Goal: Task Accomplishment & Management: Complete application form

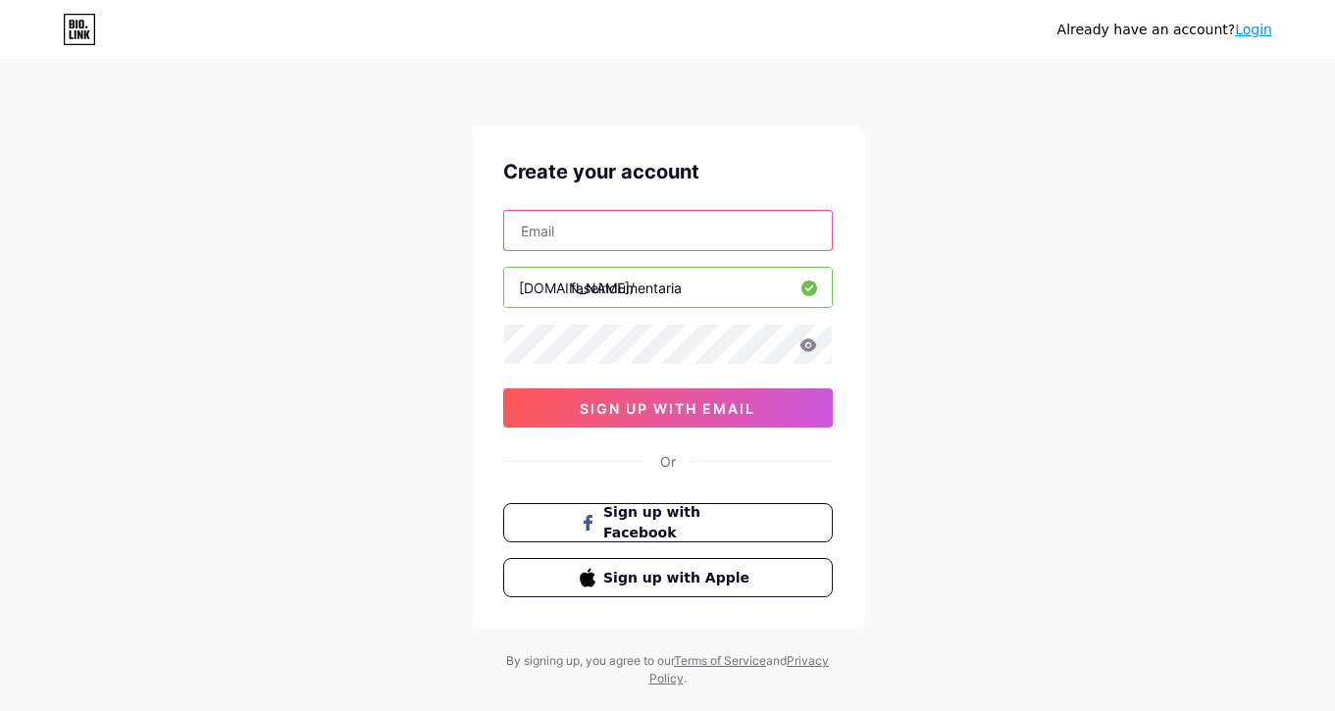
click at [614, 224] on input "text" at bounding box center [668, 230] width 328 height 39
type input "r"
type input "[EMAIL_ADDRESS][DOMAIN_NAME]"
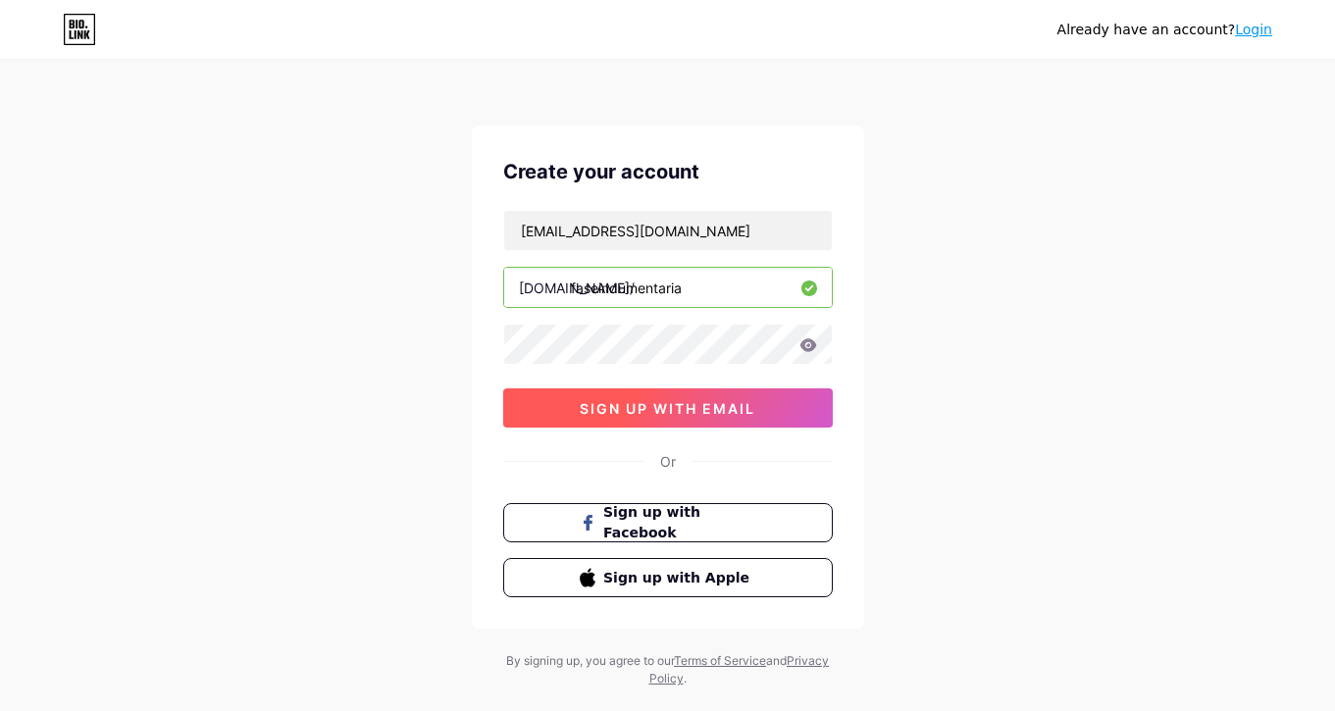
click at [716, 406] on span "sign up with email" at bounding box center [668, 408] width 176 height 17
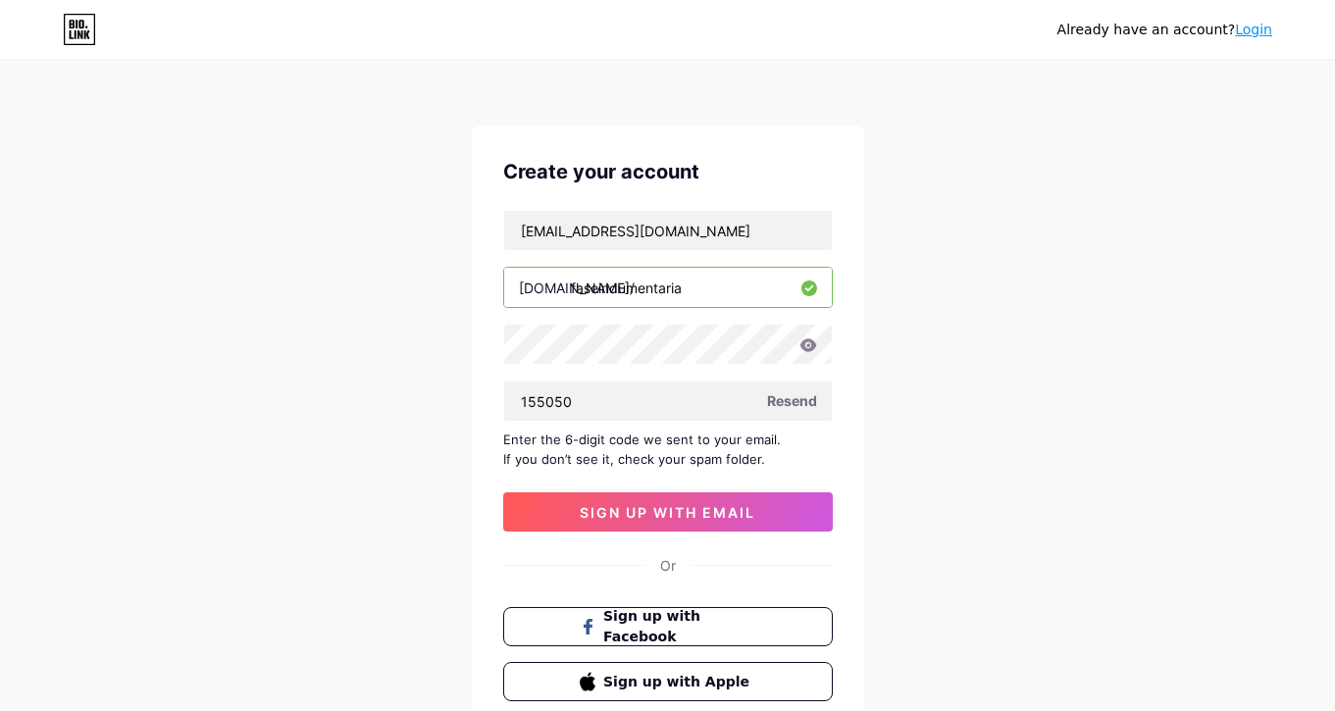
type input "155050"
click at [745, 515] on span "sign up with email" at bounding box center [668, 512] width 176 height 17
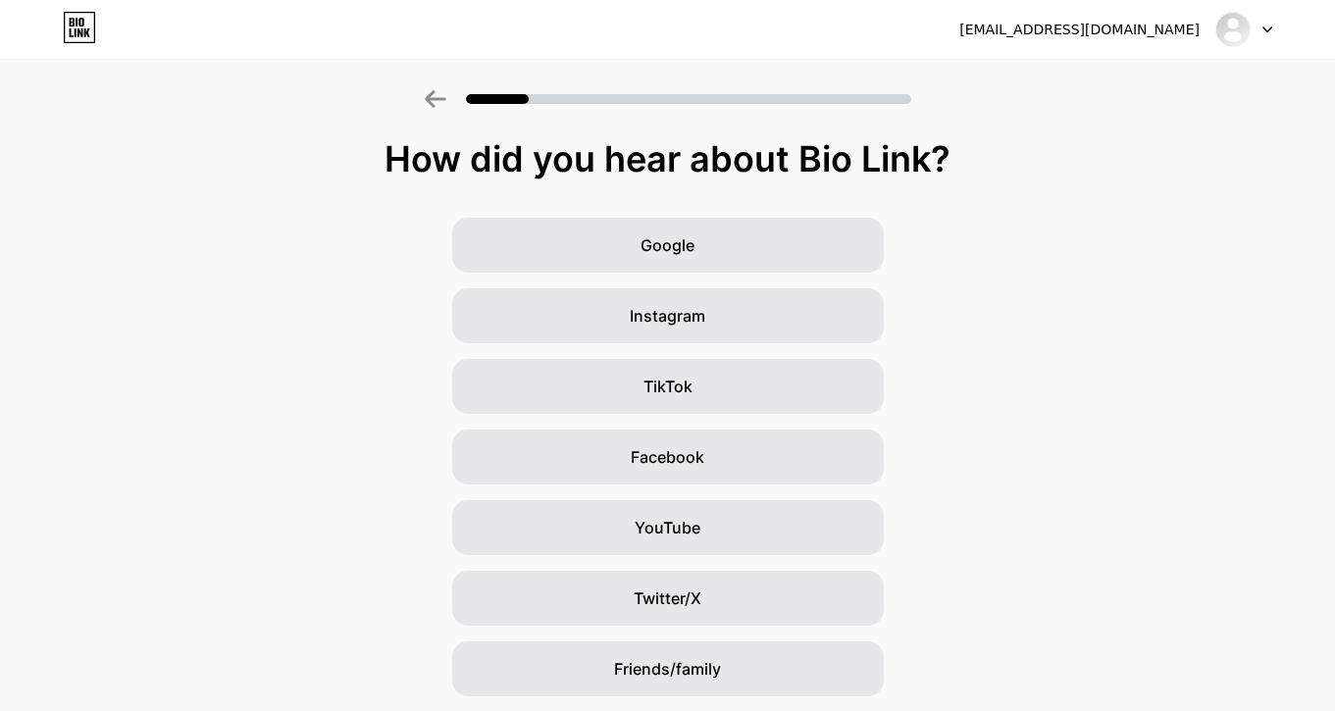
click at [919, 93] on div at bounding box center [667, 93] width 1335 height 69
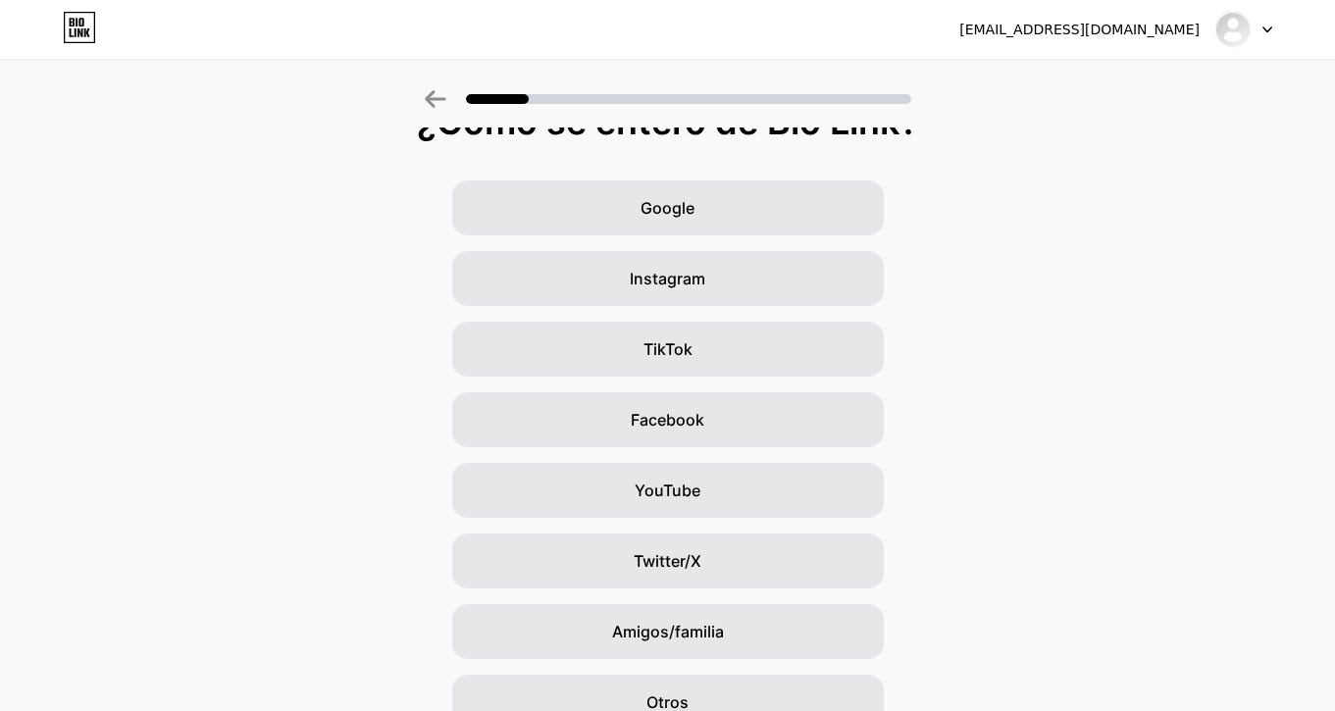
scroll to position [41, 0]
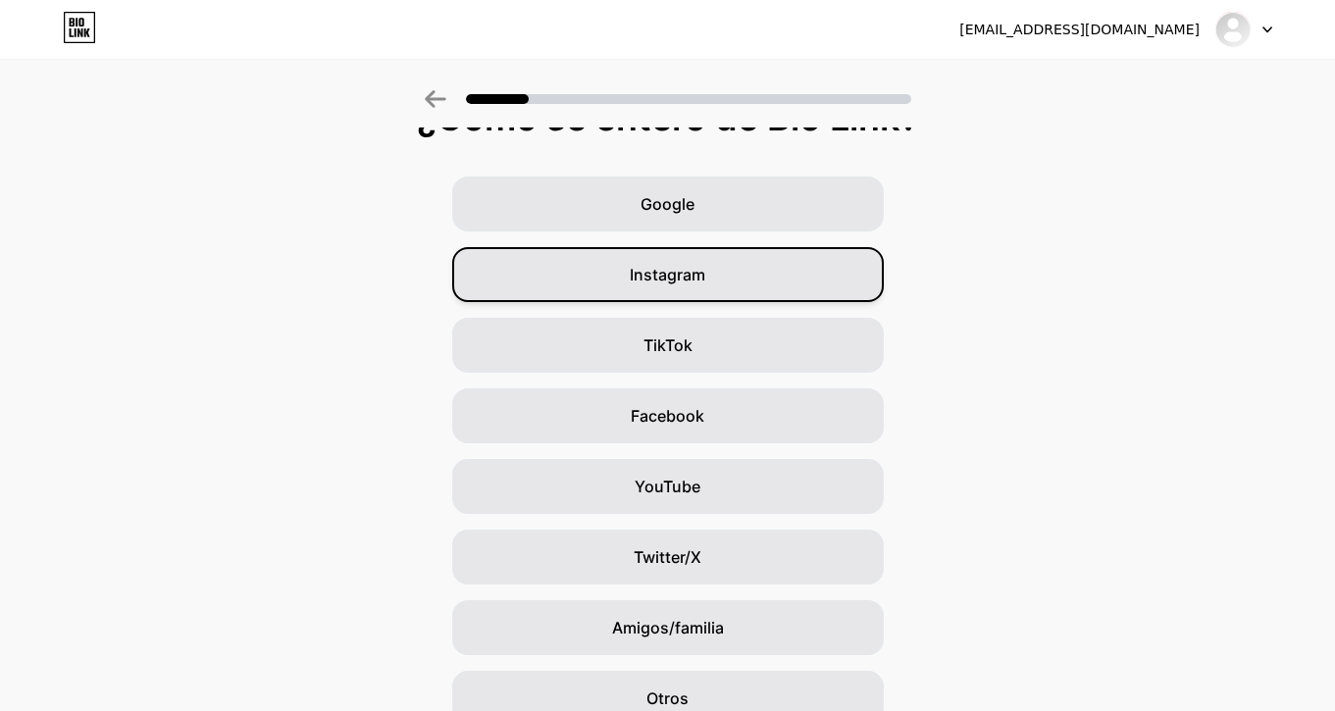
click at [724, 274] on div "Instagram" at bounding box center [667, 274] width 431 height 55
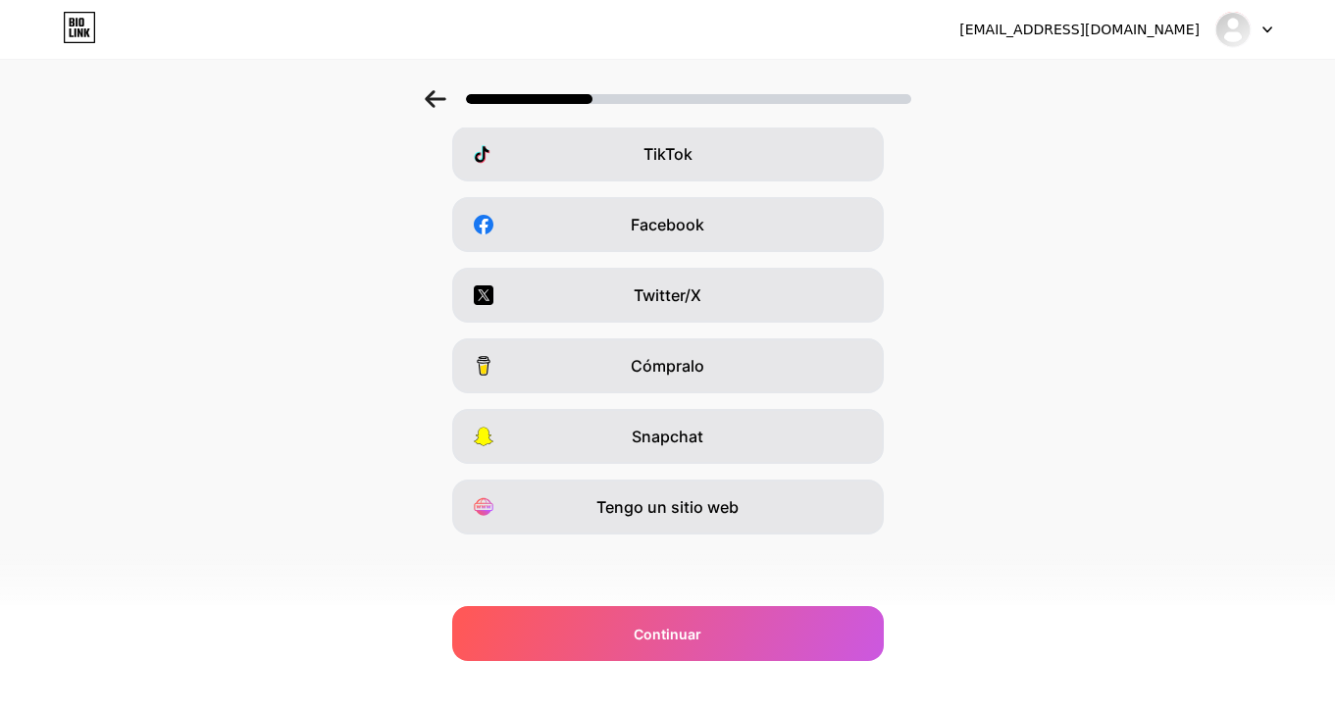
scroll to position [232, 0]
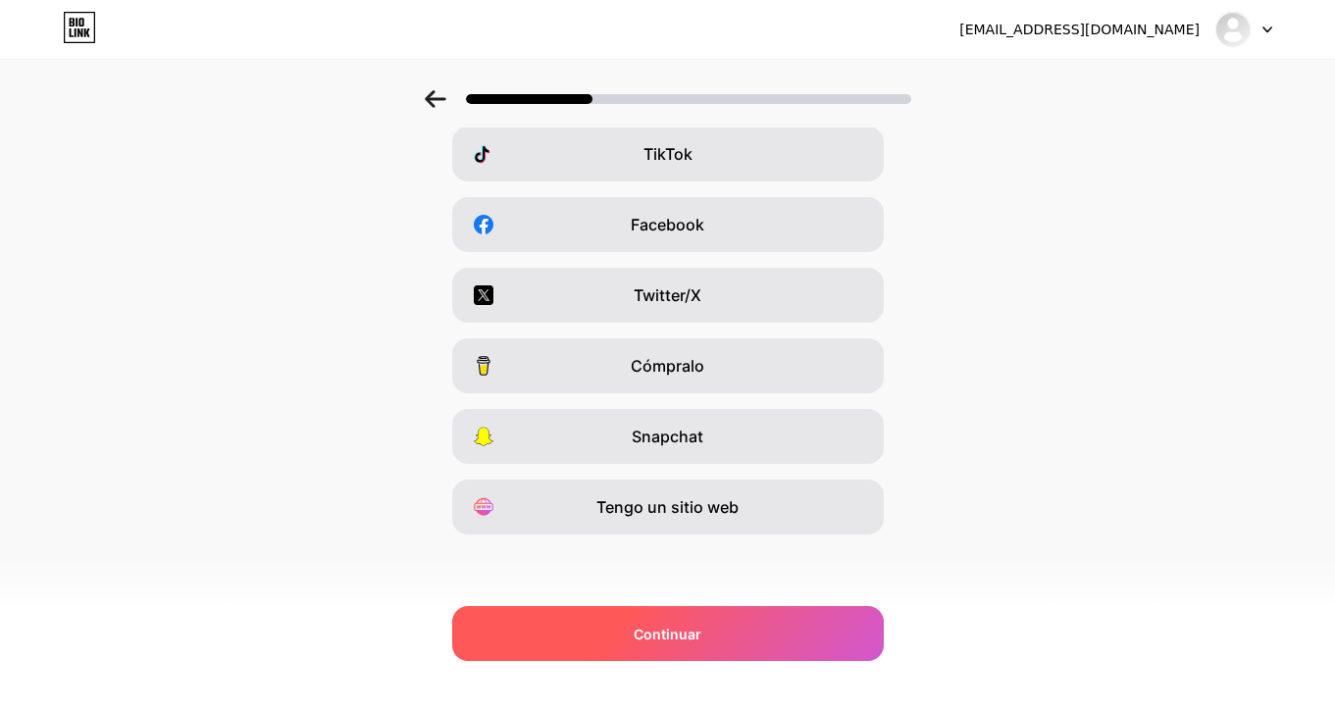
click at [675, 627] on span "Continuar" at bounding box center [667, 634] width 68 height 21
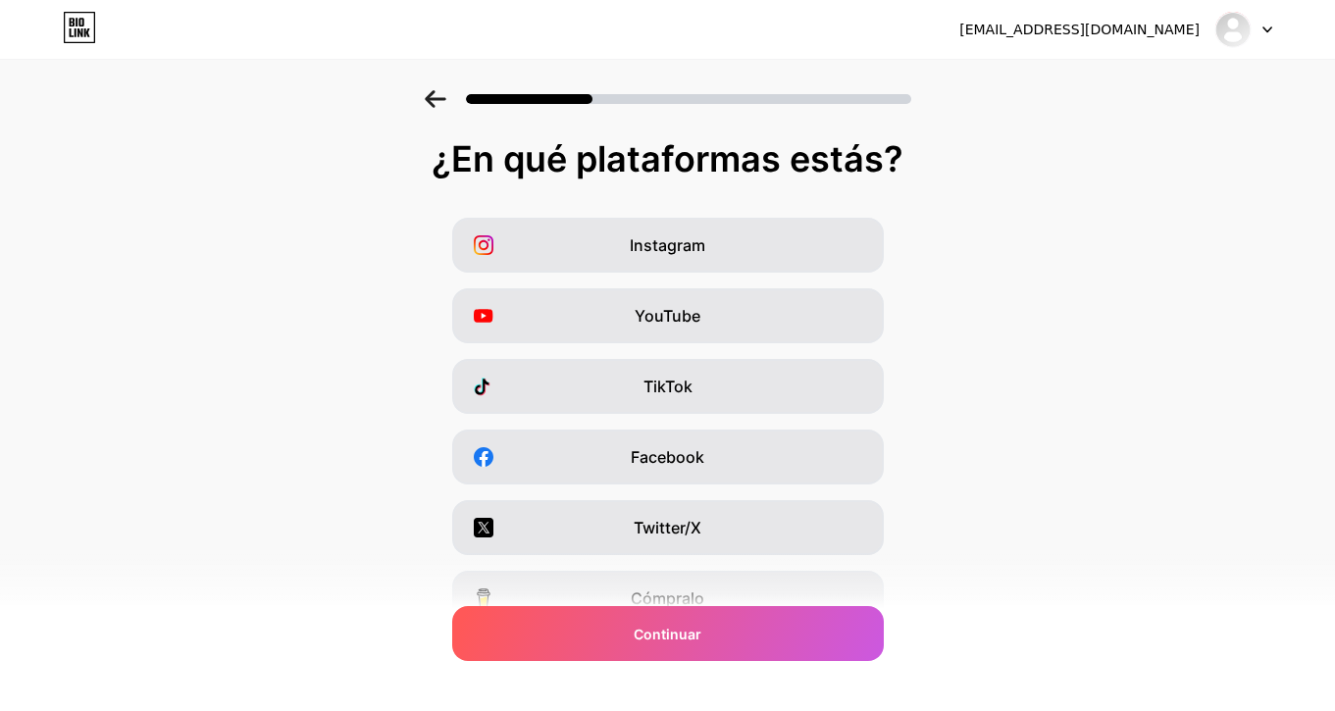
scroll to position [0, 0]
click at [742, 228] on div "Instagram" at bounding box center [667, 245] width 431 height 55
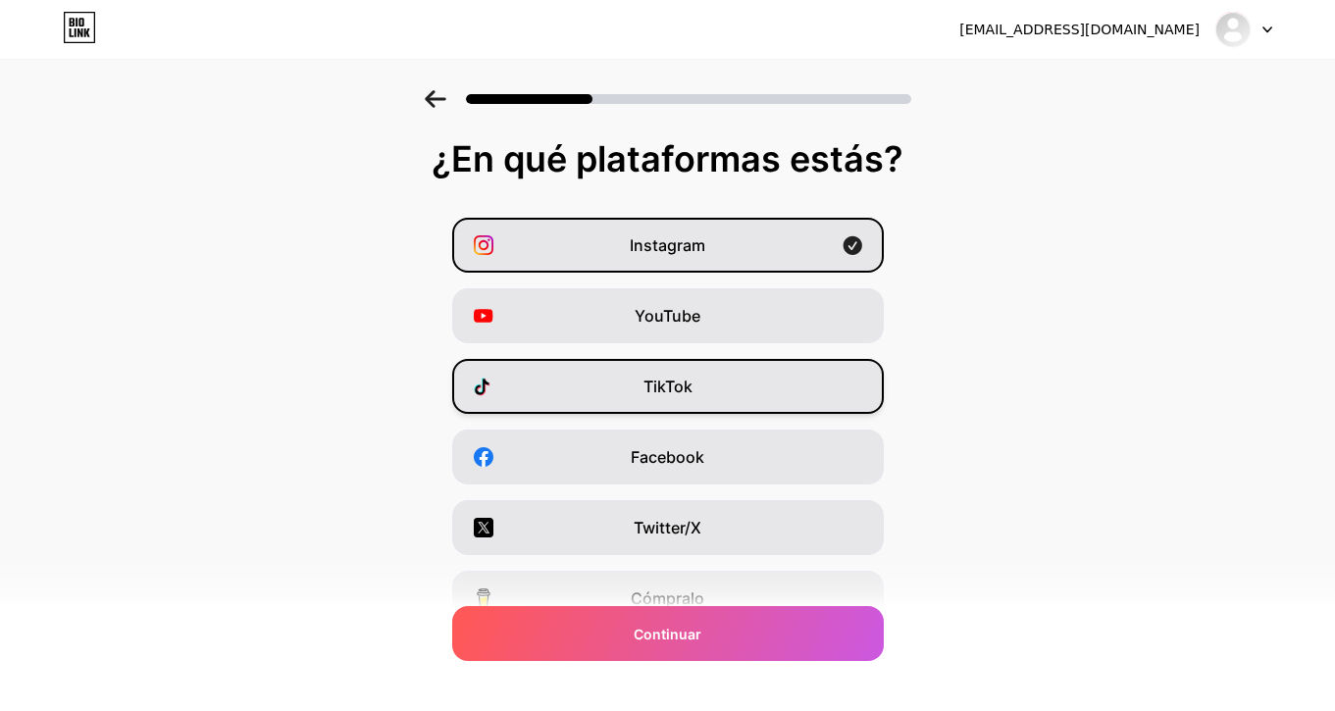
click at [690, 410] on div "TikTok" at bounding box center [667, 386] width 431 height 55
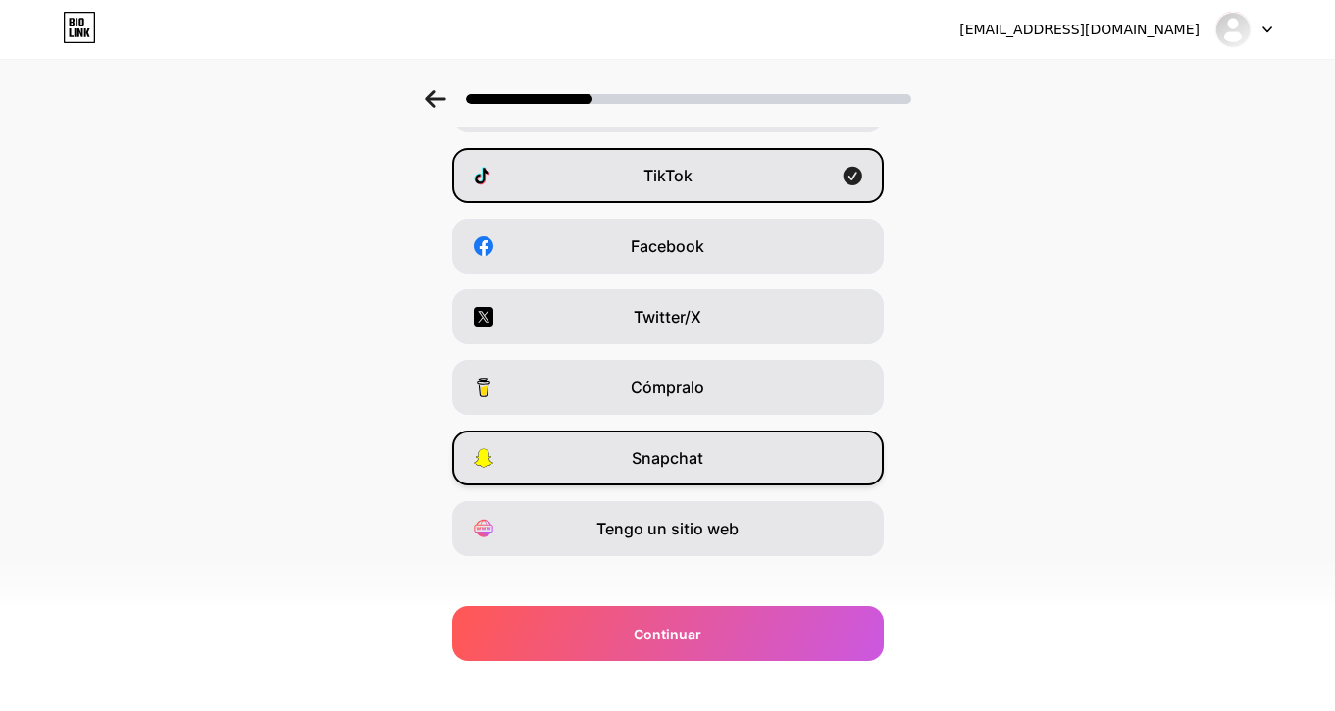
scroll to position [213, 0]
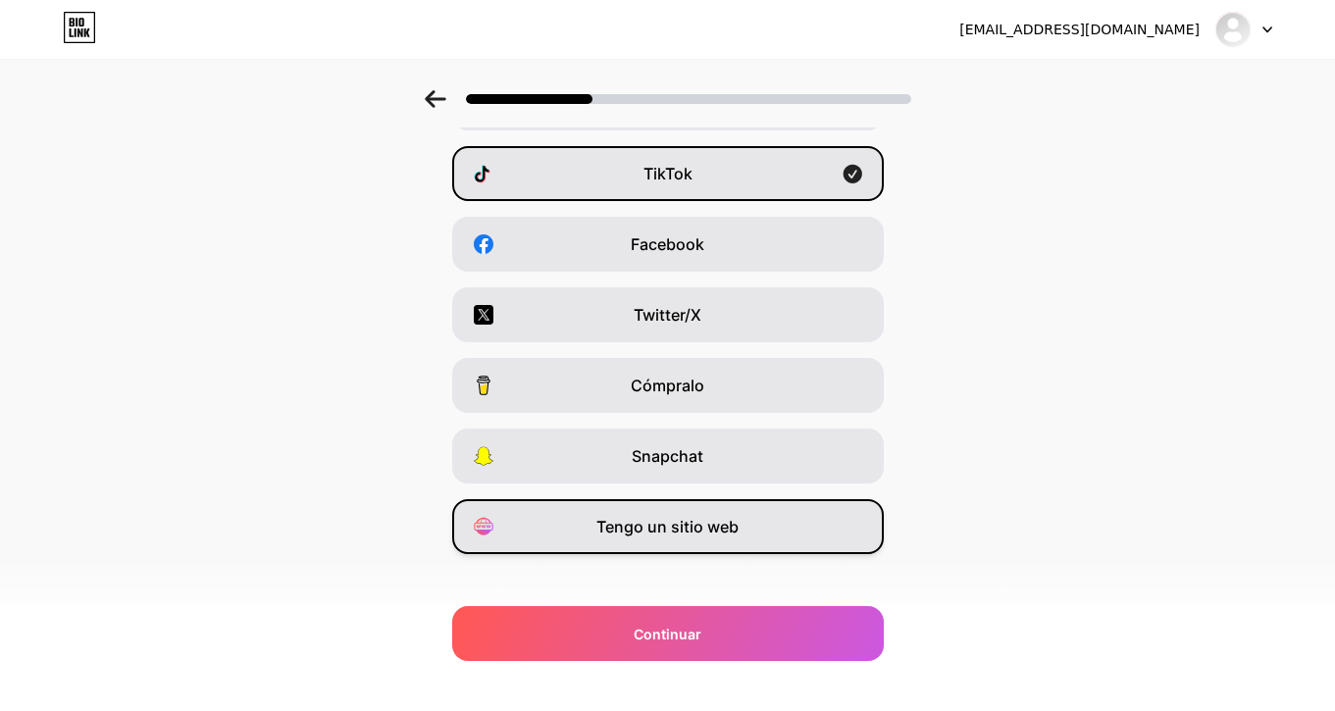
click at [684, 521] on span "Tengo un sitio web" at bounding box center [667, 527] width 142 height 24
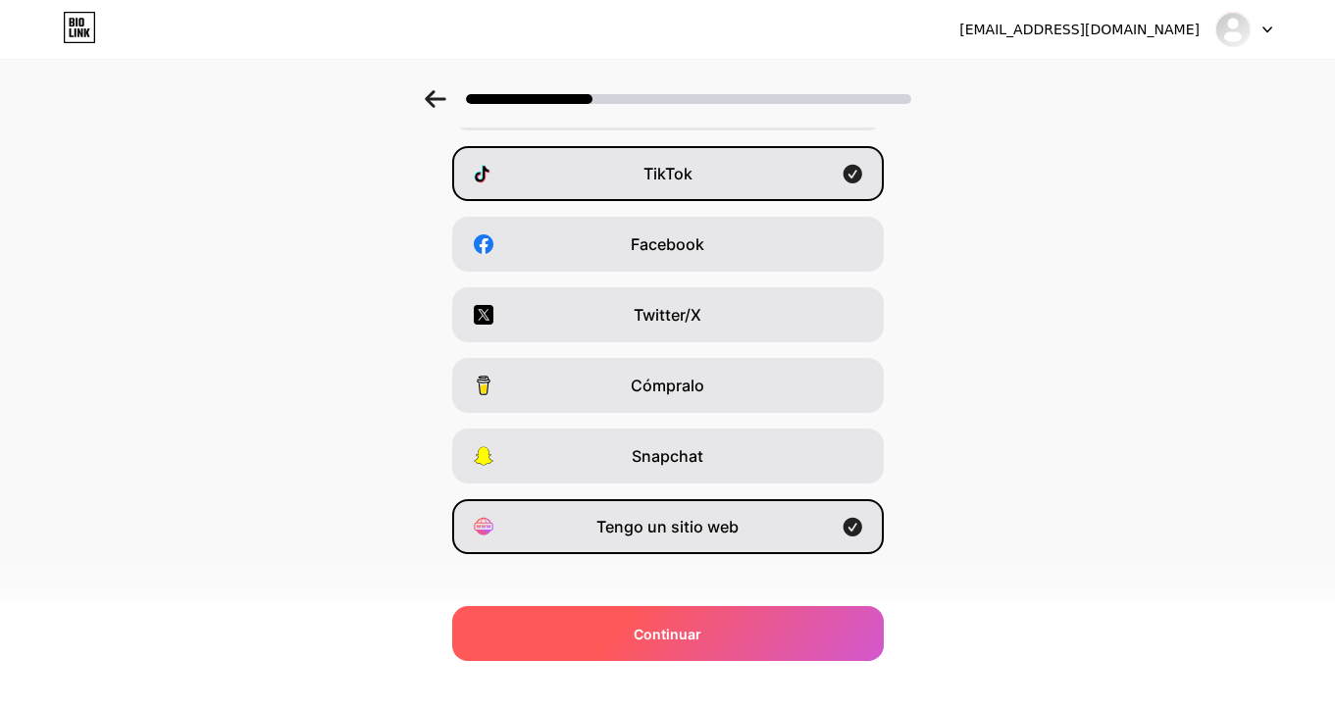
click at [667, 611] on div "Continuar" at bounding box center [667, 633] width 431 height 55
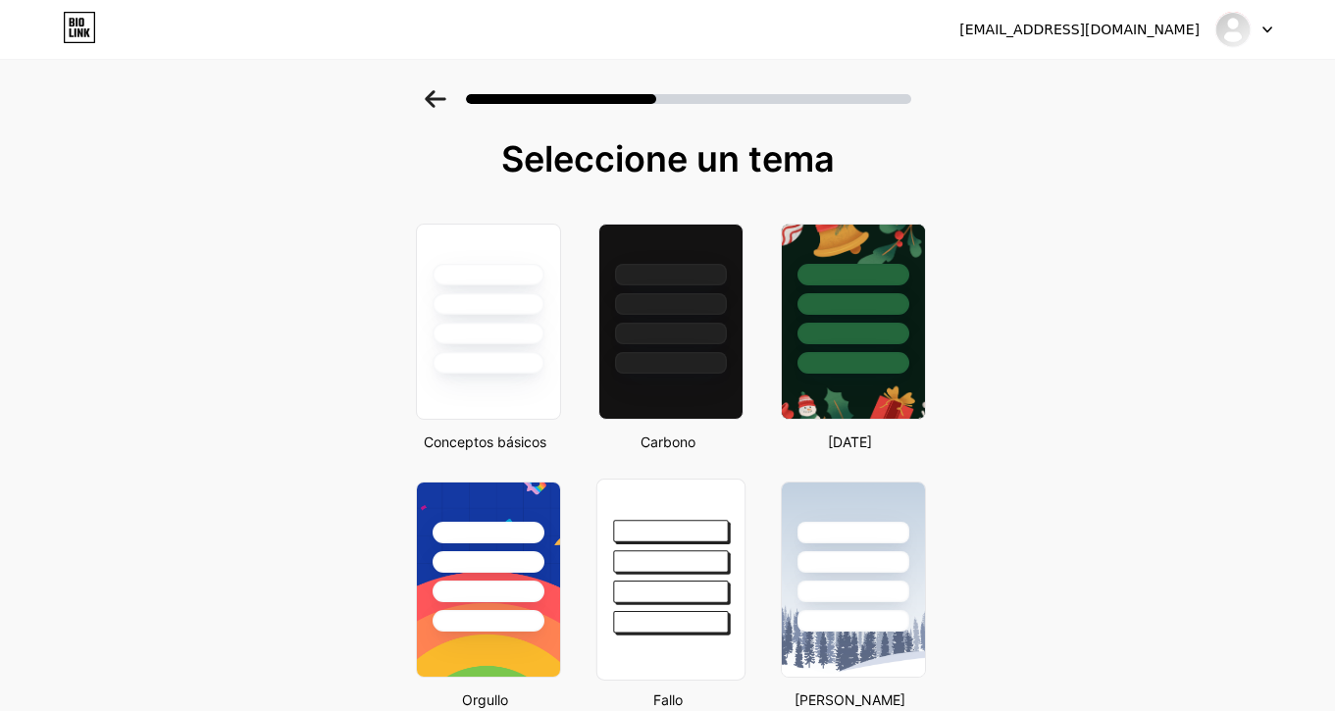
scroll to position [0, 0]
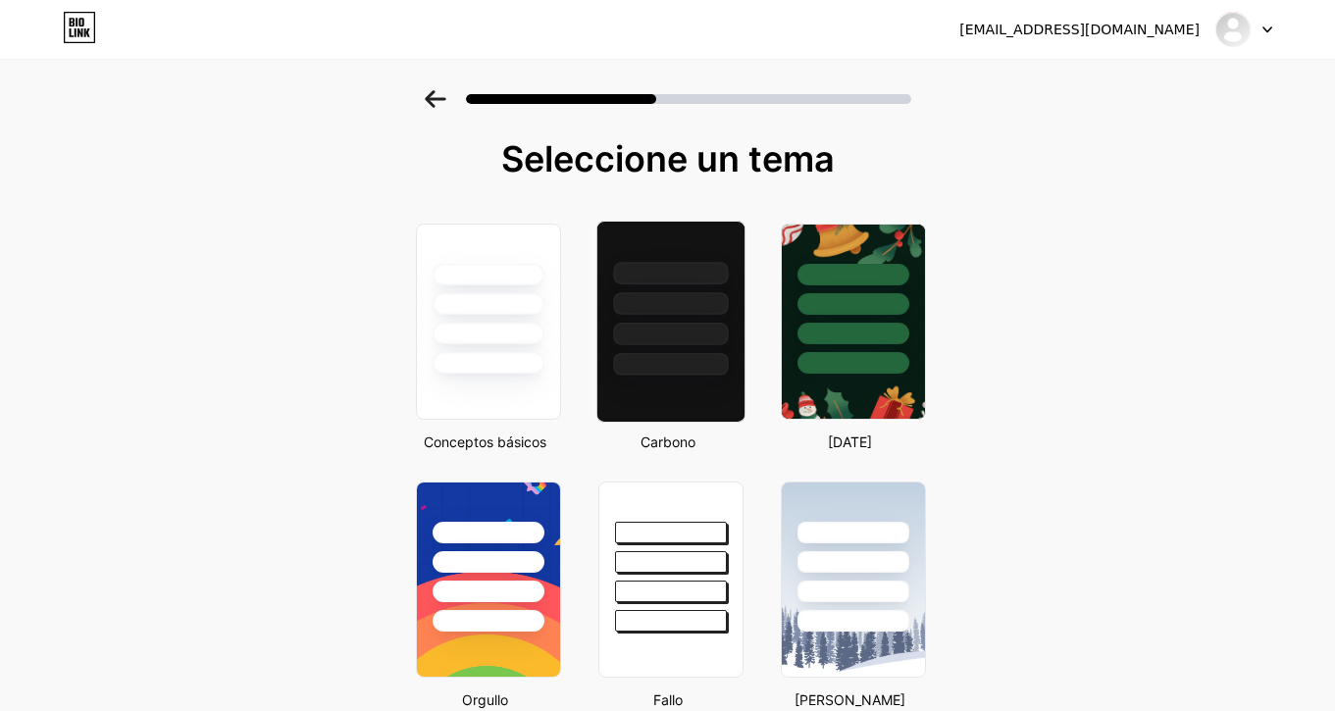
click at [642, 337] on div at bounding box center [670, 334] width 115 height 23
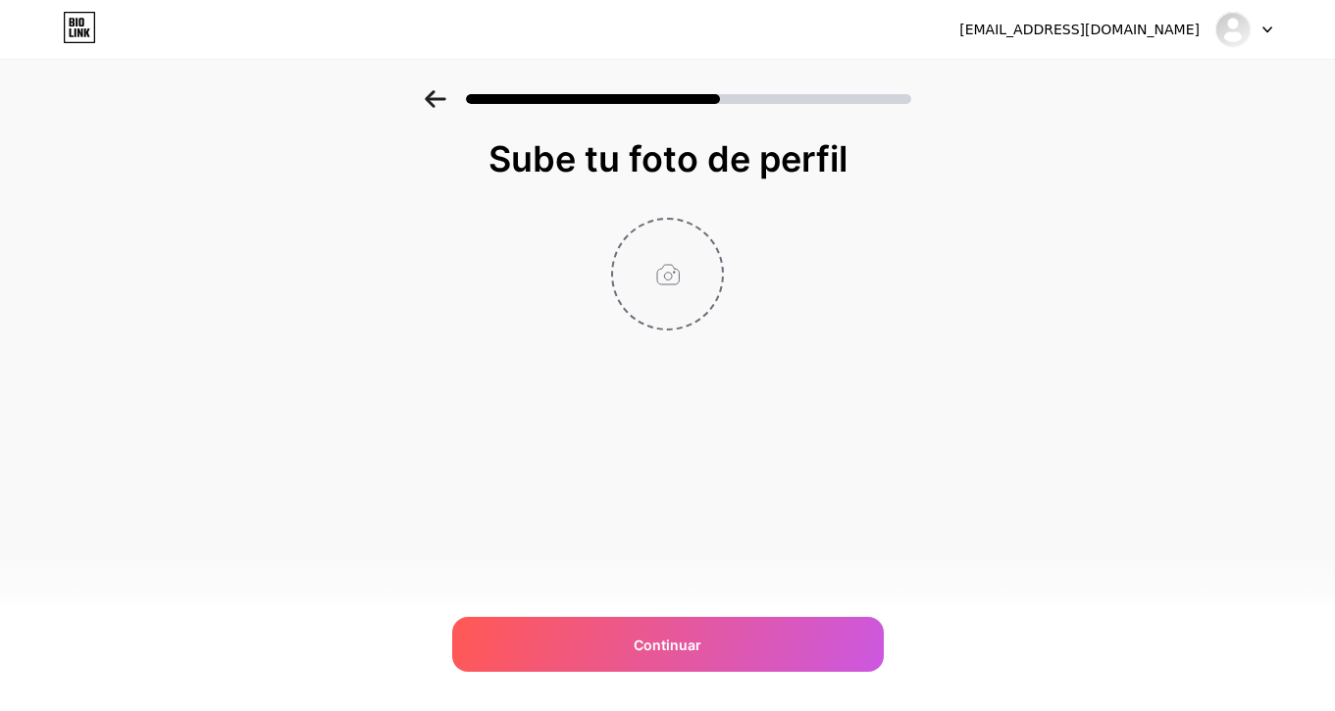
click at [662, 305] on input "file" at bounding box center [667, 274] width 109 height 109
click at [640, 267] on input "file" at bounding box center [667, 274] width 109 height 109
type input "C:\fakepath\2dce32bb-5a52-49a2-bc0d-fa6d031eb03b.jpeg"
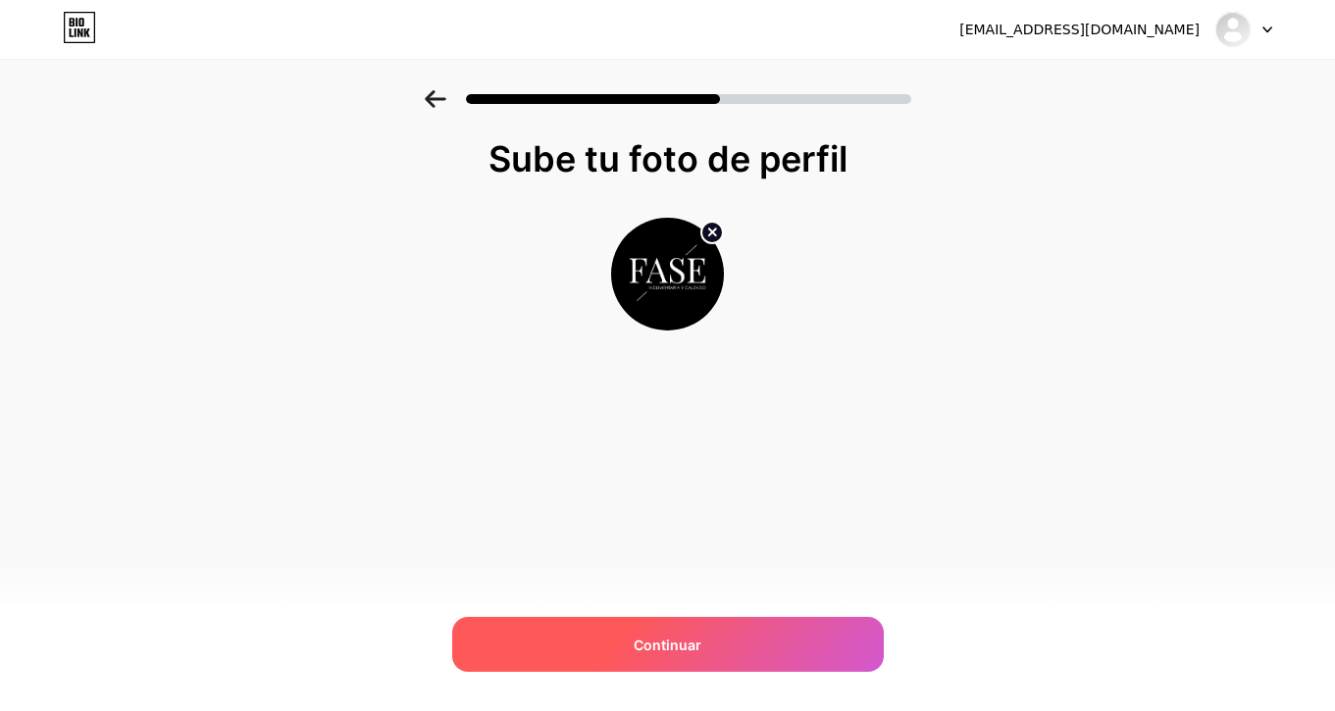
click at [687, 635] on span "Continuar" at bounding box center [667, 644] width 68 height 21
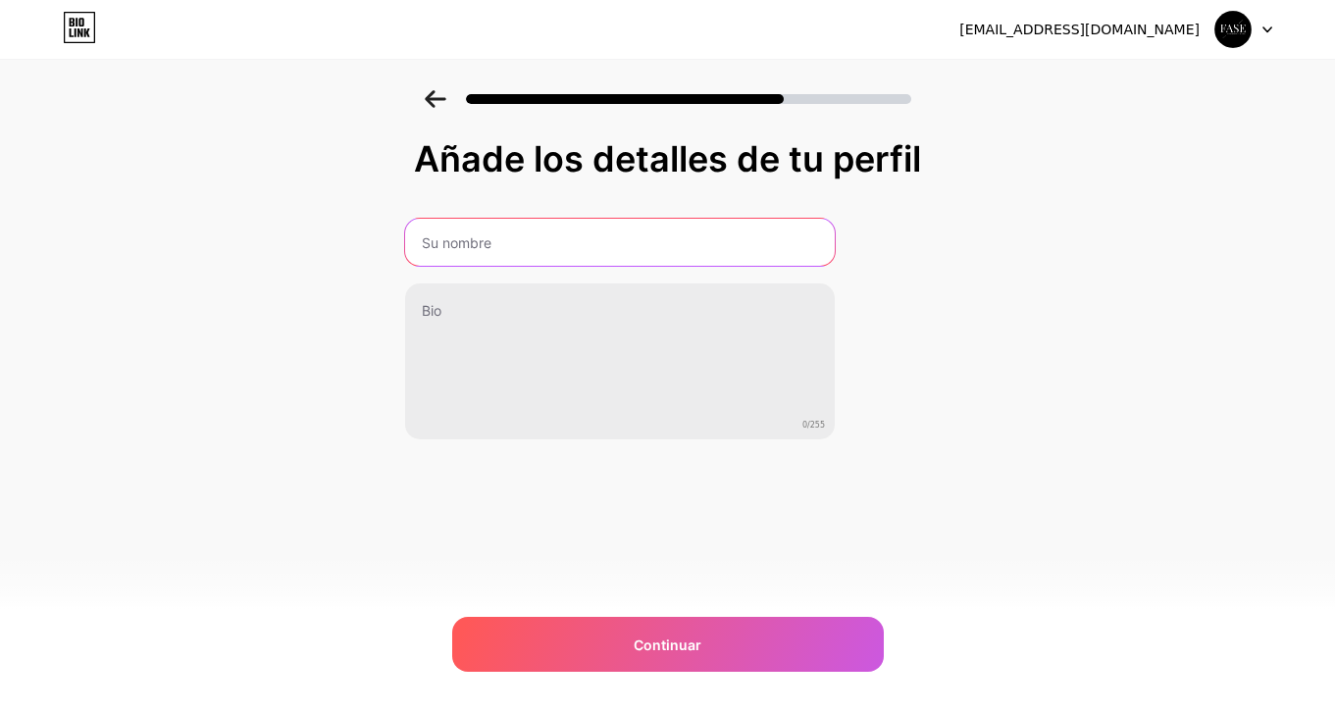
click at [620, 256] on input "text" at bounding box center [620, 242] width 430 height 47
type input "Fase indumentaria"
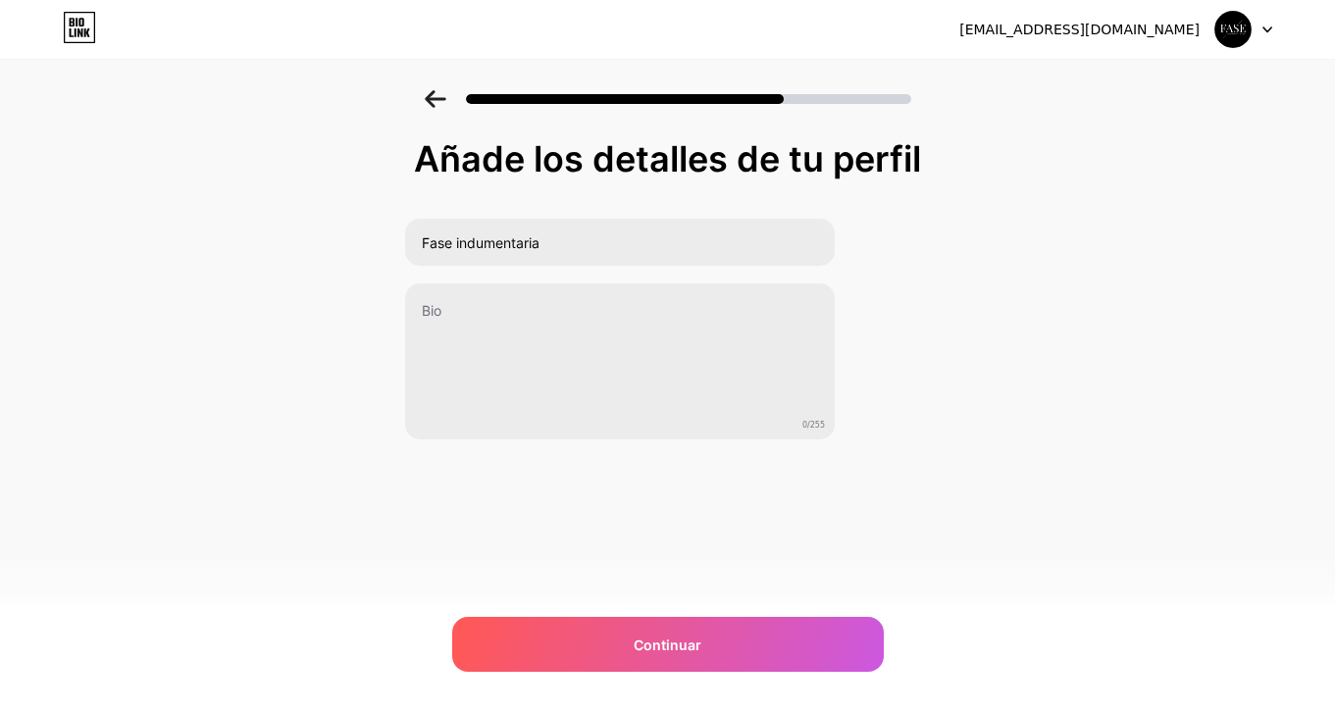
click at [612, 443] on div "Añade los detalles de tu perfil Fase indumentaria 0/255 Continuar Error" at bounding box center [667, 338] width 527 height 399
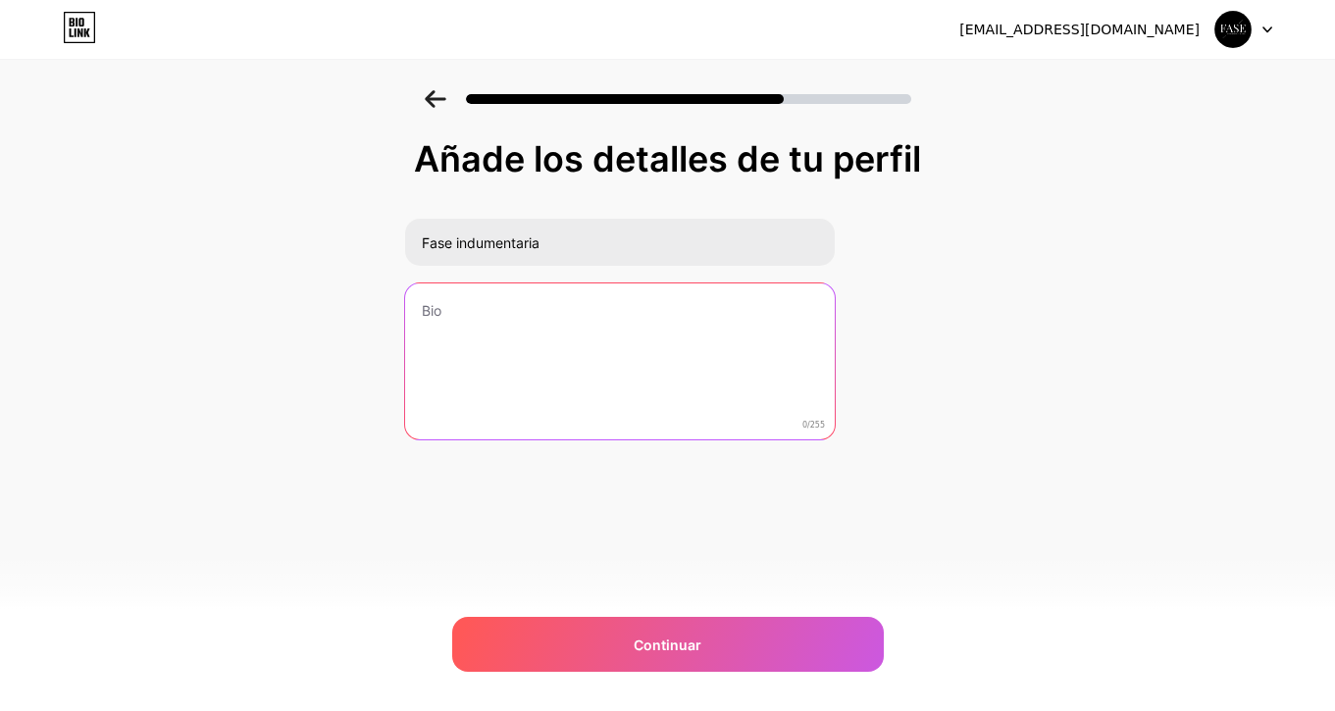
click at [630, 362] on textarea at bounding box center [620, 362] width 430 height 158
type textarea "E"
click at [668, 379] on textarea "S" at bounding box center [619, 362] width 433 height 160
click at [745, 352] on textarea "Somos un grupo de jovenes" at bounding box center [619, 362] width 433 height 160
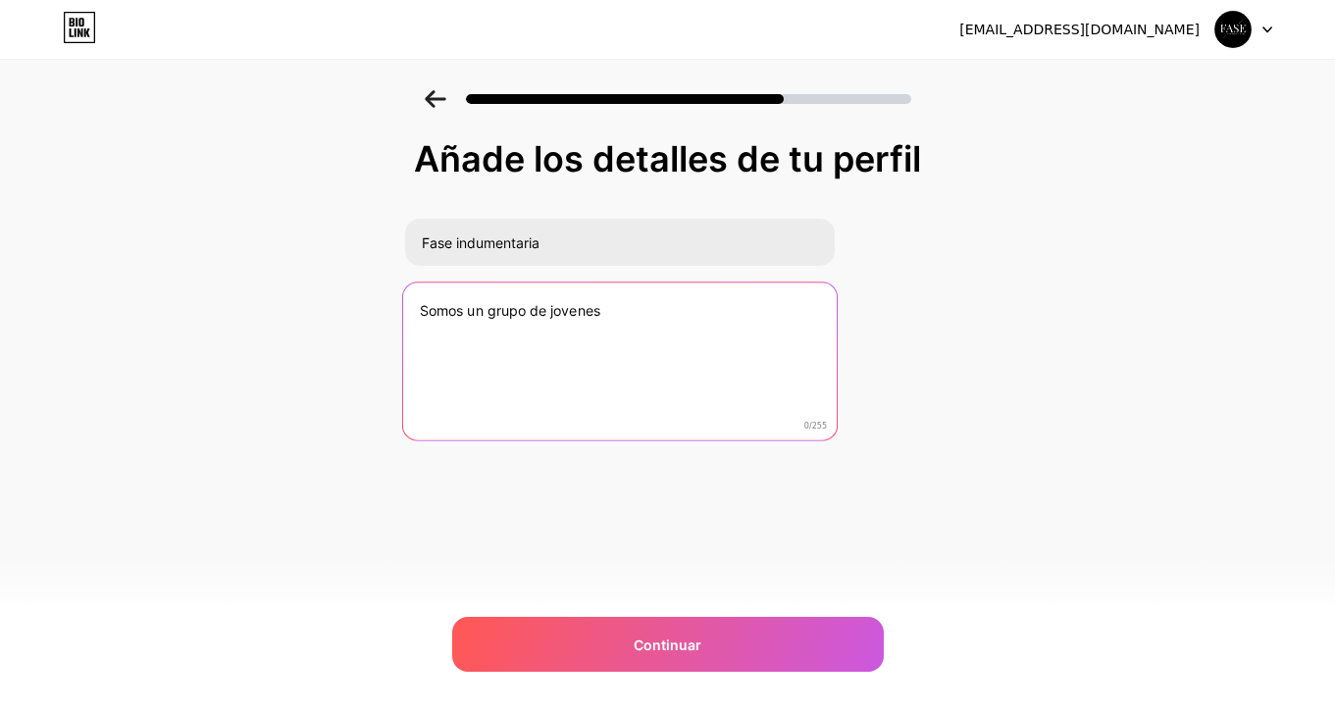
type textarea "Somos un grupo de jóvene"
click at [745, 363] on textarea "I" at bounding box center [619, 362] width 433 height 160
click at [621, 314] on textarea "Importadores directos de ropa de hombre, mujer y niños" at bounding box center [619, 362] width 433 height 160
click at [648, 329] on textarea "Importadores directos de ropa y calzado de hombre, mujer y niños" at bounding box center [619, 362] width 433 height 160
click at [537, 331] on textarea "Importadores directos de ropa y calzado de hombre, mujer y niños. Encontramos p…" at bounding box center [619, 362] width 433 height 160
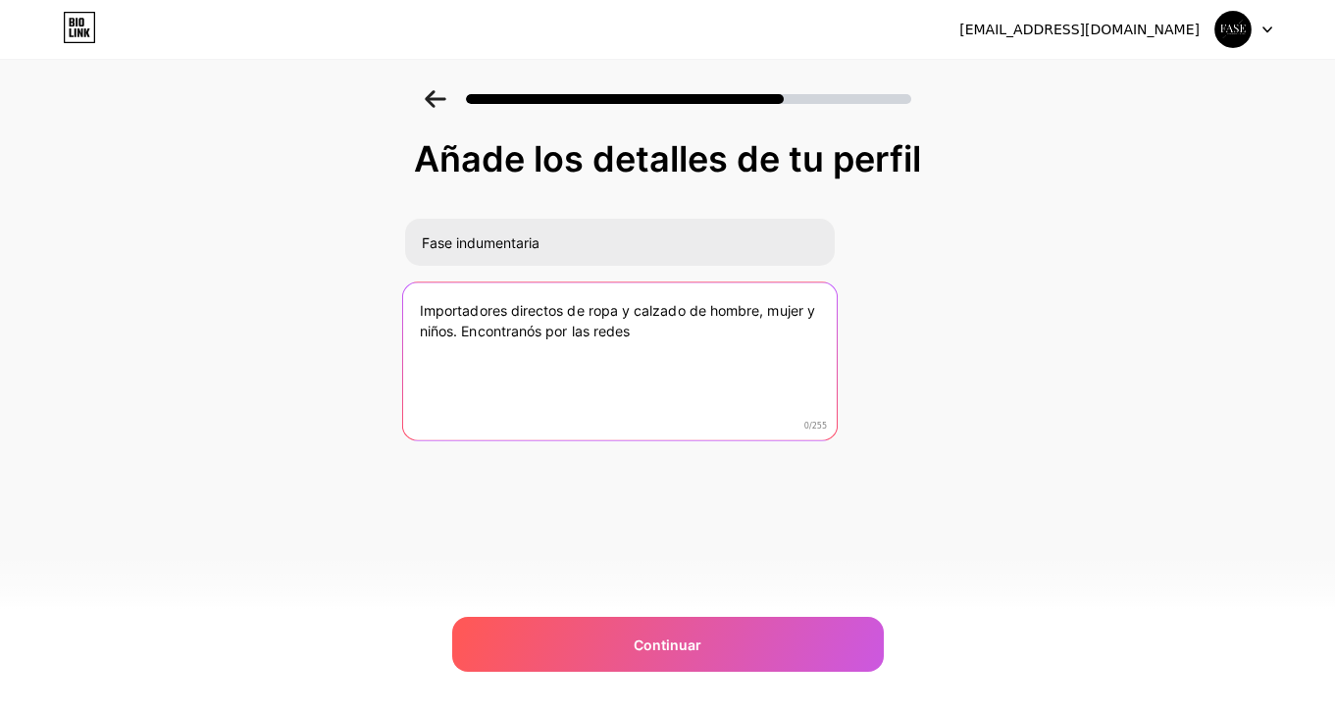
click at [592, 343] on textarea "Importadores directos de ropa y calzado de hombre, mujer y niños. Encontranós p…" at bounding box center [619, 362] width 433 height 160
drag, startPoint x: 657, startPoint y: 341, endPoint x: 407, endPoint y: 294, distance: 254.4
click at [407, 293] on textarea "Importadores directos de ropa y calzado de hombre, mujer y niños. Encontranós p…" at bounding box center [619, 362] width 433 height 160
click at [679, 329] on textarea "Importadores directos de ropa y calzado de hombre, mujer y niños. Encontranós p…" at bounding box center [619, 362] width 433 height 160
drag, startPoint x: 678, startPoint y: 329, endPoint x: 484, endPoint y: 325, distance: 193.2
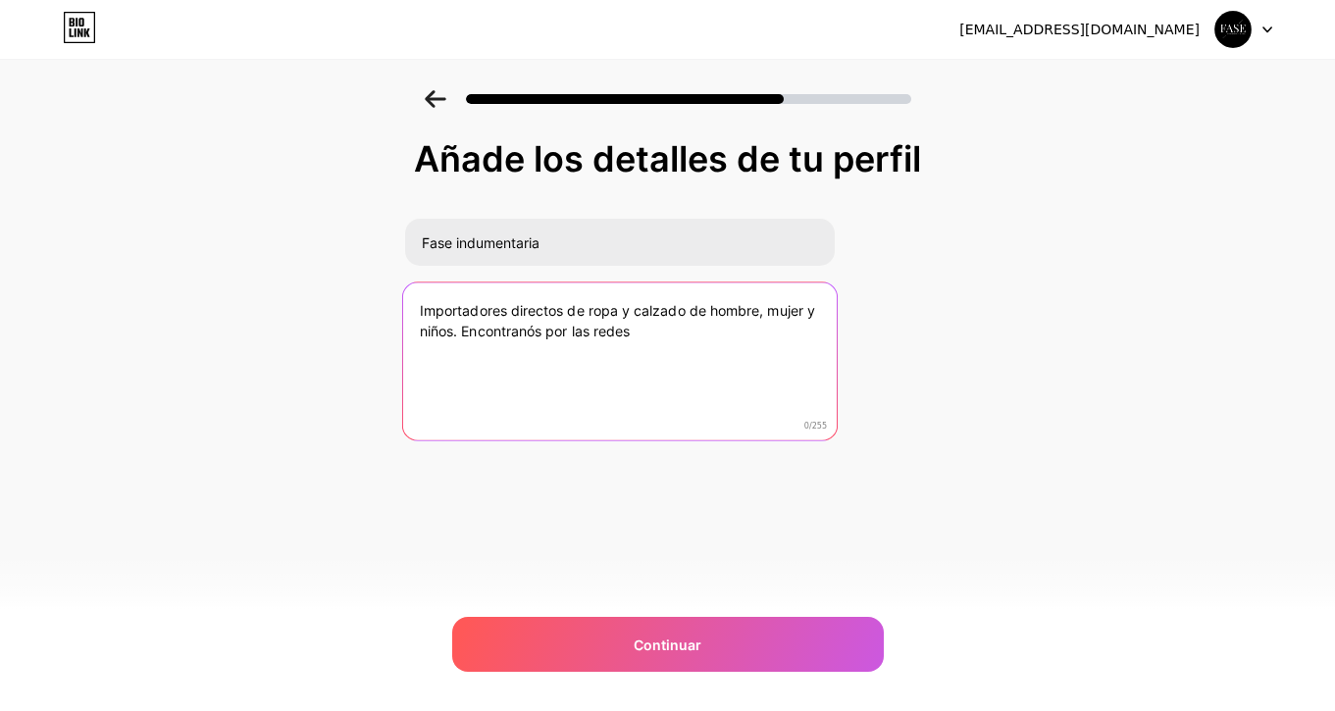
click at [484, 325] on textarea "Importadores directos de ropa y calzado de hombre, mujer y niños. Encontranós p…" at bounding box center [619, 362] width 433 height 160
paste textarea "📲 Encontranos en redes y hacé tu pedido"
click at [481, 331] on textarea "Importadores directos de ropa y calzado de hombre, mujer y niños. 📲 Encontranos…" at bounding box center [619, 362] width 433 height 160
click at [783, 331] on textarea "Importadores directos de ropa y calzado de hombre, mujer y niños. Encontranos e…" at bounding box center [619, 362] width 433 height 160
click at [453, 332] on textarea "Importadores directos de ropa y calzado de hombre, mujer y niños. Encontranos e…" at bounding box center [619, 362] width 433 height 160
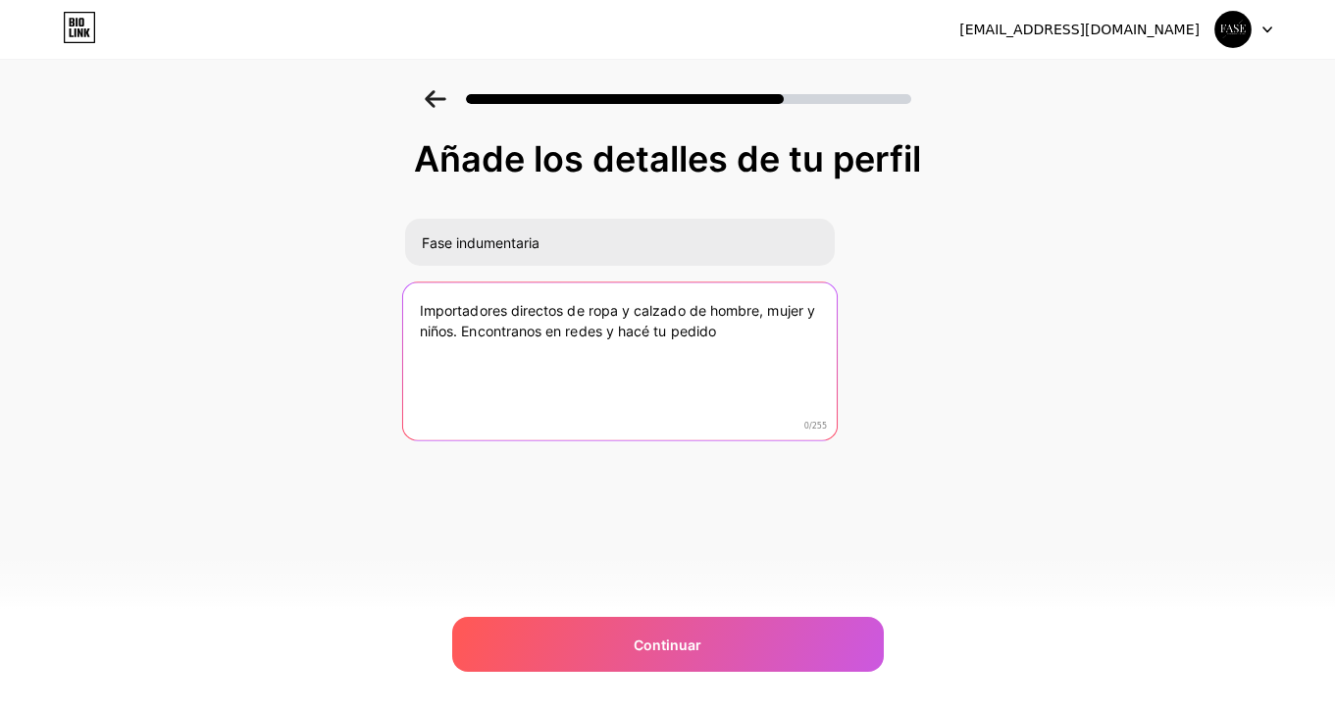
drag, startPoint x: 455, startPoint y: 333, endPoint x: 684, endPoint y: 358, distance: 230.8
click at [684, 358] on textarea "Importadores directos de ropa y calzado de hombre, mujer y niños. Encontranos e…" at bounding box center [619, 362] width 433 height 160
drag, startPoint x: 764, startPoint y: 344, endPoint x: 461, endPoint y: 327, distance: 303.5
click at [461, 327] on textarea "Importadores directos de ropa y calzado de hombre, mujer y niños. Encontranos e…" at bounding box center [619, 362] width 433 height 160
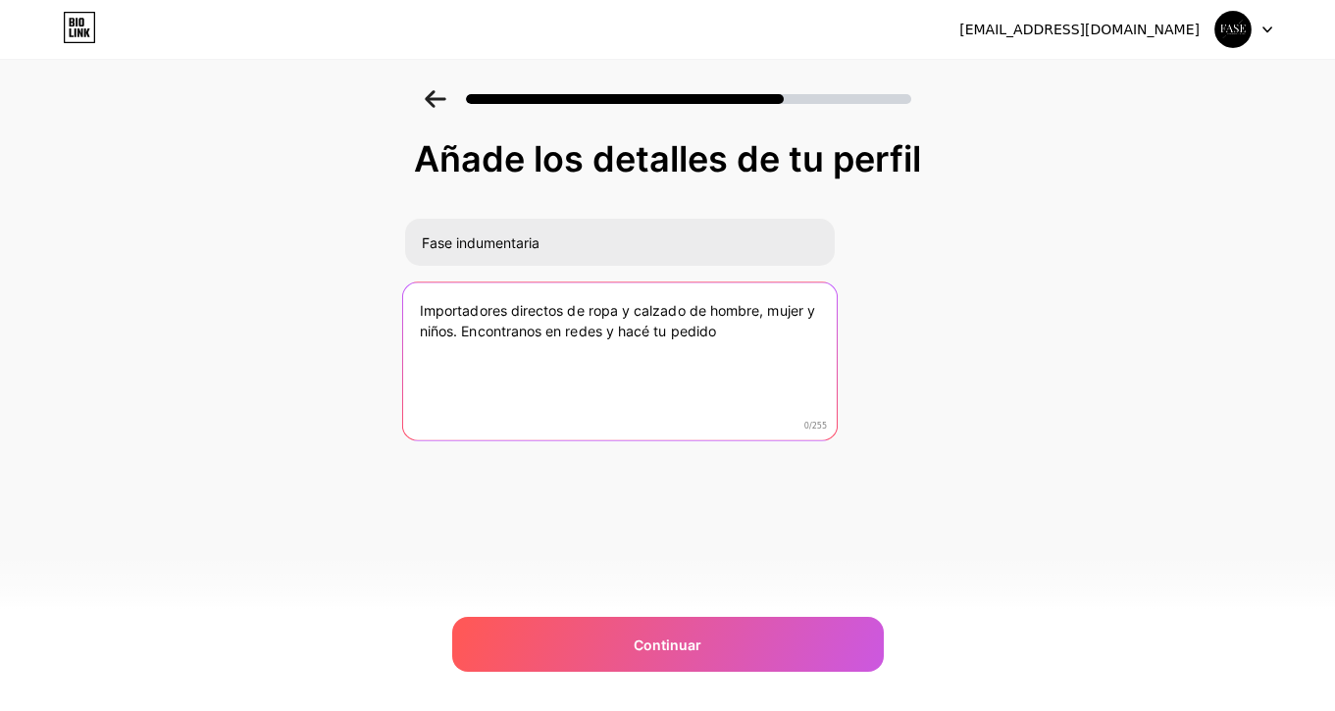
type textarea "Importadores directos de ropa y calzado de hombre, mujer y niños."
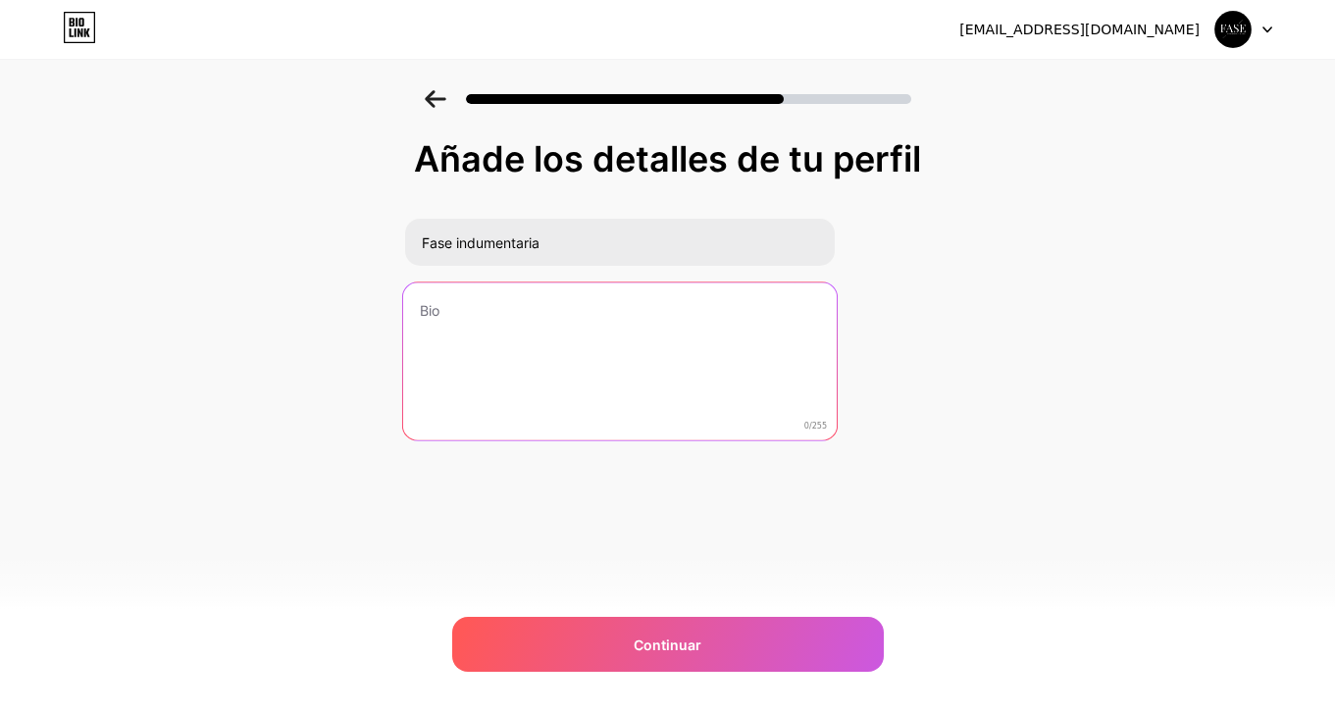
type textarea "S"
type textarea "F"
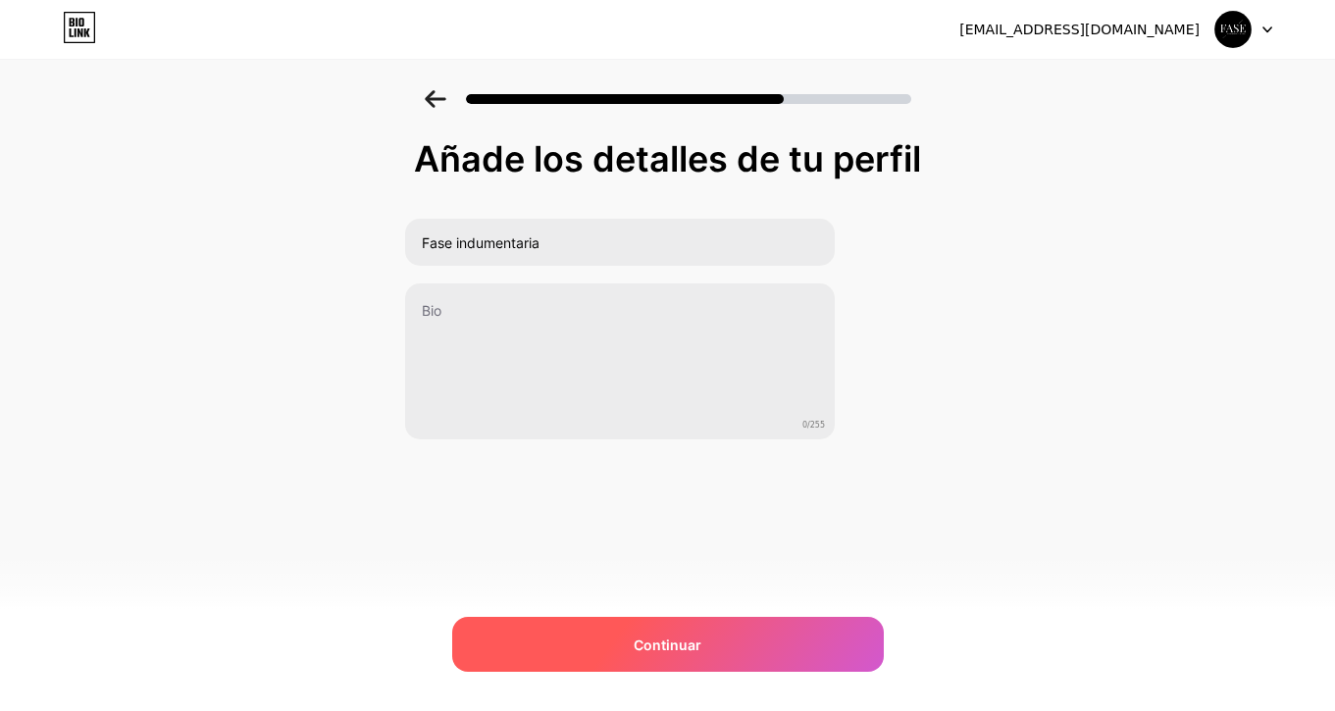
click at [627, 658] on div "Continuar" at bounding box center [667, 644] width 431 height 55
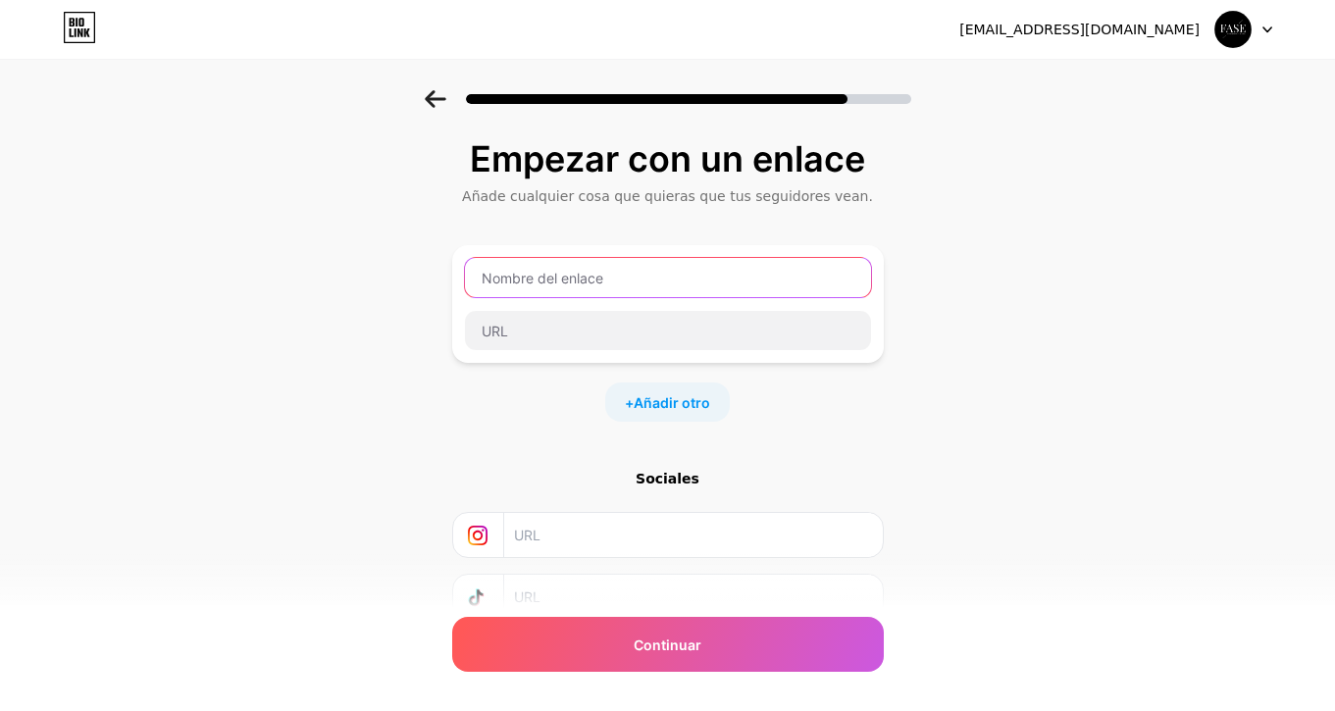
click at [574, 287] on input "text" at bounding box center [668, 277] width 406 height 39
paste input "https://faseindumentaria.mitiendanube.com"
drag, startPoint x: 566, startPoint y: 272, endPoint x: 832, endPoint y: 283, distance: 266.0
click at [832, 283] on input "Página web https://faseindumentaria.mitiendanube.com" at bounding box center [668, 277] width 406 height 39
click at [828, 284] on input "Página webm" at bounding box center [668, 277] width 406 height 39
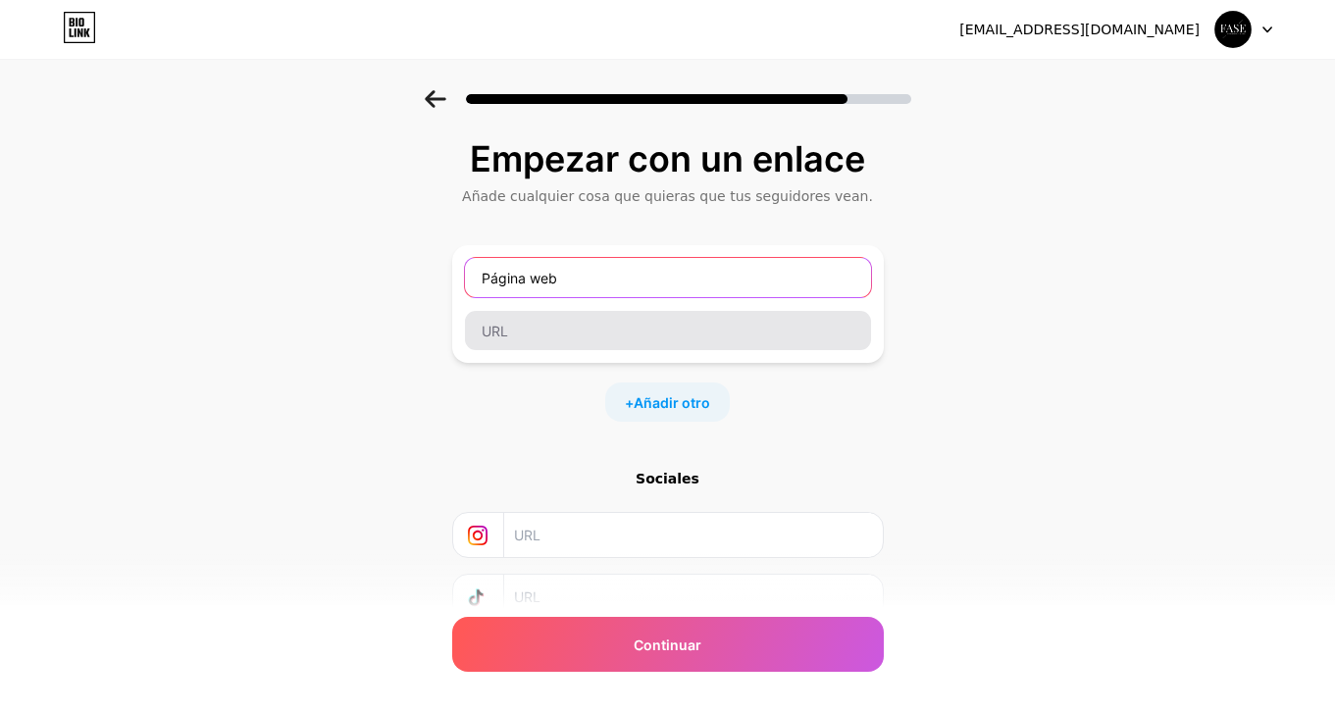
type input "Página web"
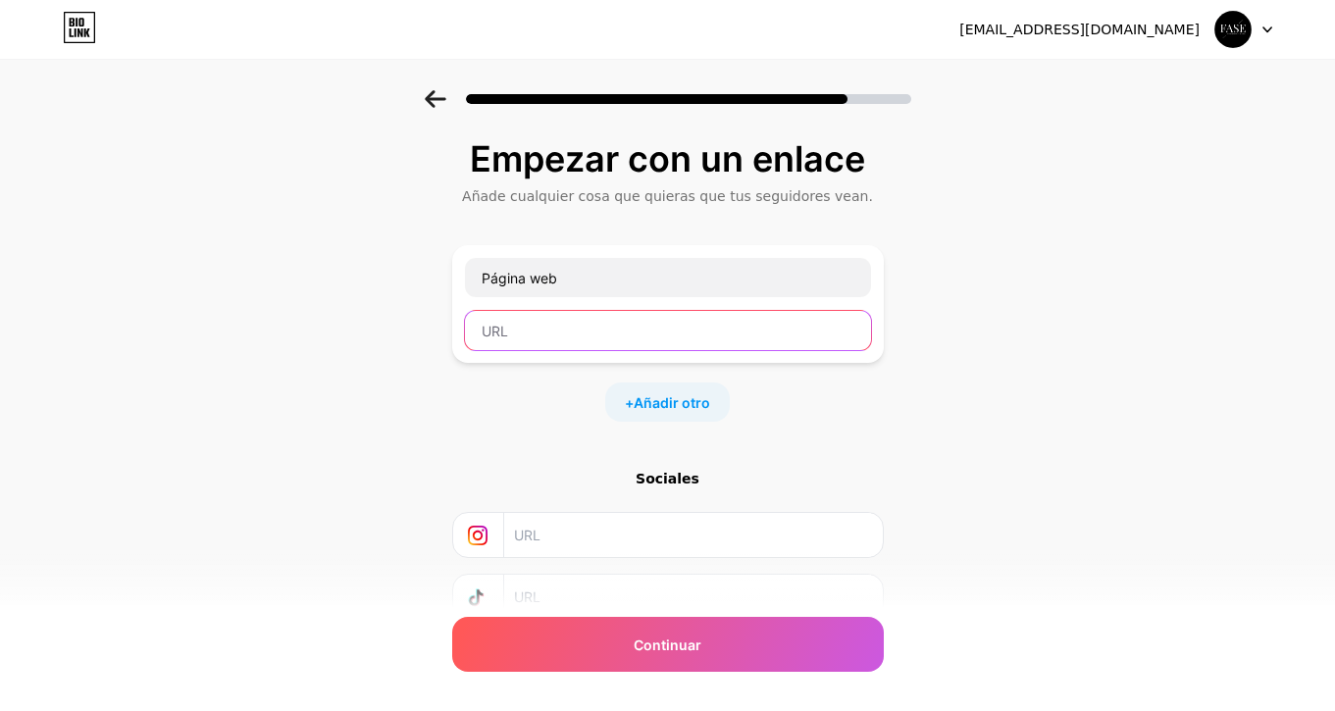
click at [808, 319] on input "text" at bounding box center [668, 330] width 406 height 39
paste input "https://faseindumentaria.mitiendanube.com"
type input "https://faseindumentaria.mitiendanube.com"
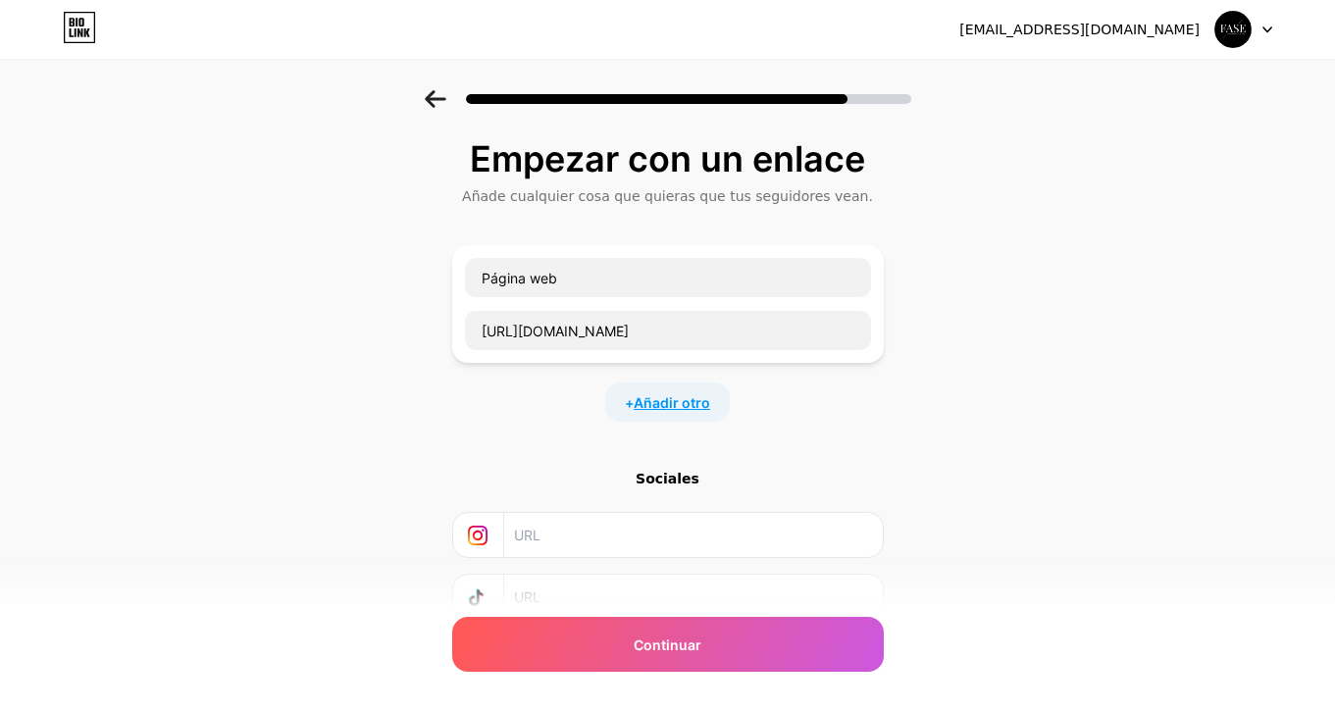
click at [679, 395] on span "Añadir otro" at bounding box center [671, 402] width 76 height 21
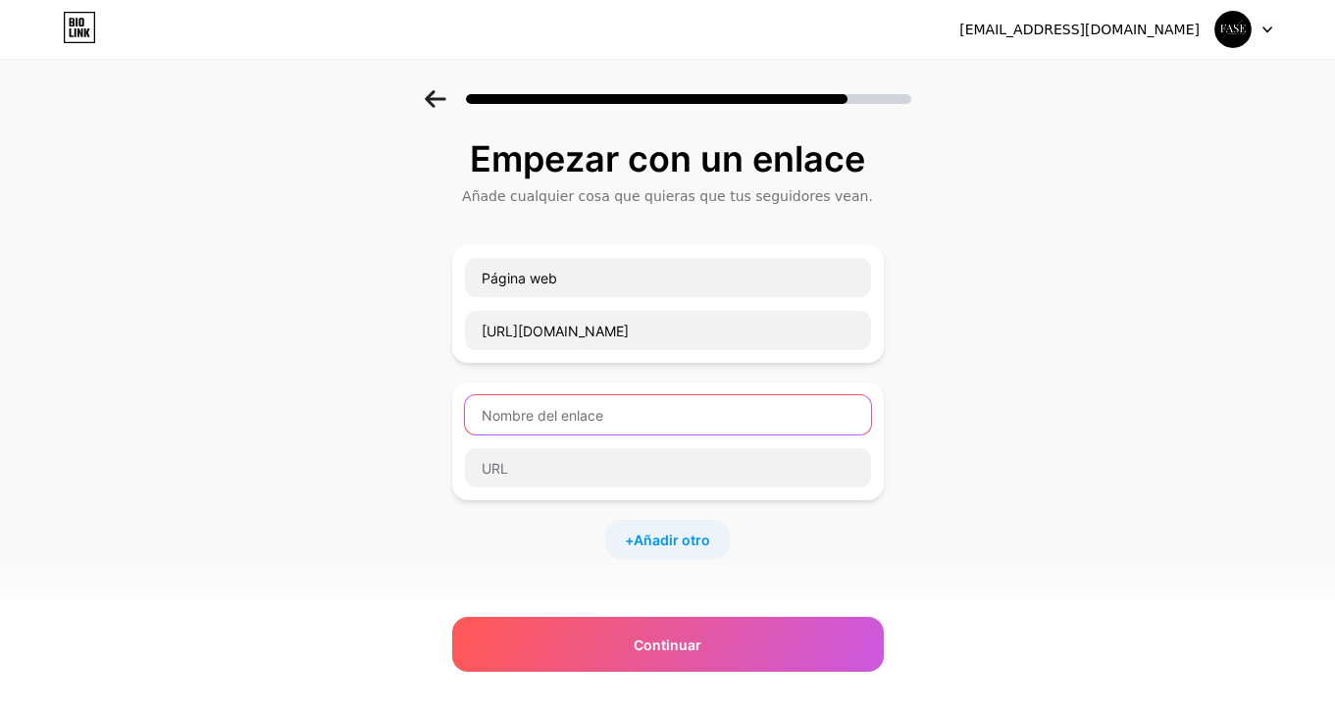
click at [654, 404] on input "text" at bounding box center [668, 414] width 406 height 39
type input "WhatsApp minorista"
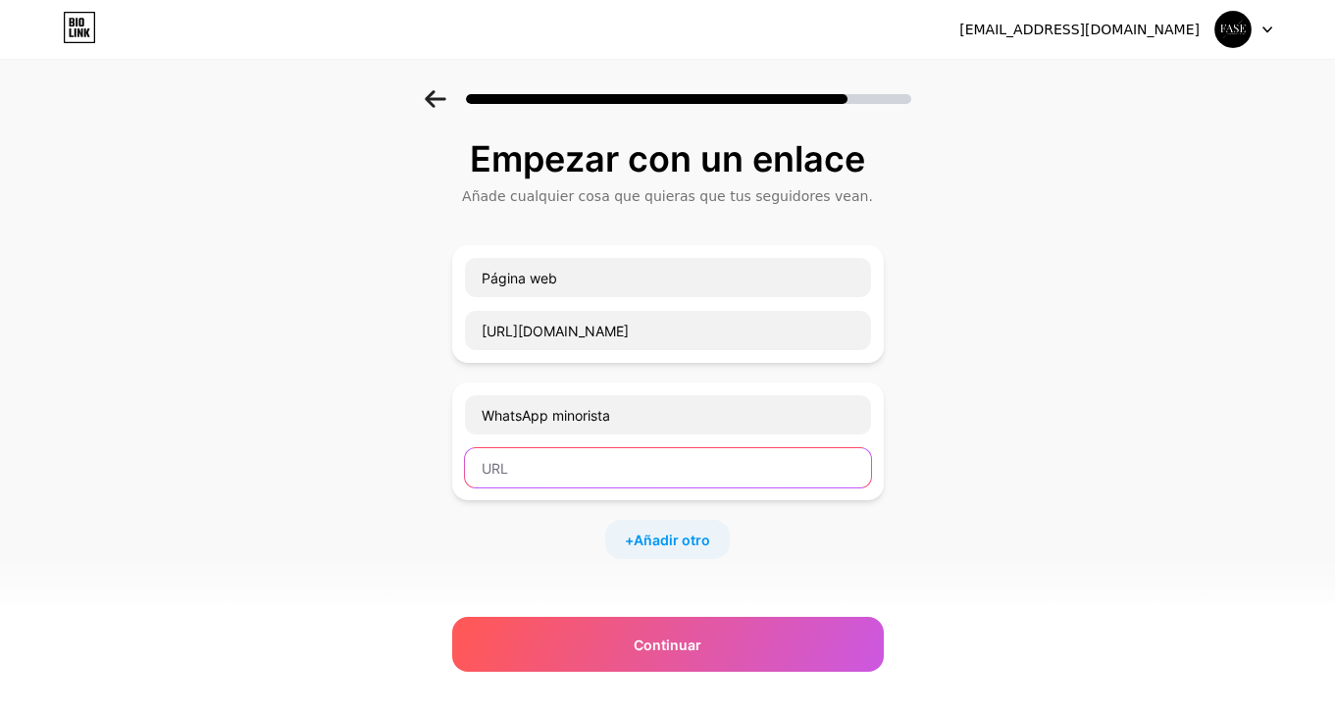
click at [631, 464] on input "text" at bounding box center [668, 467] width 406 height 39
type input "wa.me/5493412033664"
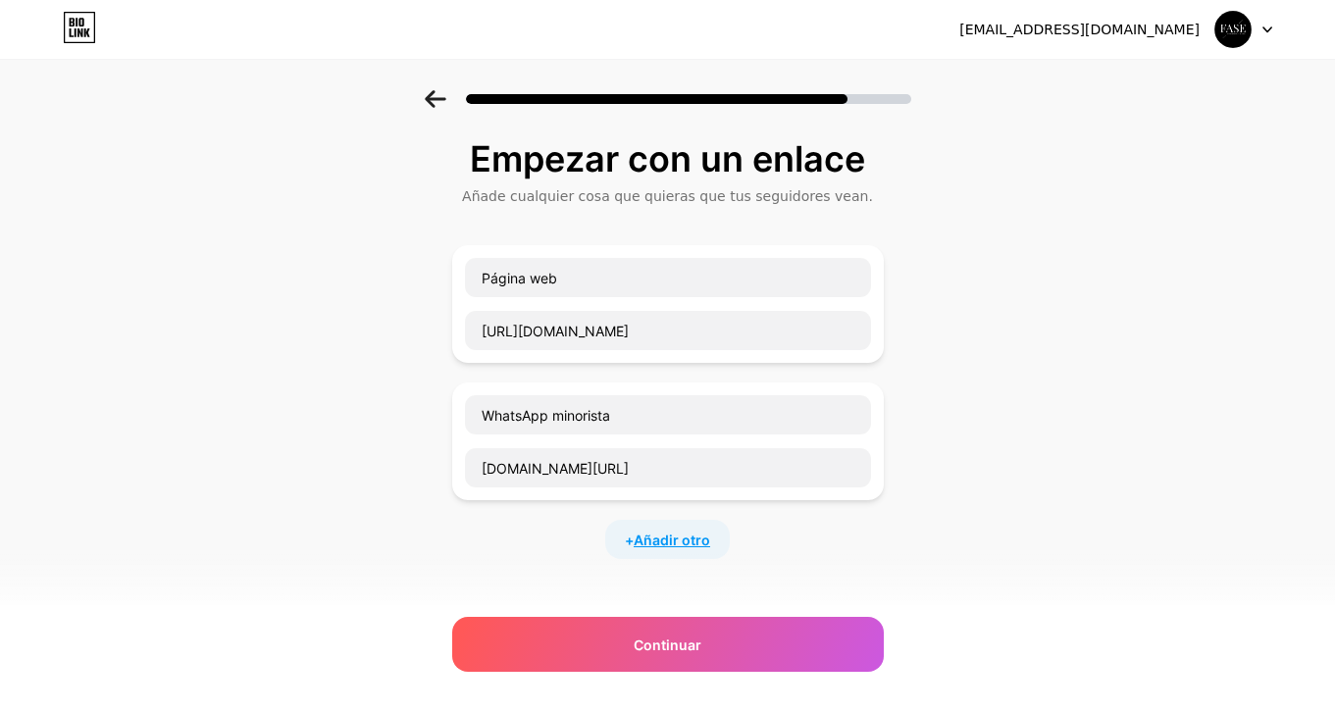
click at [662, 536] on span "Añadir otro" at bounding box center [671, 540] width 76 height 21
click at [639, 548] on input "text" at bounding box center [668, 551] width 406 height 39
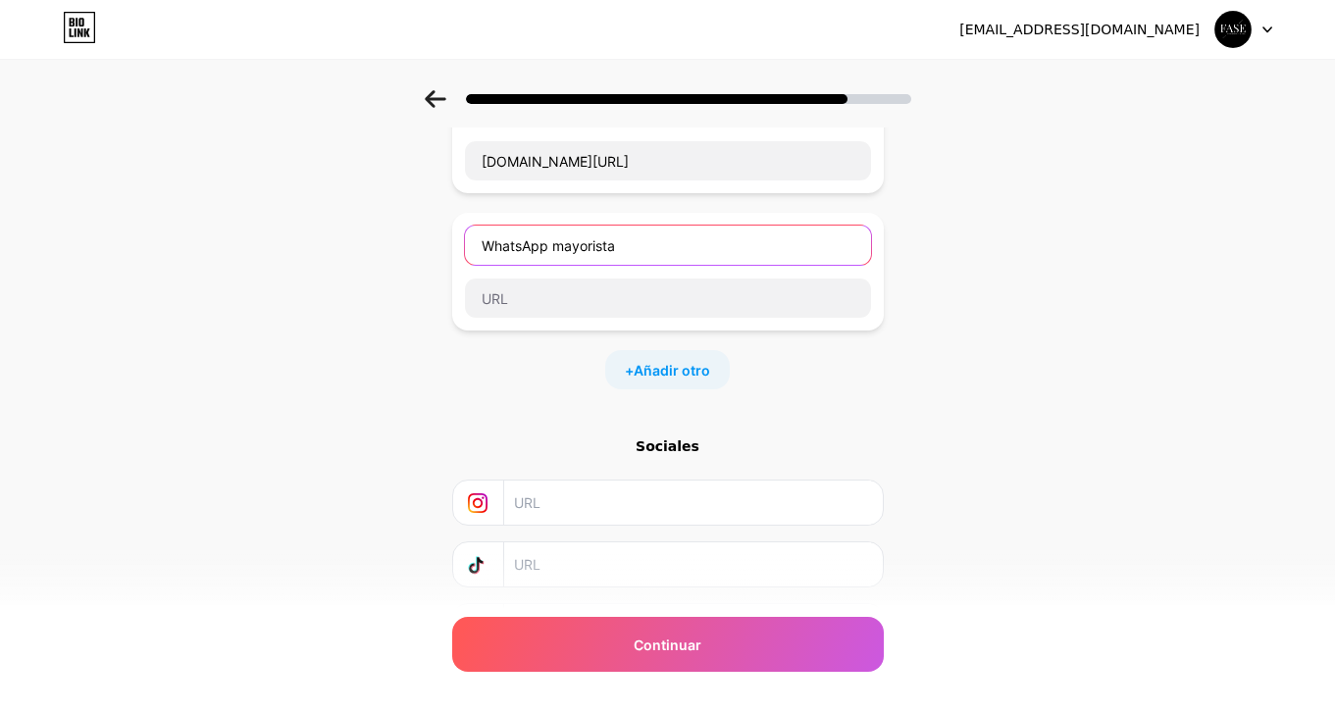
scroll to position [341, 0]
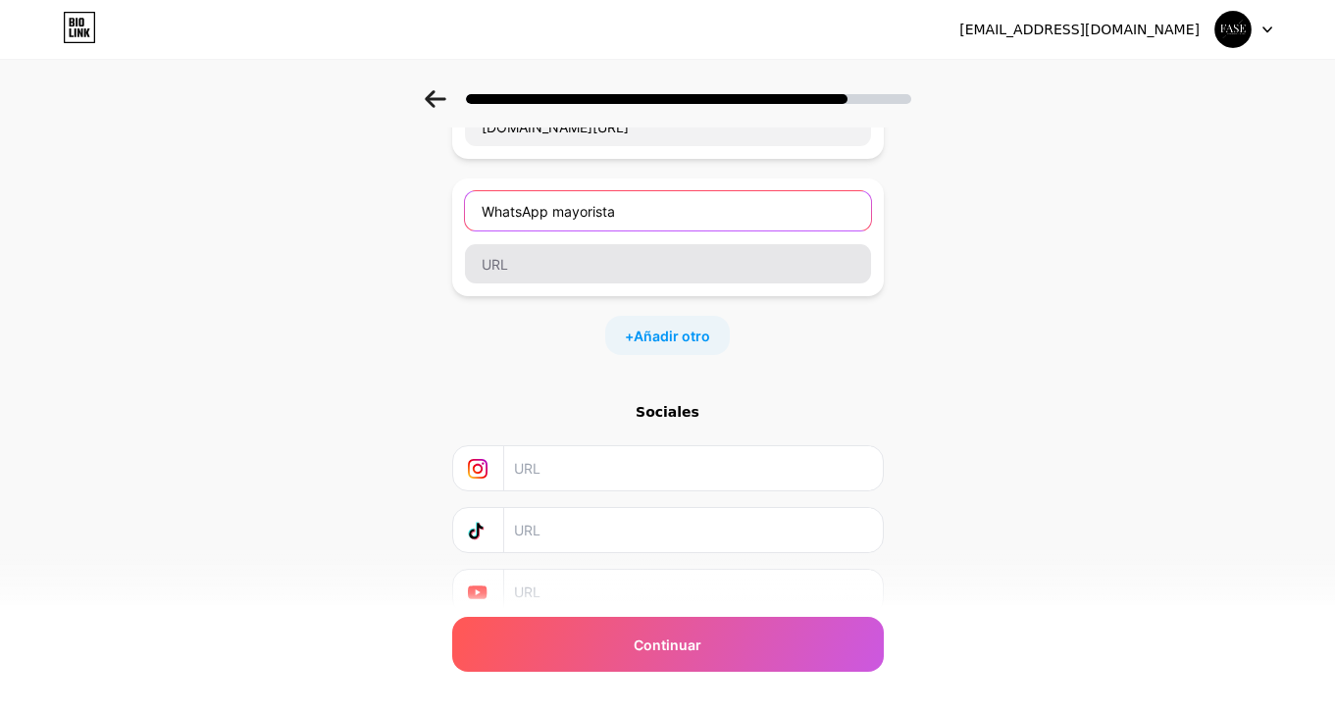
type input "WhatsApp mayorista"
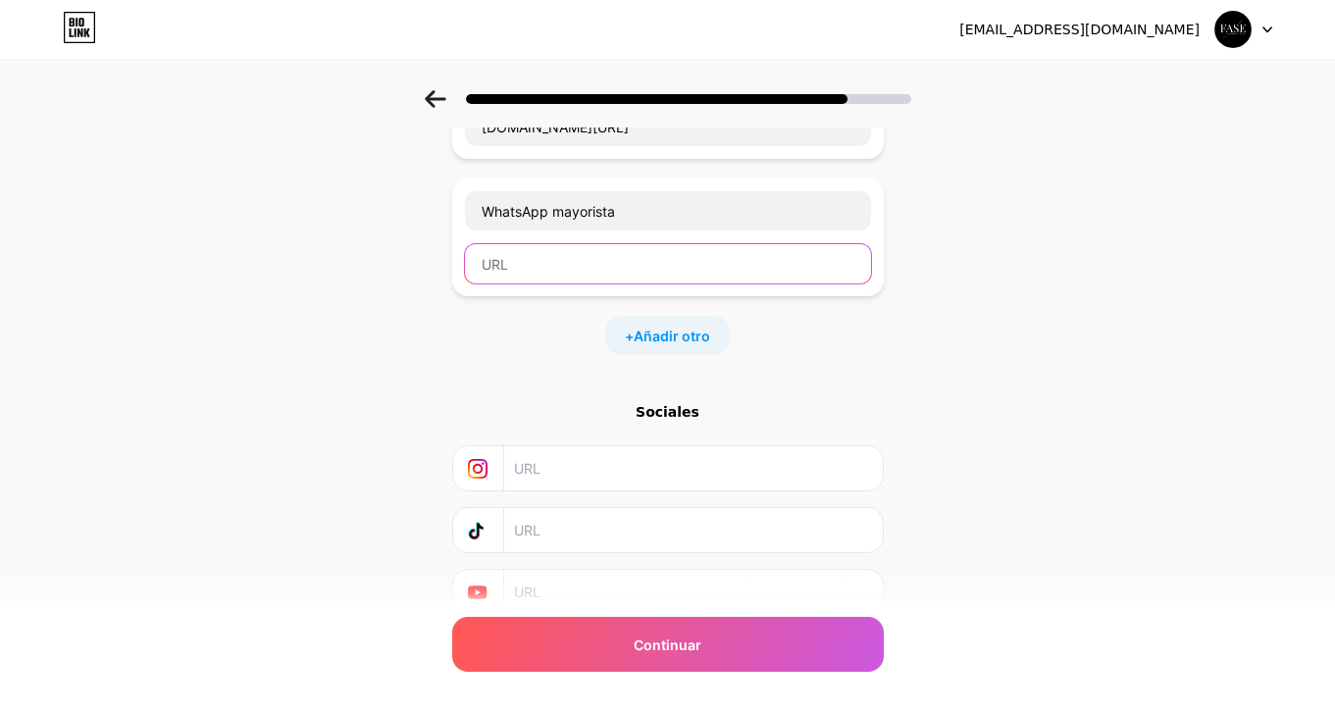
click at [646, 279] on input "text" at bounding box center [668, 263] width 406 height 39
type input "wa.me/5493415805299"
click at [639, 319] on div "+ Añadir otro" at bounding box center [667, 335] width 125 height 39
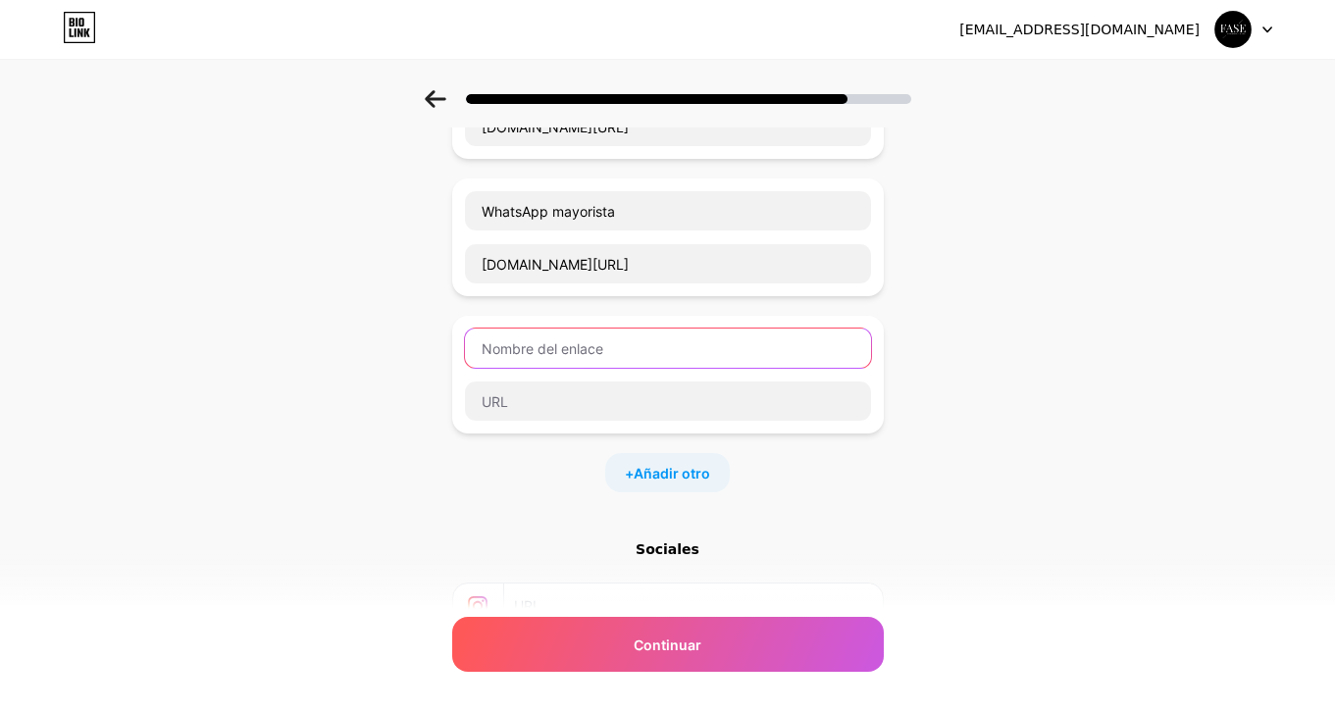
click at [632, 333] on input "text" at bounding box center [668, 348] width 406 height 39
type input "Comunidad mayorista"
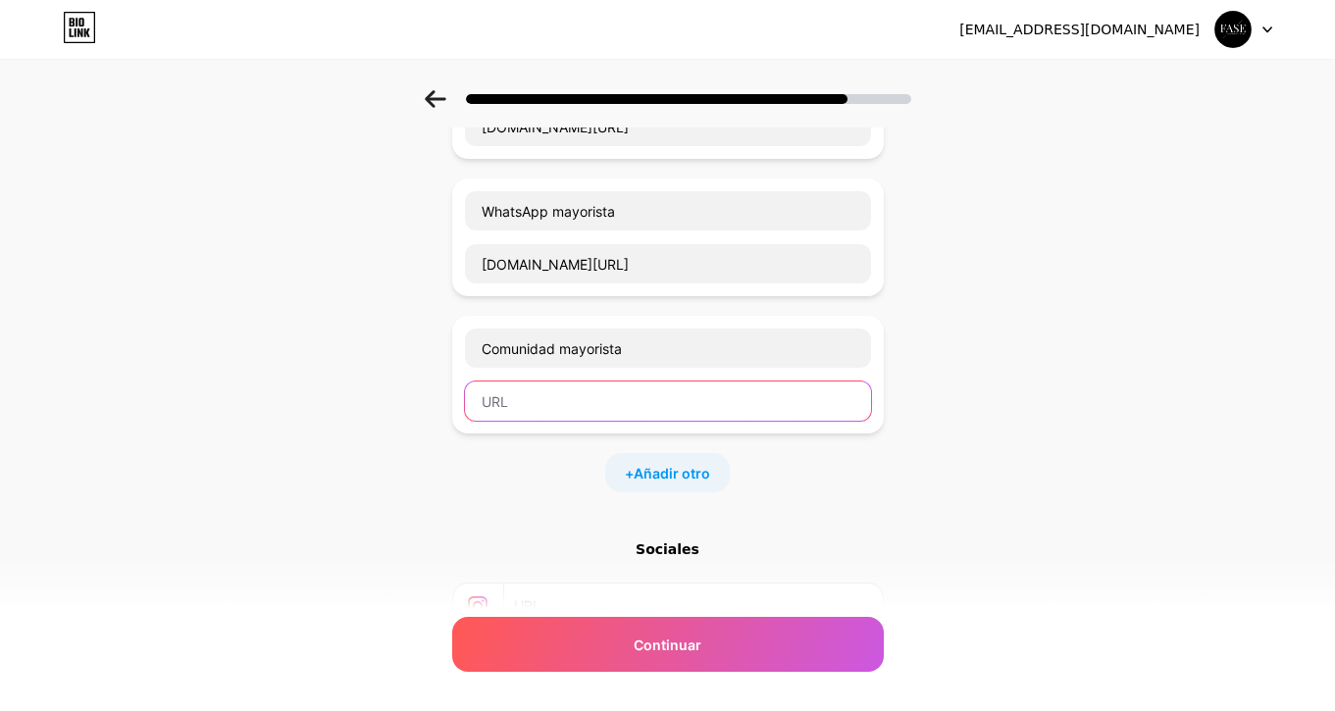
click at [680, 403] on input "text" at bounding box center [668, 400] width 406 height 39
paste input "https://faseindumentaria.mitiendanube.com"
type input "https://faseindumentaria.mitiendanube.com"
click at [652, 476] on span "Añadir otro" at bounding box center [671, 473] width 76 height 21
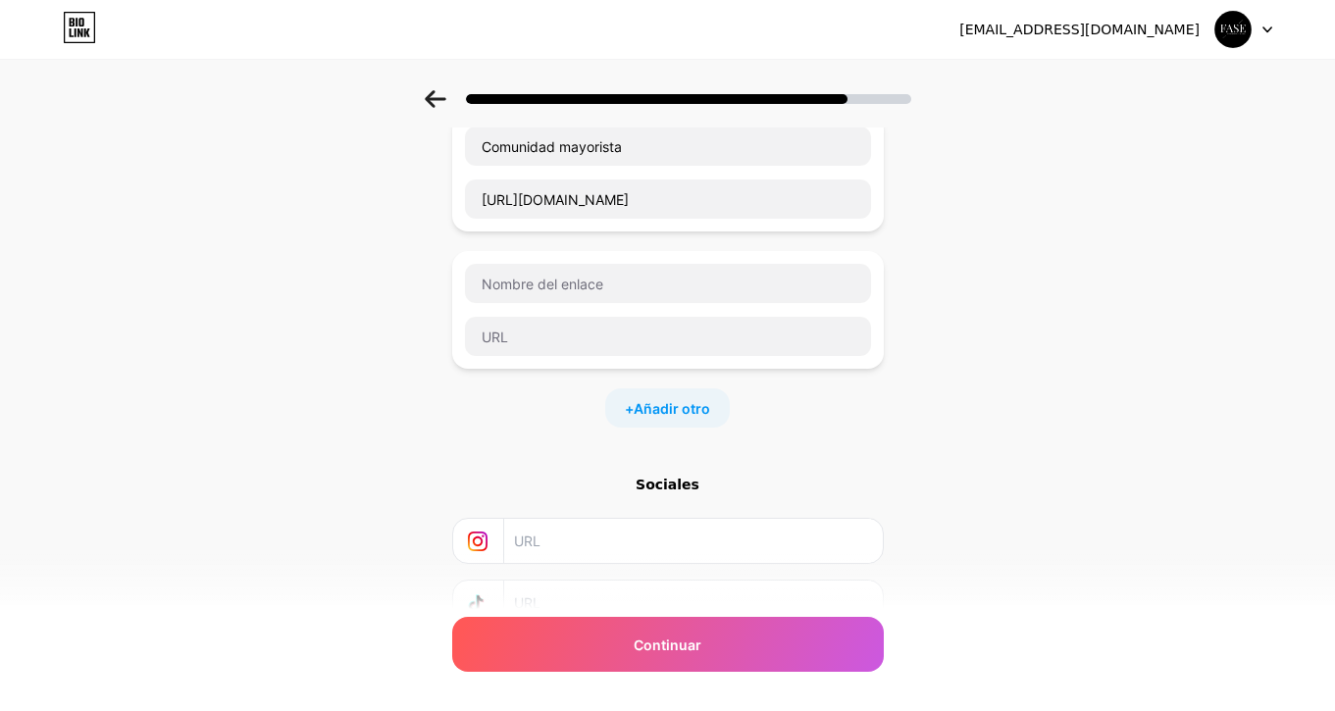
scroll to position [594, 0]
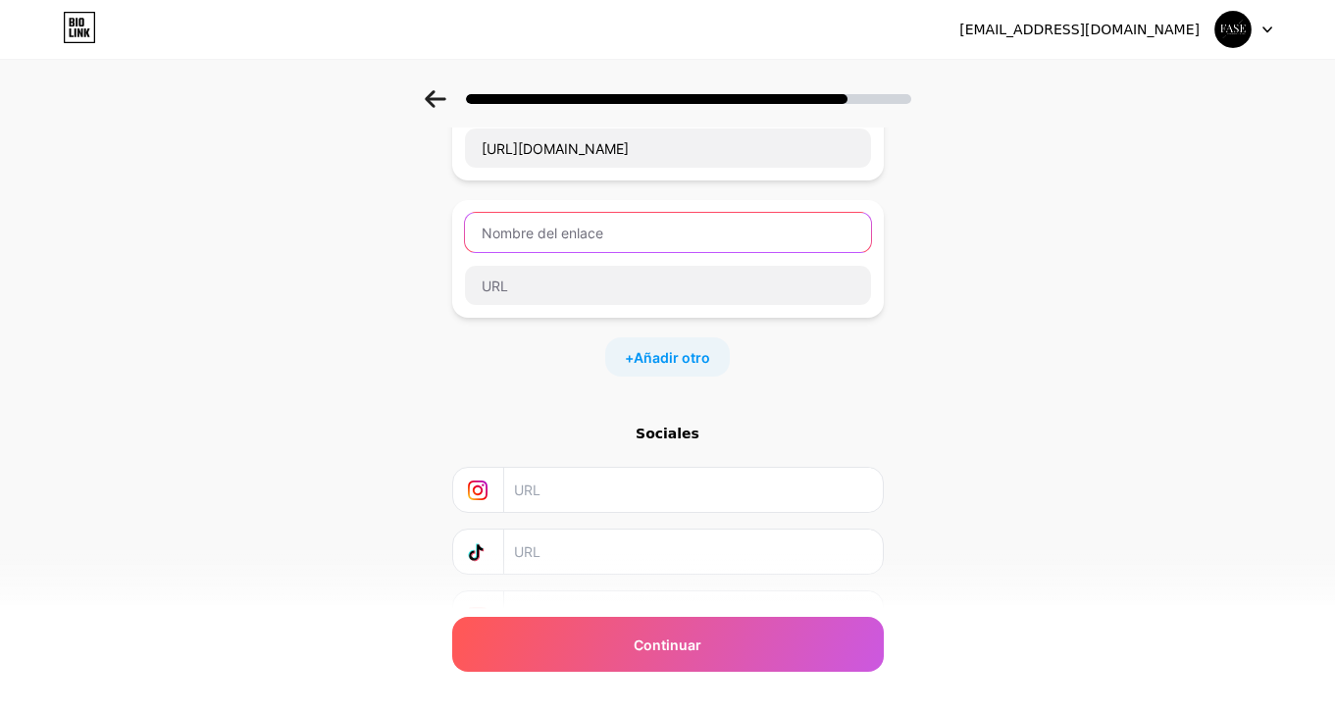
click at [620, 239] on input "text" at bounding box center [668, 232] width 406 height 39
type input "D"
type input "L"
type input "D"
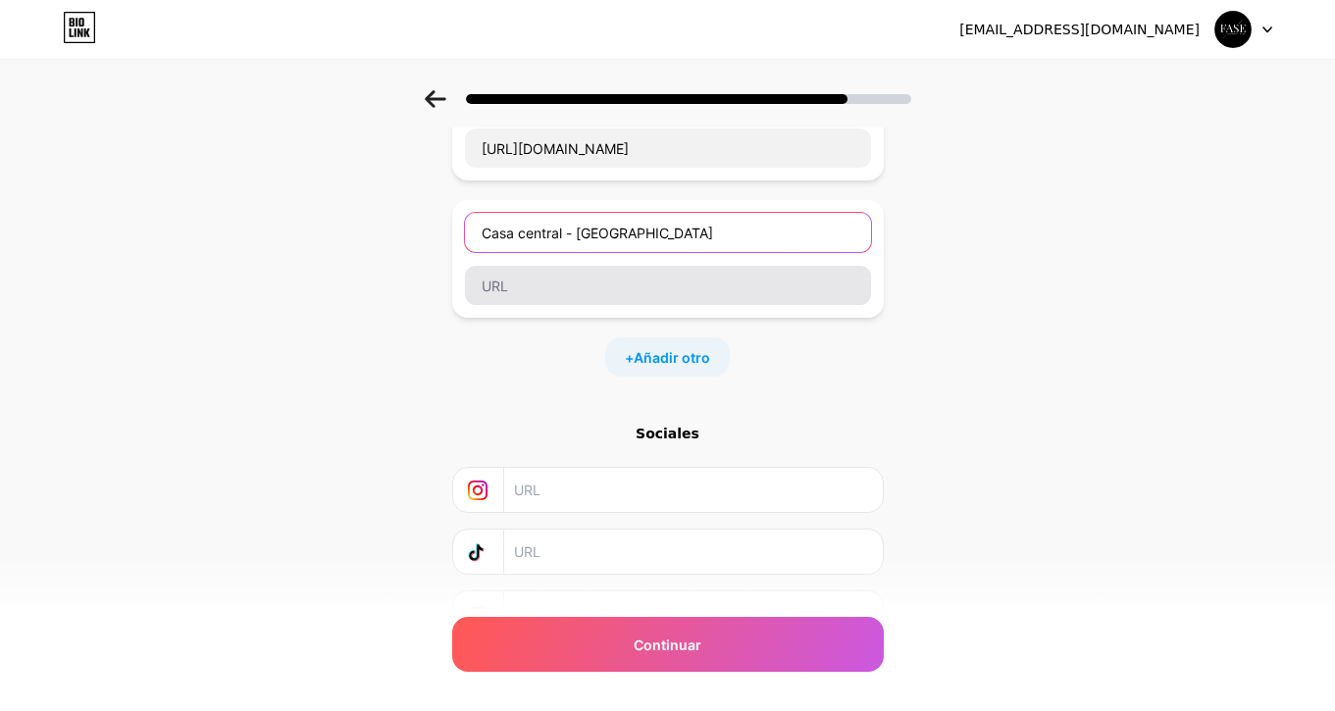
type input "Casa central - Rosario"
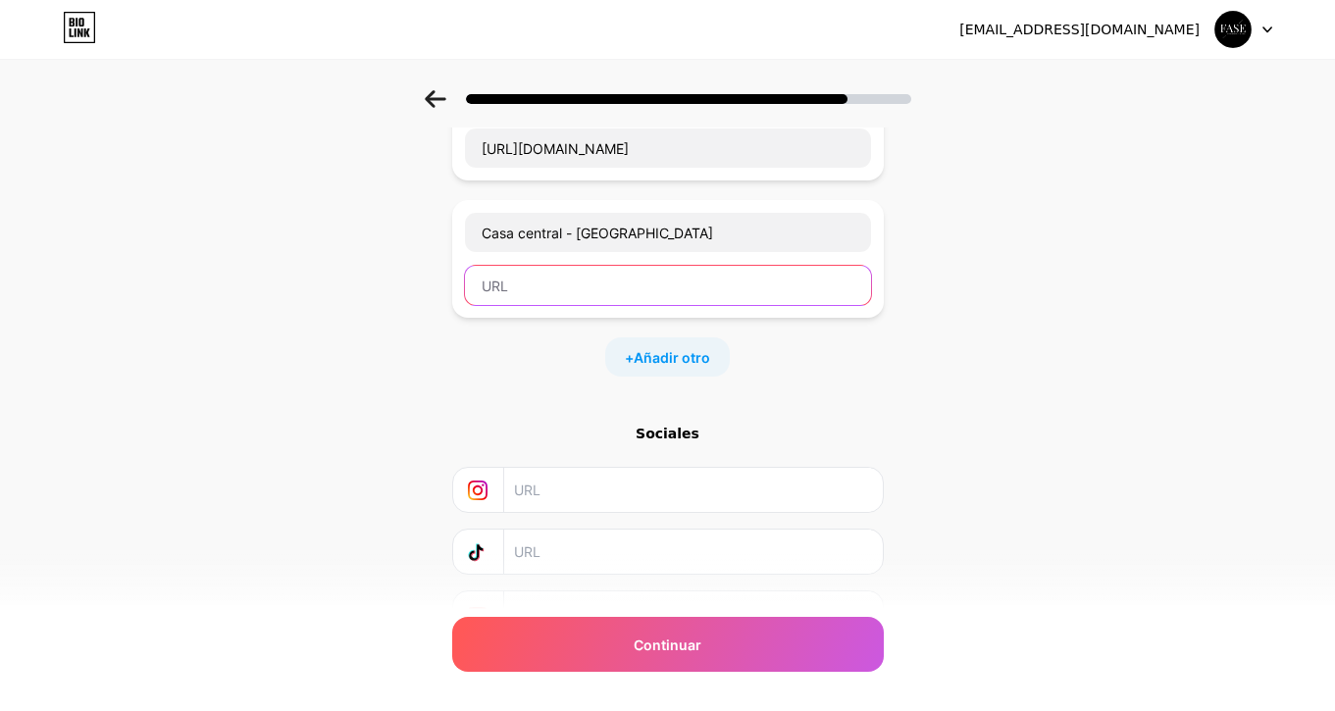
click at [593, 286] on input "text" at bounding box center [668, 285] width 406 height 39
paste input "https://share.google/ZDdyhalpFDYspshfR"
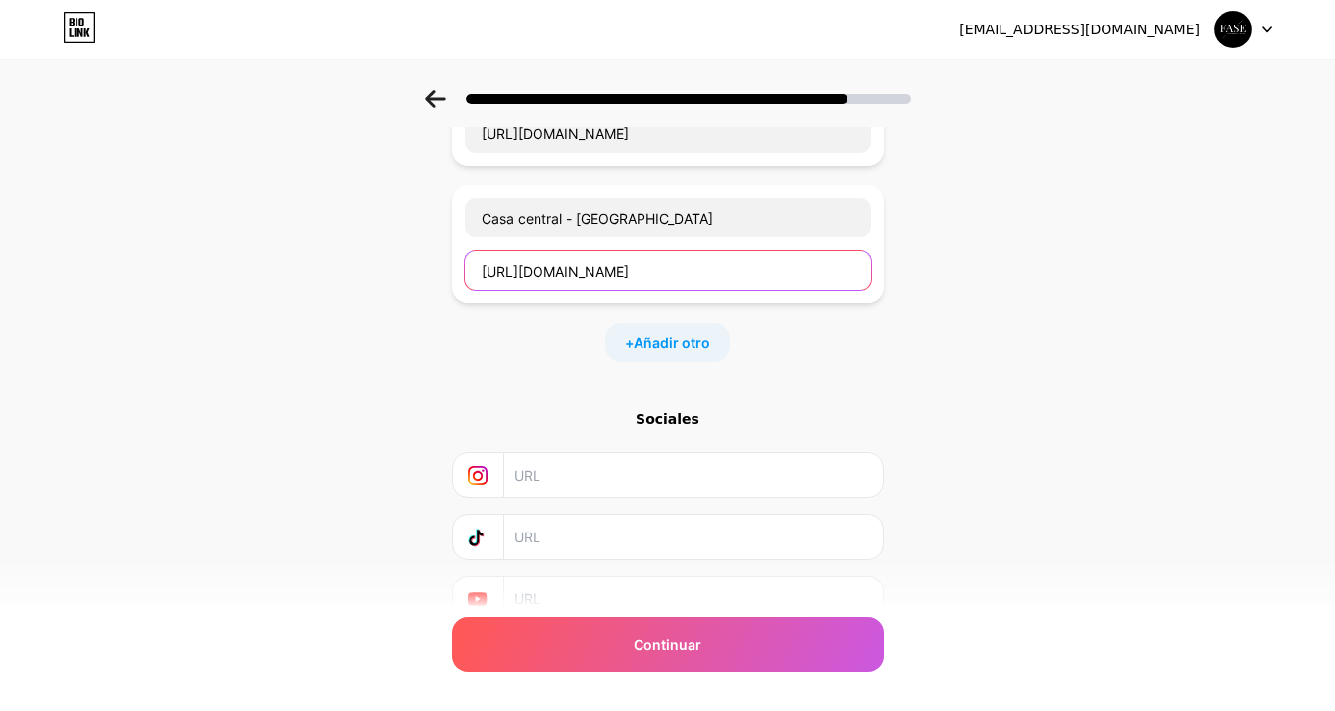
scroll to position [696, 0]
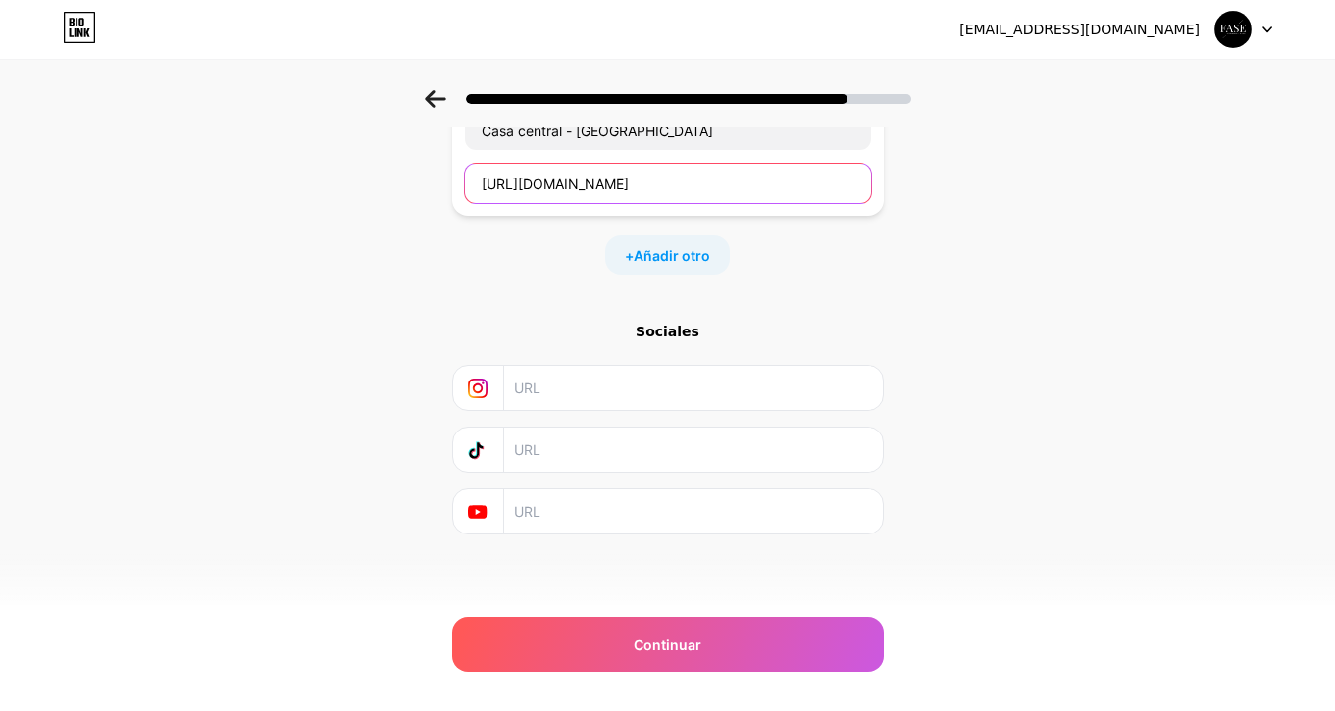
type input "https://share.google/ZDdyhalpFDYspshfR"
click at [636, 458] on input "text" at bounding box center [692, 450] width 356 height 44
paste input "https://www.tiktok.com/@faseindumentaria.ok?_t=ZM-8zl3sVp3fk6&_r=1"
type input "https://www.tiktok.com/@faseindumentaria.ok?_t=ZM-8zl3sVp3fk6&_r=1"
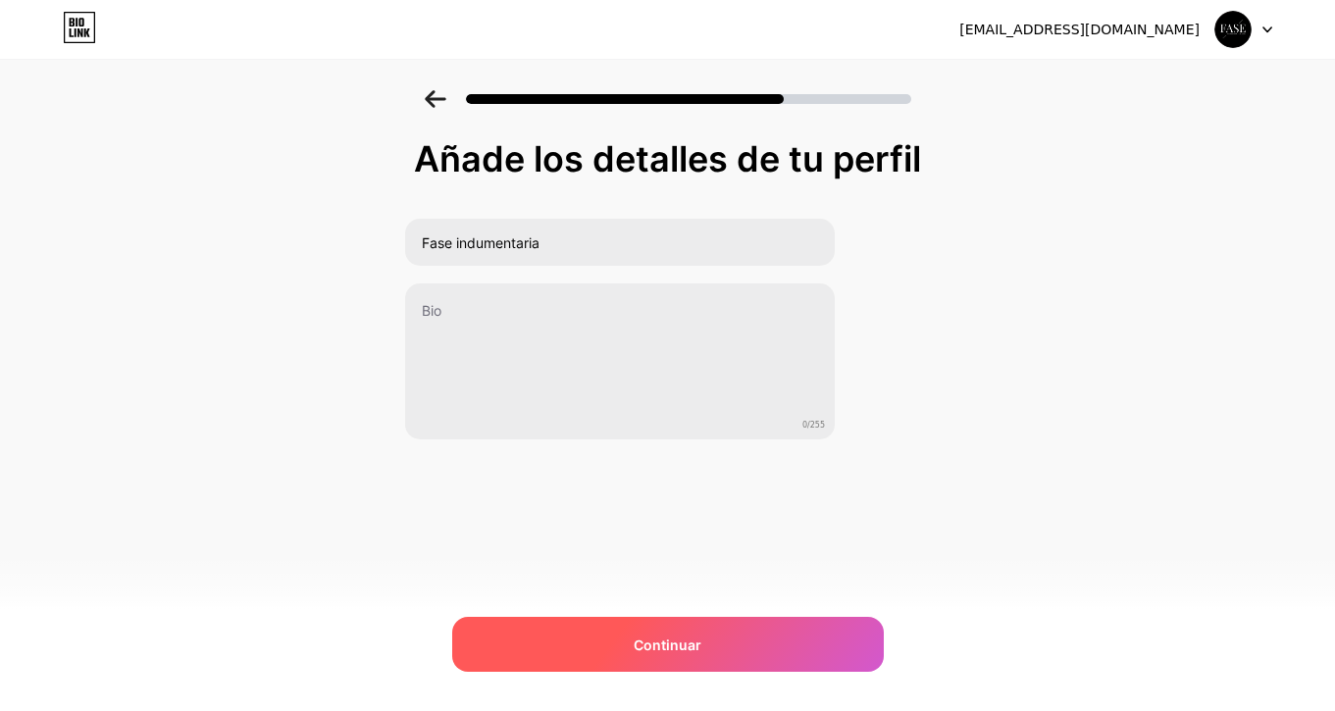
click at [688, 666] on div "Continuar" at bounding box center [667, 644] width 431 height 55
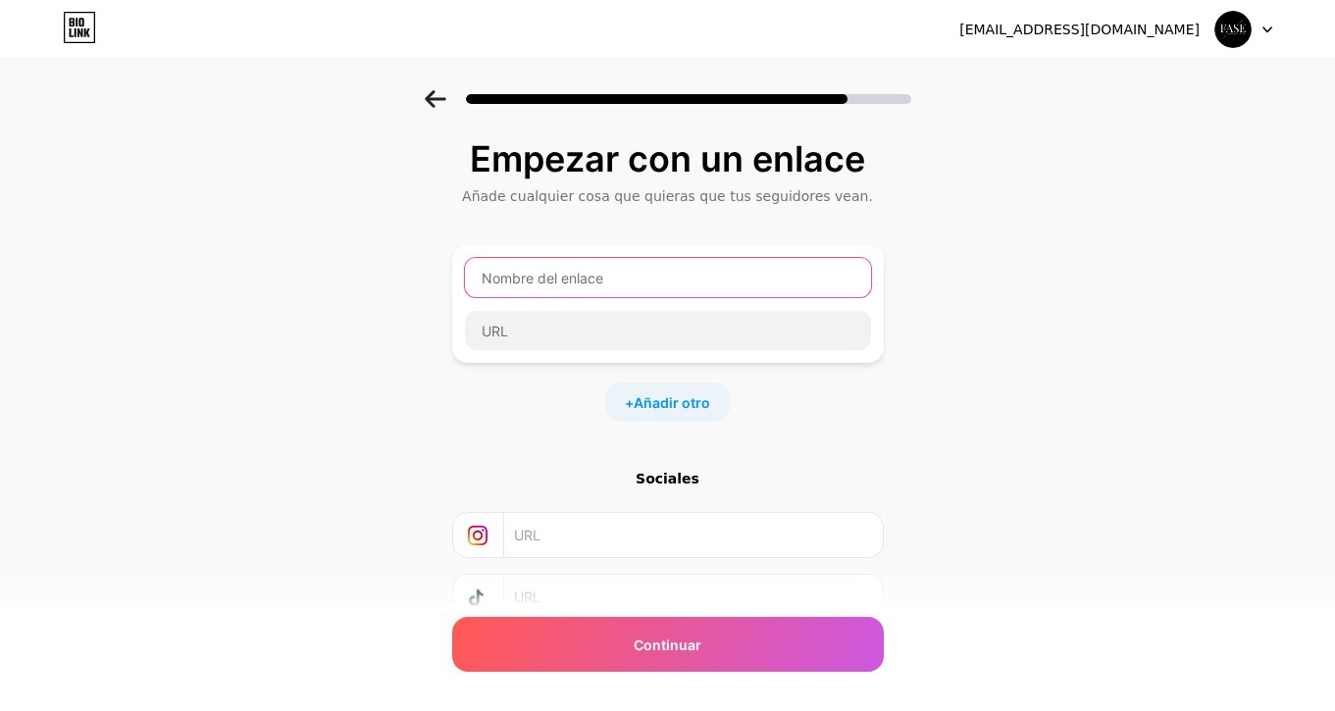
click at [694, 277] on input "text" at bounding box center [668, 277] width 406 height 39
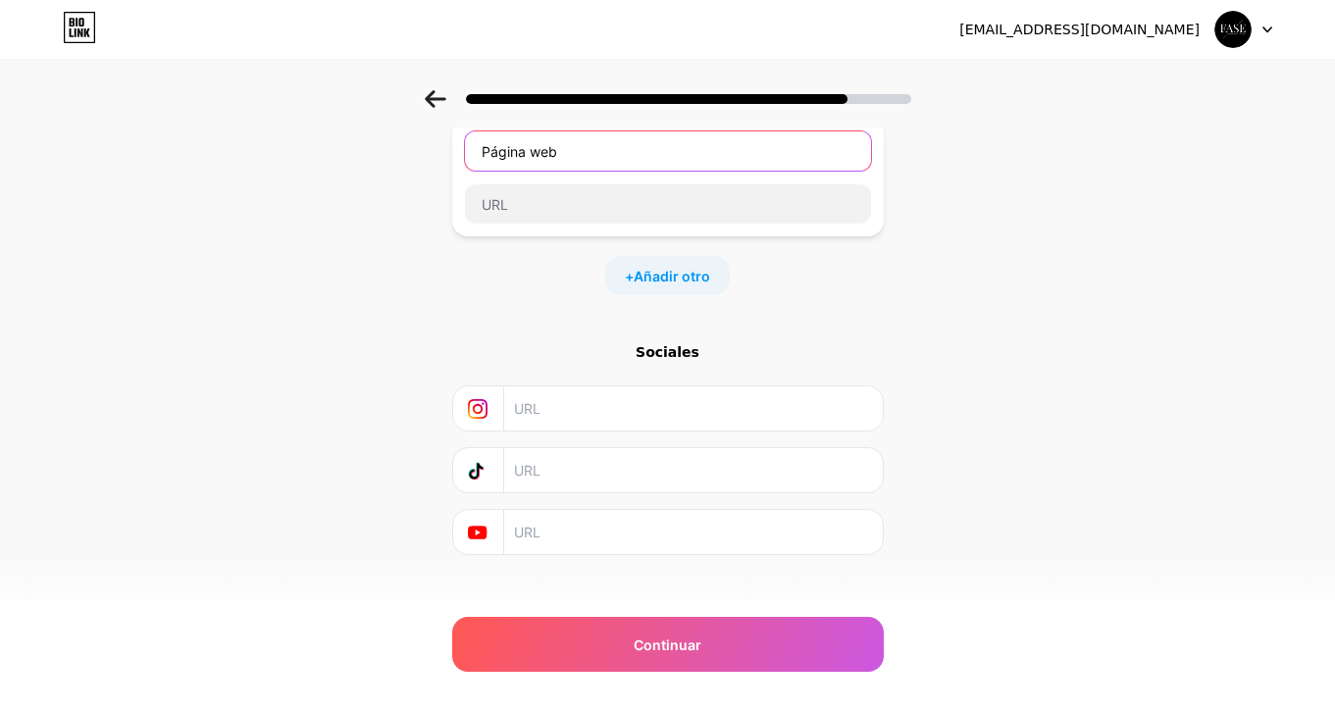
type input "Página web"
click at [625, 498] on div "Sociales" at bounding box center [667, 448] width 431 height 213
click at [647, 479] on input "text" at bounding box center [692, 470] width 356 height 44
paste input "https://www.tiktok.com/@faseindumentaria.ok?_t=ZM-8zl3uSrsB54&_r=1"
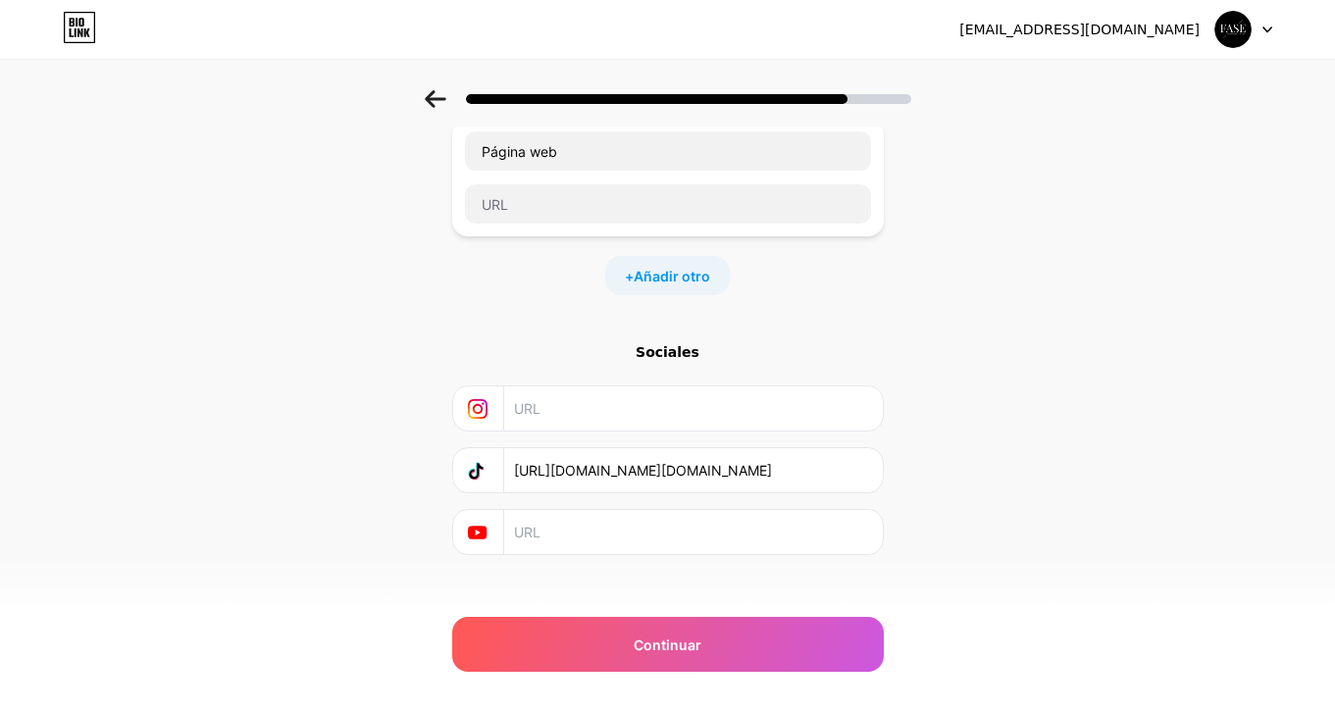
type input "https://www.tiktok.com/@faseindumentaria.ok?_t=ZM-8zl3uSrsB54&_r=1"
click at [612, 415] on input "text" at bounding box center [692, 408] width 356 height 44
type input "f"
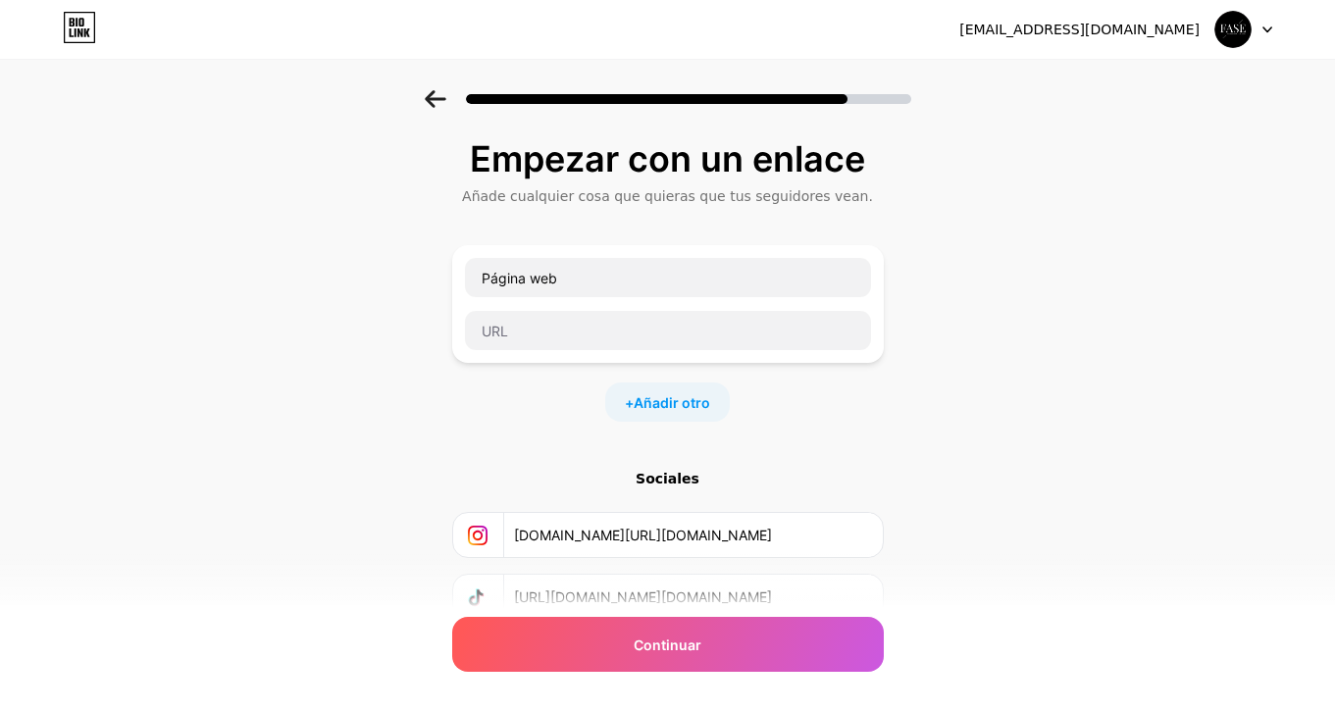
scroll to position [0, 0]
type input "instagram.com/faseperfumes.ok"
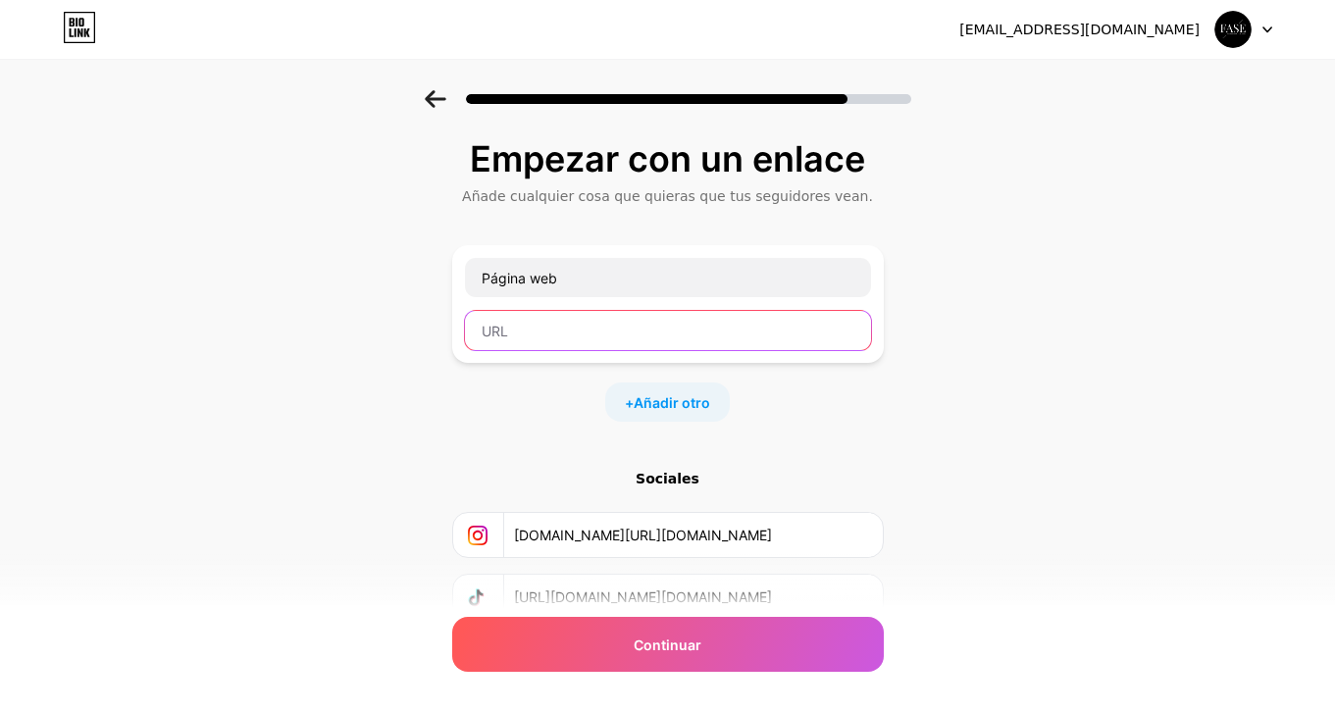
click at [701, 337] on input "text" at bounding box center [668, 330] width 406 height 39
click at [595, 337] on input "text" at bounding box center [668, 330] width 406 height 39
paste input "https://faseindumentaria.mitiendanube.com"
type input "https://faseindumentaria.mitiendanube.com"
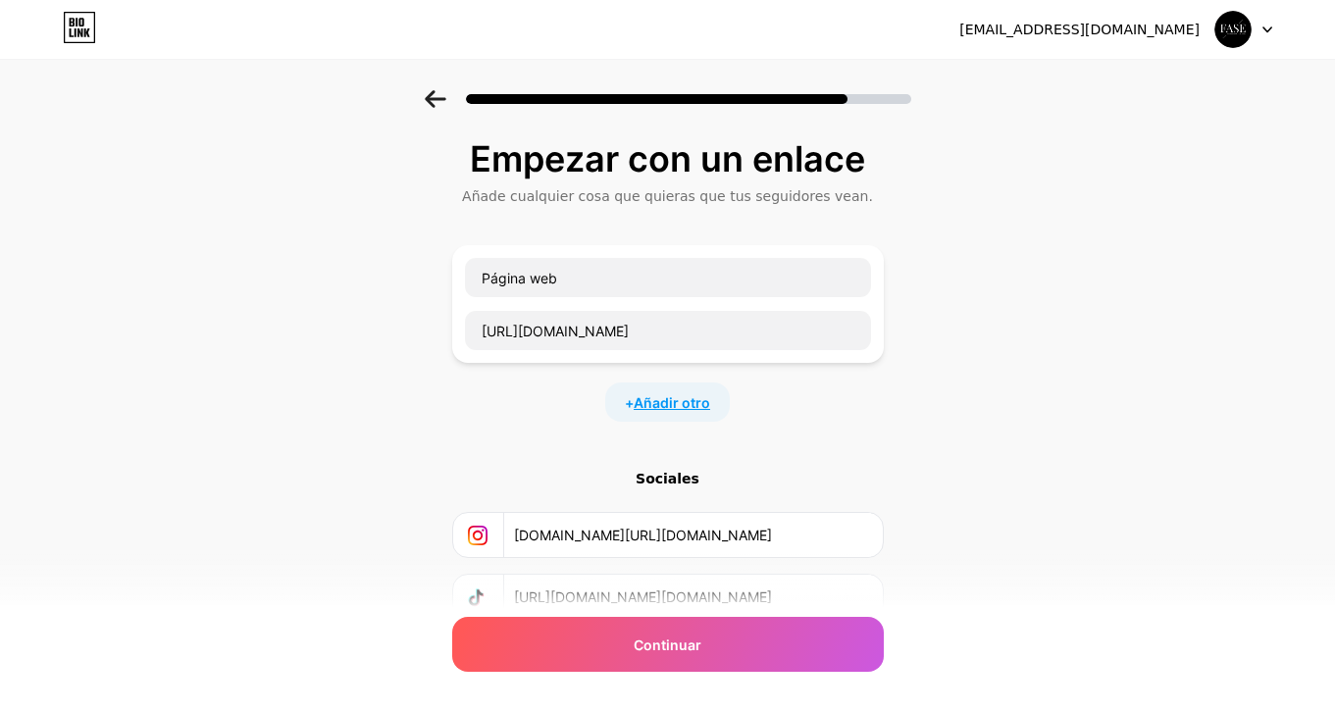
click at [647, 401] on span "Añadir otro" at bounding box center [671, 402] width 76 height 21
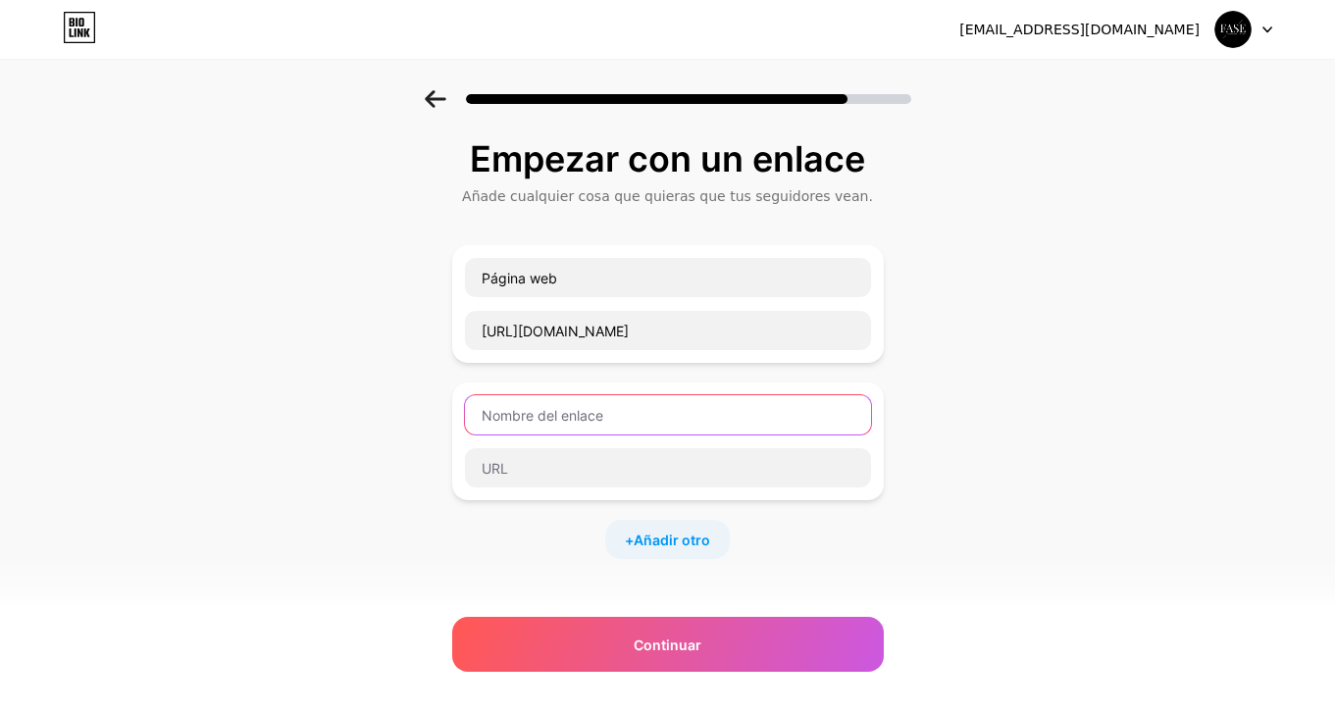
click at [619, 415] on input "text" at bounding box center [668, 414] width 406 height 39
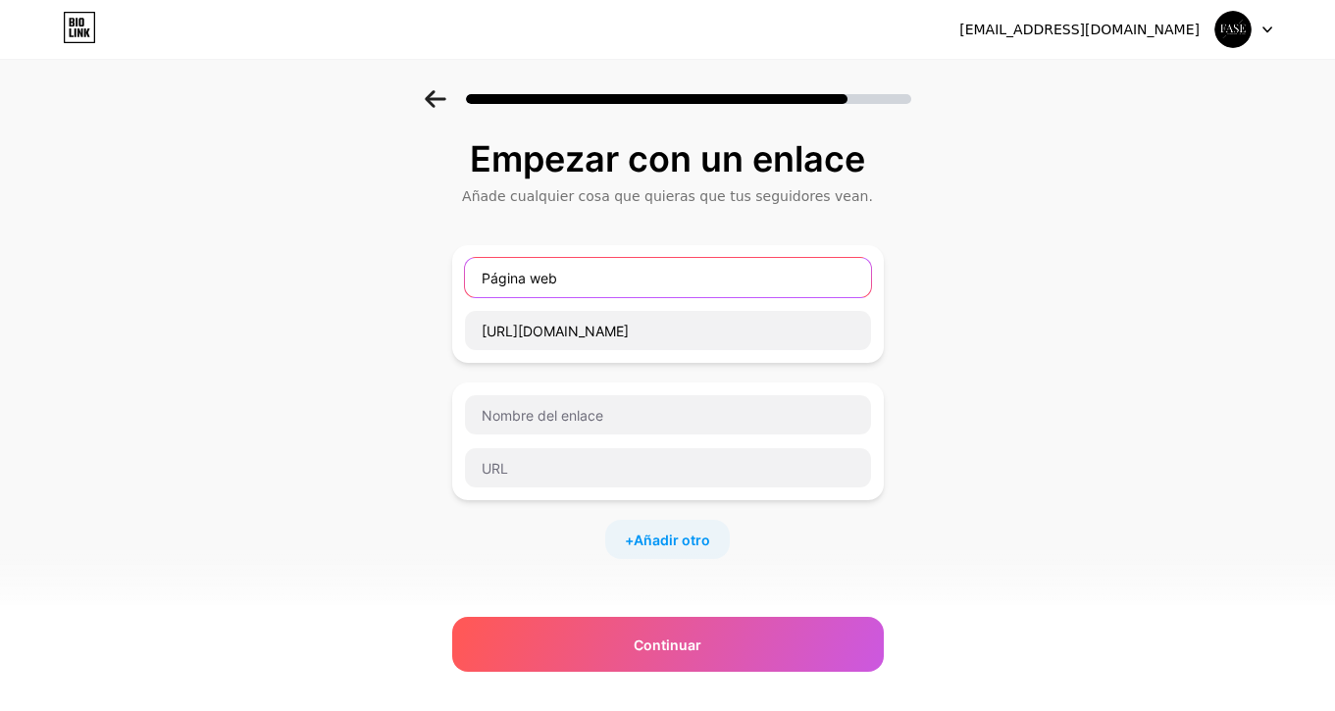
click at [630, 279] on input "Página web" at bounding box center [668, 277] width 406 height 39
type input "Página web"
click at [660, 281] on input "Página web" at bounding box center [668, 277] width 406 height 39
click at [636, 531] on span "Añadir otro" at bounding box center [671, 540] width 76 height 21
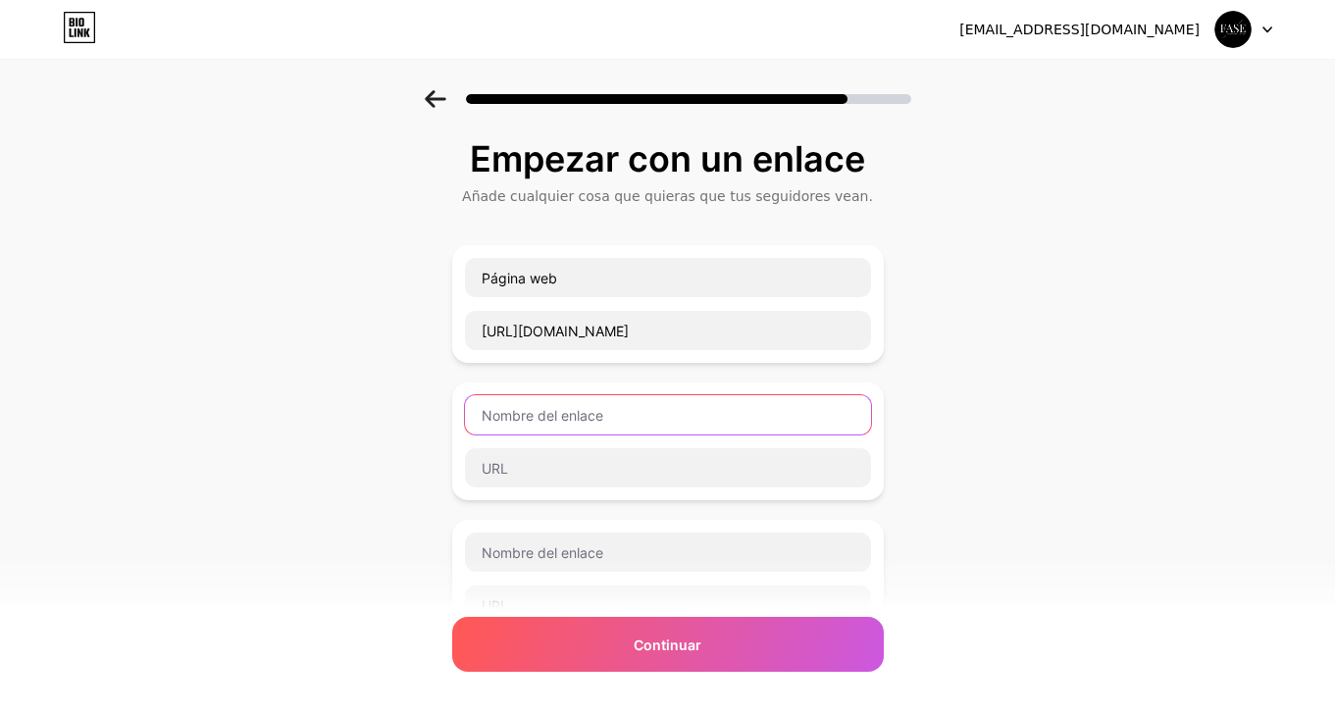
click at [588, 404] on input "text" at bounding box center [668, 414] width 406 height 39
type input "WhatsApp Minorista"
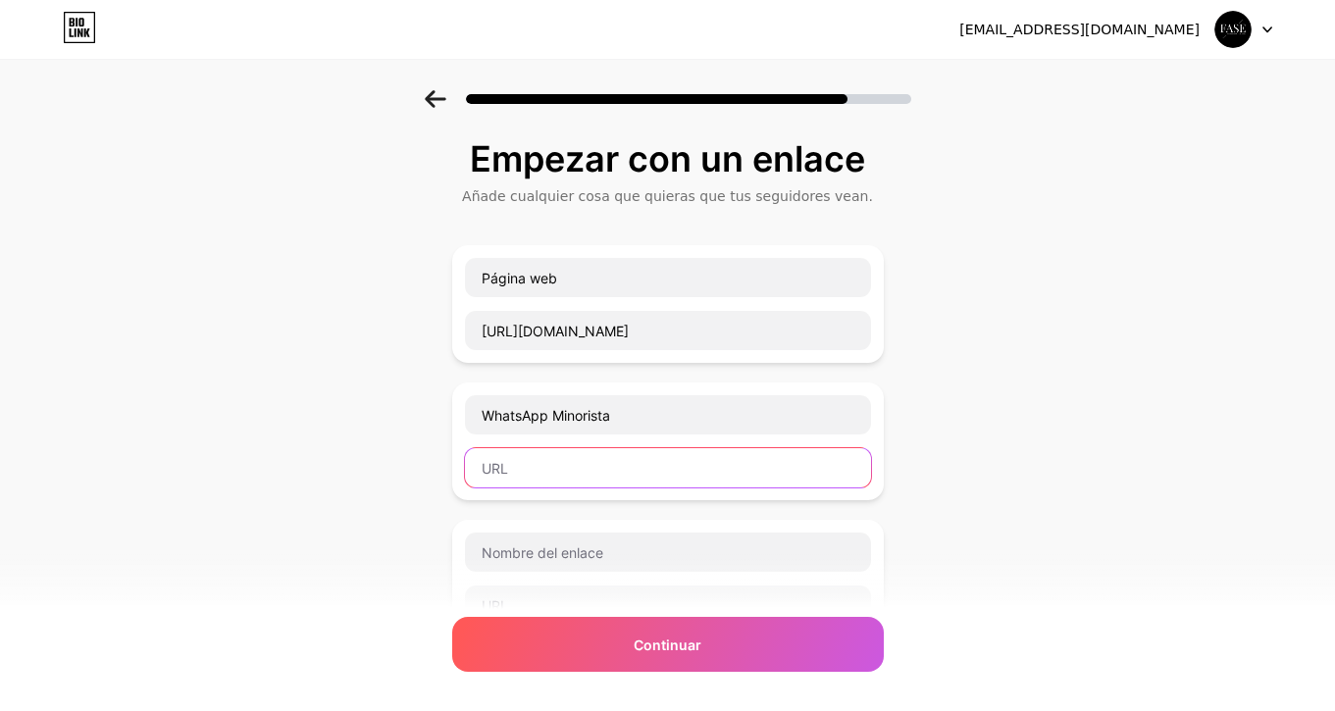
click at [579, 478] on input "text" at bounding box center [668, 467] width 406 height 39
type input "wa.me/5493412033664"
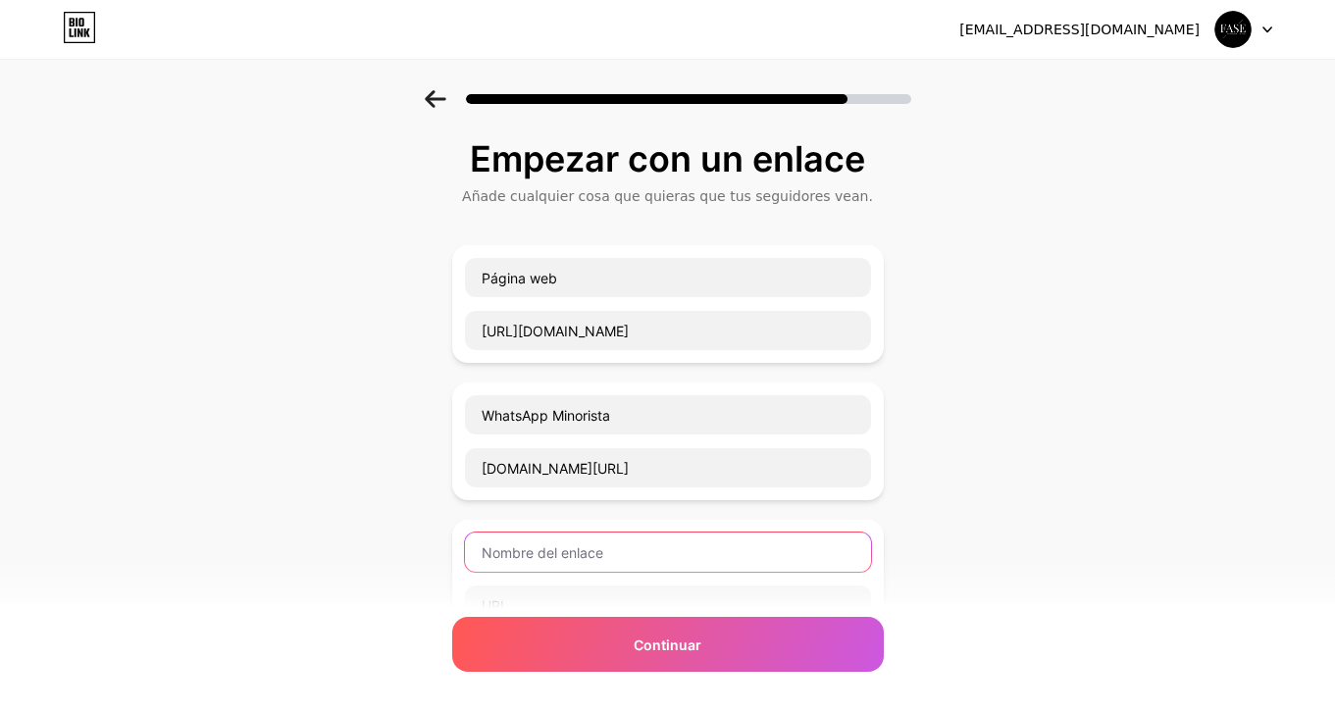
click at [579, 534] on input "text" at bounding box center [668, 551] width 406 height 39
click at [483, 549] on input "WhatsApp Mayorista" at bounding box center [668, 551] width 406 height 39
paste input "📦"
type input "📦 WhatsApp Mayorista"
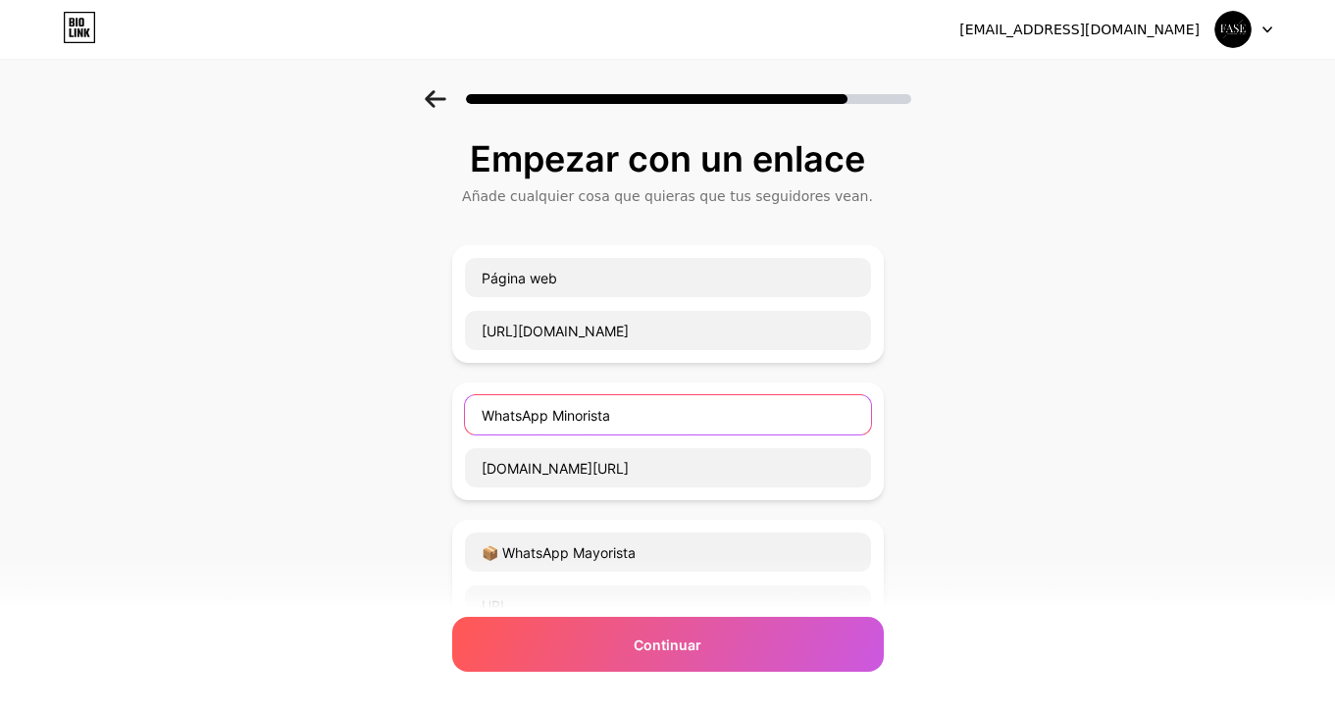
click at [479, 423] on input "WhatsApp Minorista" at bounding box center [668, 414] width 406 height 39
click at [25, 288] on div "Empezar con un enlace Añade cualquier cosa que quieras que tus seguidores vean.…" at bounding box center [667, 572] width 1335 height 964
click at [476, 406] on input "WhatsApp Minorista" at bounding box center [668, 414] width 406 height 39
paste input "📲"
type input "📲 WhatsApp Minorista"
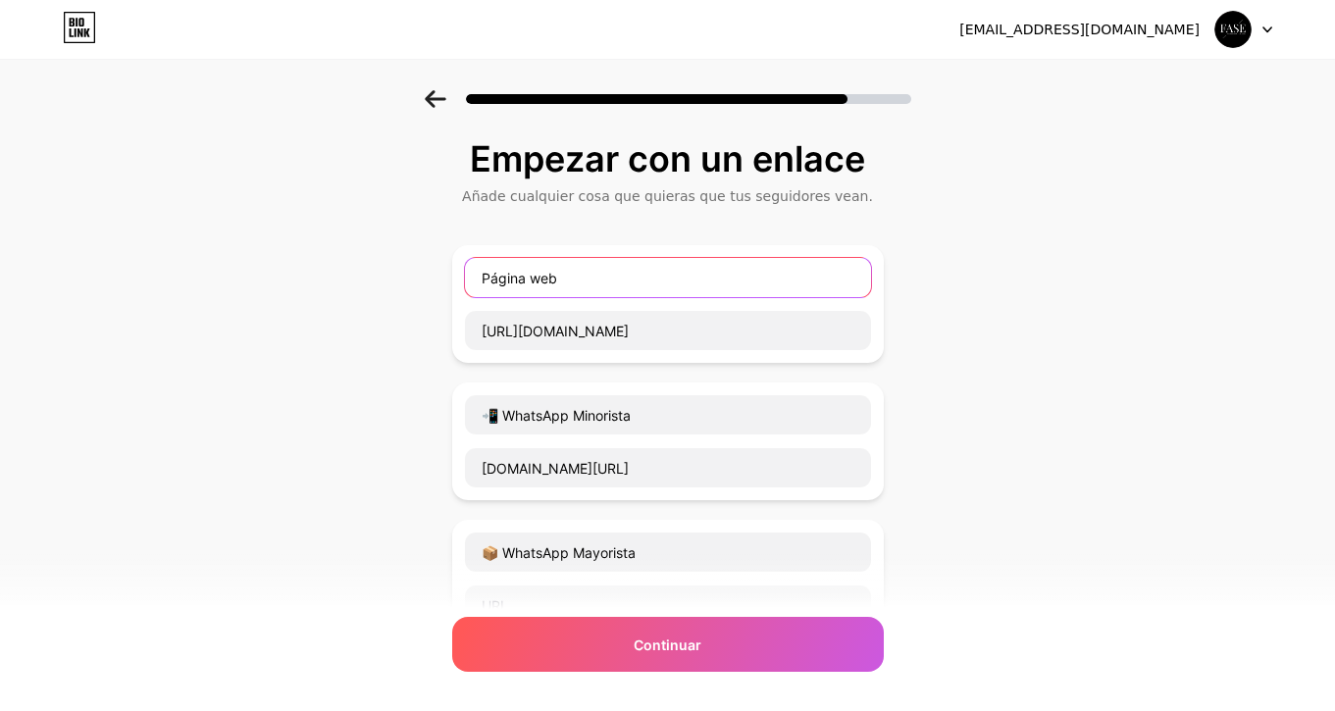
click at [477, 278] on input "Página web" at bounding box center [668, 277] width 406 height 39
paste input "💻"
type input "💻 Página web"
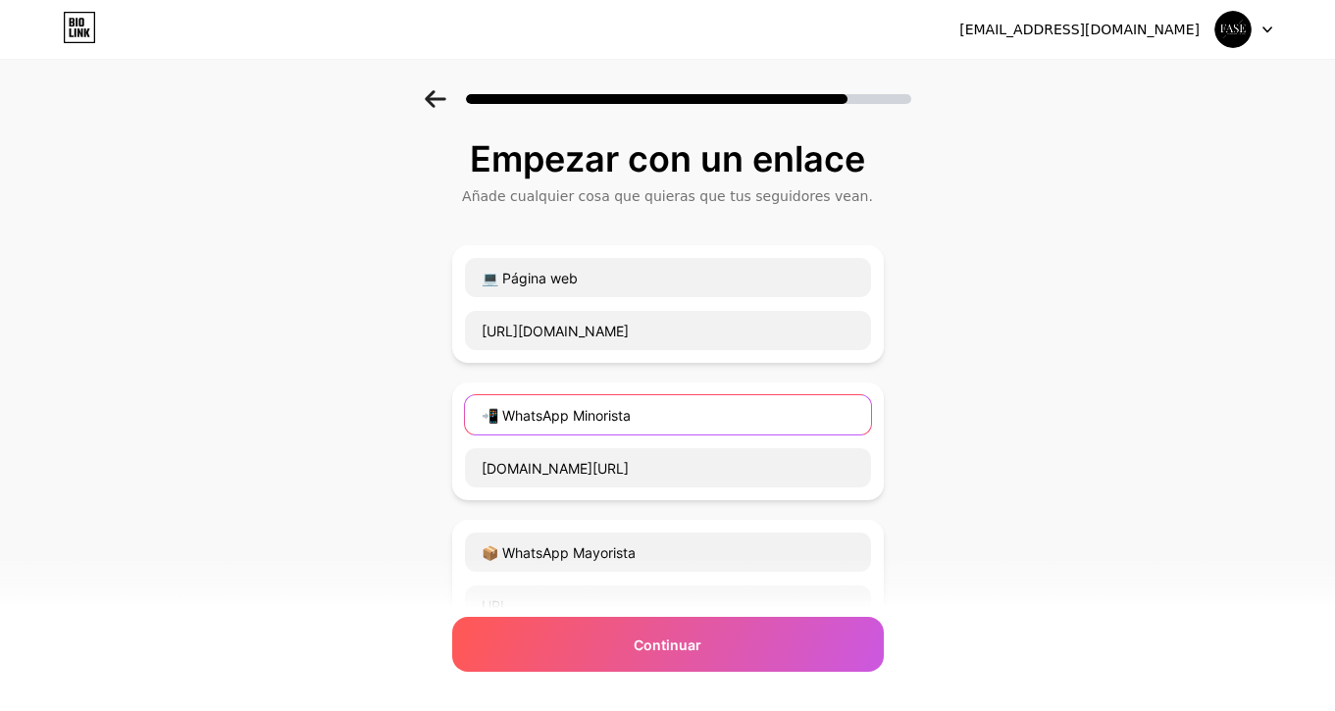
click at [507, 414] on input "📲 WhatsApp Minorista" at bounding box center [668, 414] width 406 height 39
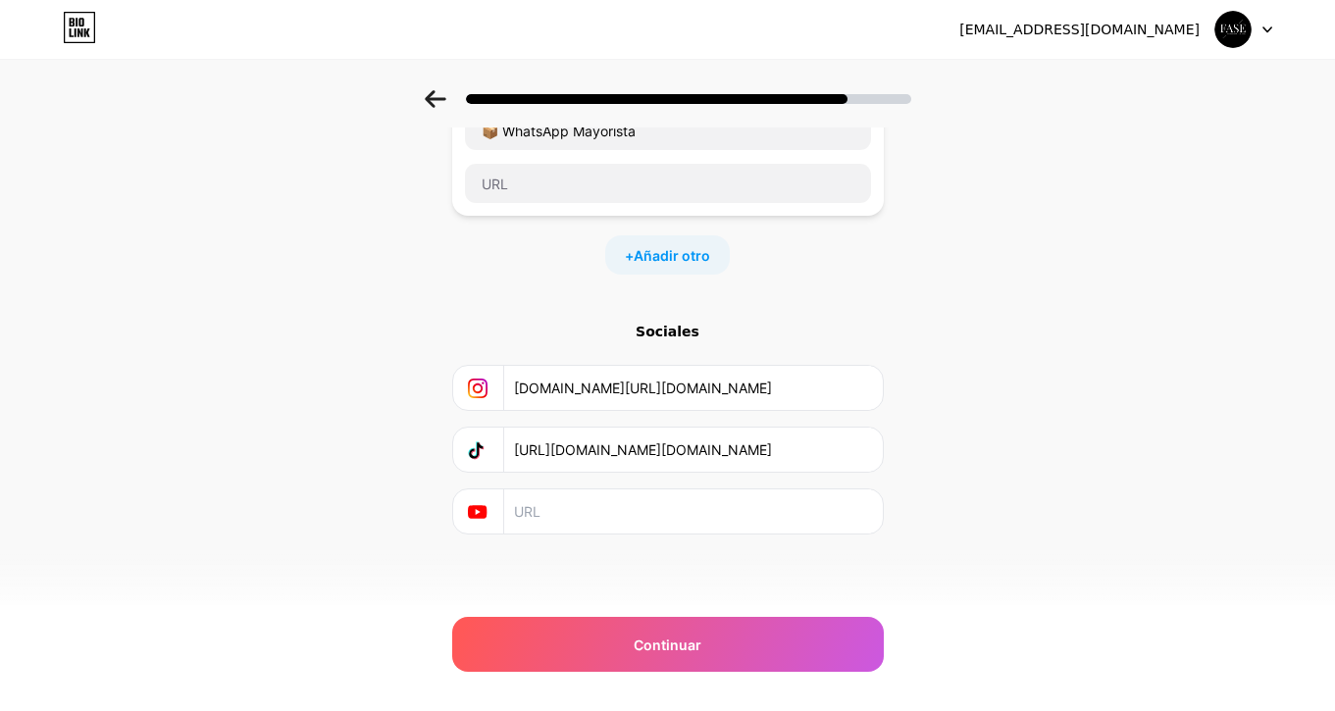
scroll to position [422, 0]
click at [665, 263] on span "Añadir otro" at bounding box center [671, 255] width 76 height 21
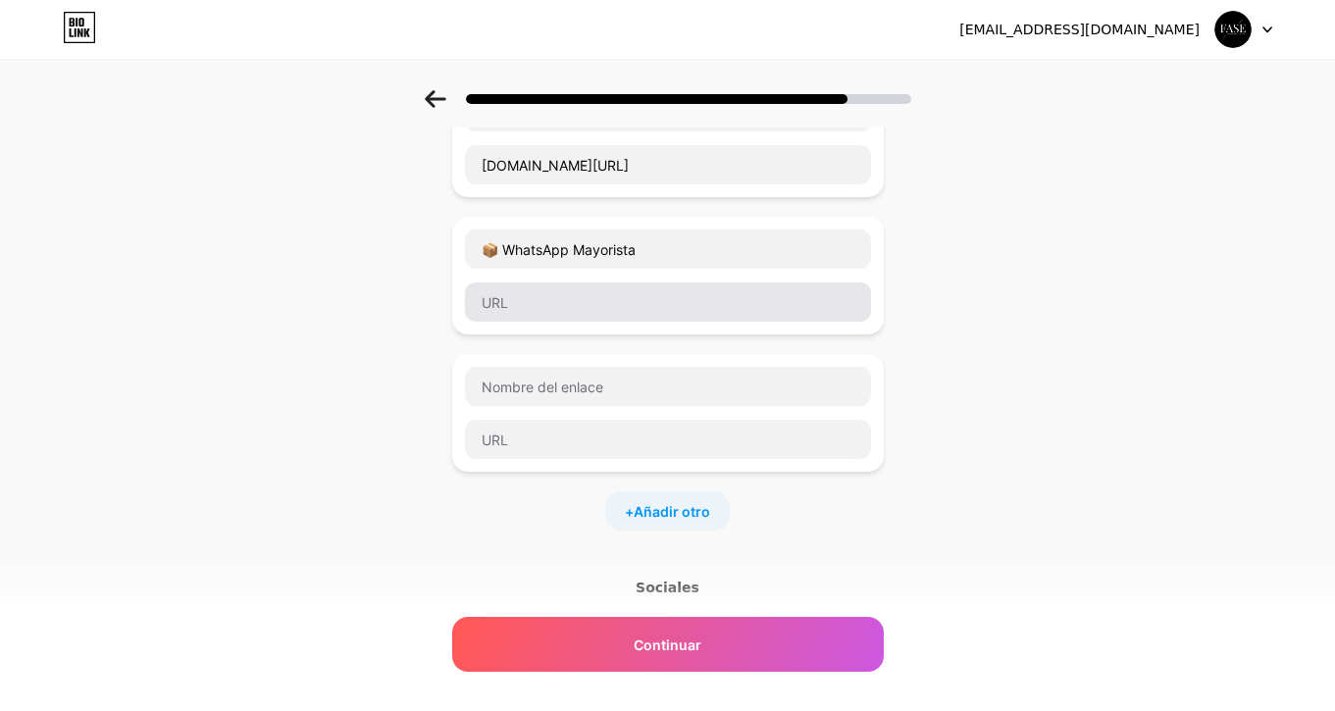
scroll to position [268, 0]
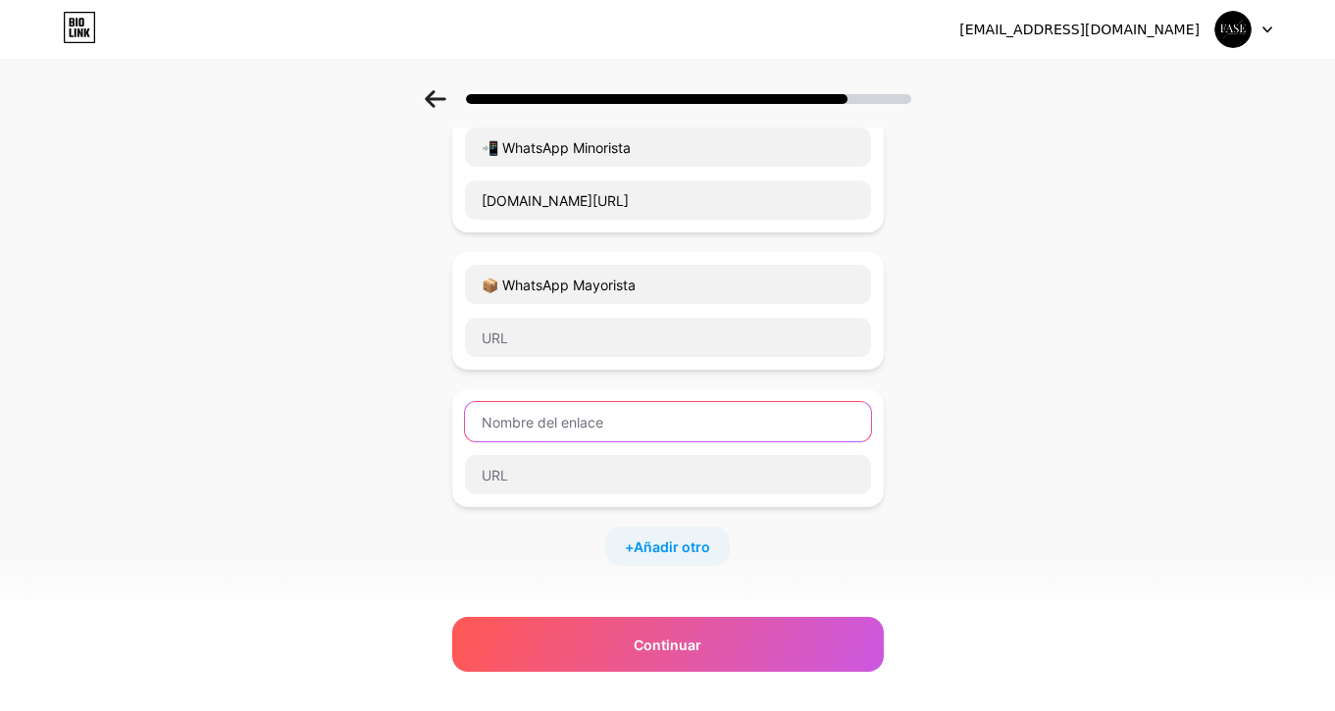
click at [531, 431] on input "text" at bounding box center [668, 421] width 406 height 39
paste input "🧑‍🧑‍🧒‍🧒"
type input "🧑‍🧑‍🧒‍🧒 Comunidad mayorista"
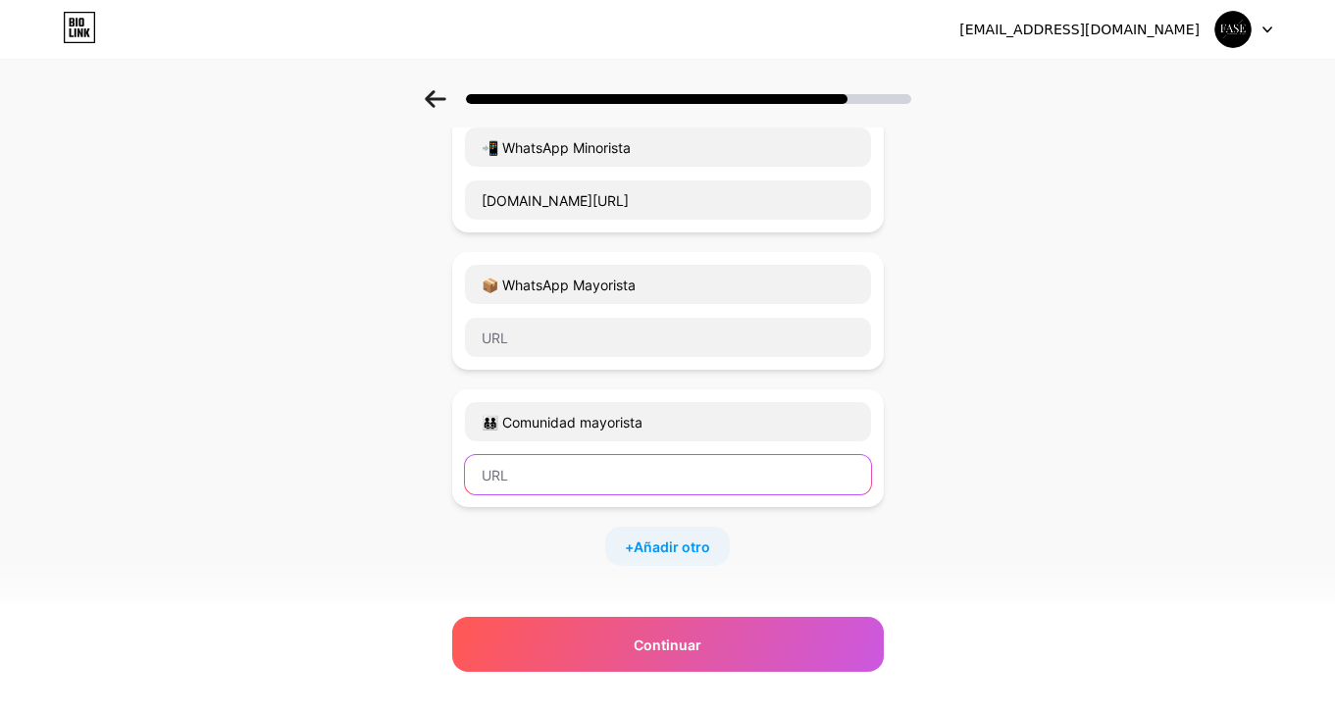
click at [617, 479] on input "text" at bounding box center [668, 474] width 406 height 39
paste input "https://chat.whatsapp.com/KrmRPRpGEmEDzgh0t6P4Jl"
type input "https://chat.whatsapp.com/KrmRPRpGEmEDzgh0t6P4Jl"
click at [422, 391] on div "Empezar con un enlace Añade cualquier cosa que quieras que tus seguidores vean.…" at bounding box center [667, 373] width 1335 height 1101
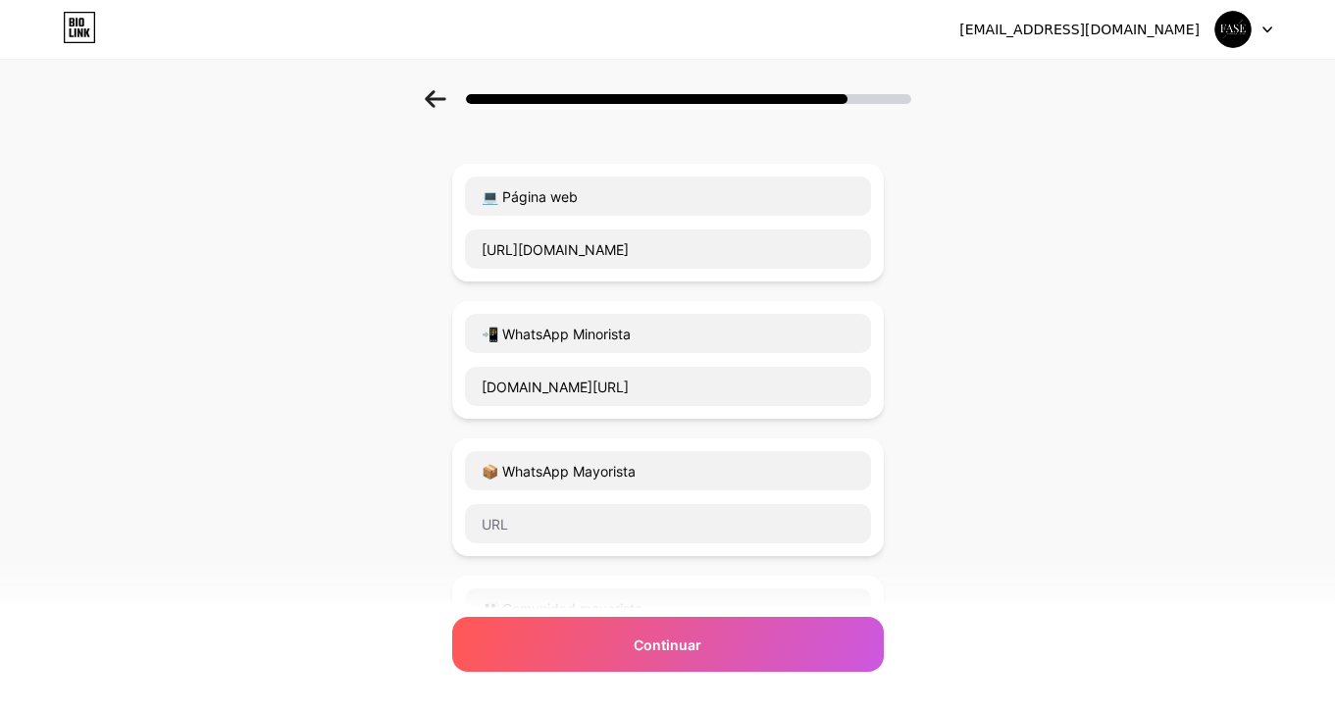
scroll to position [83, 0]
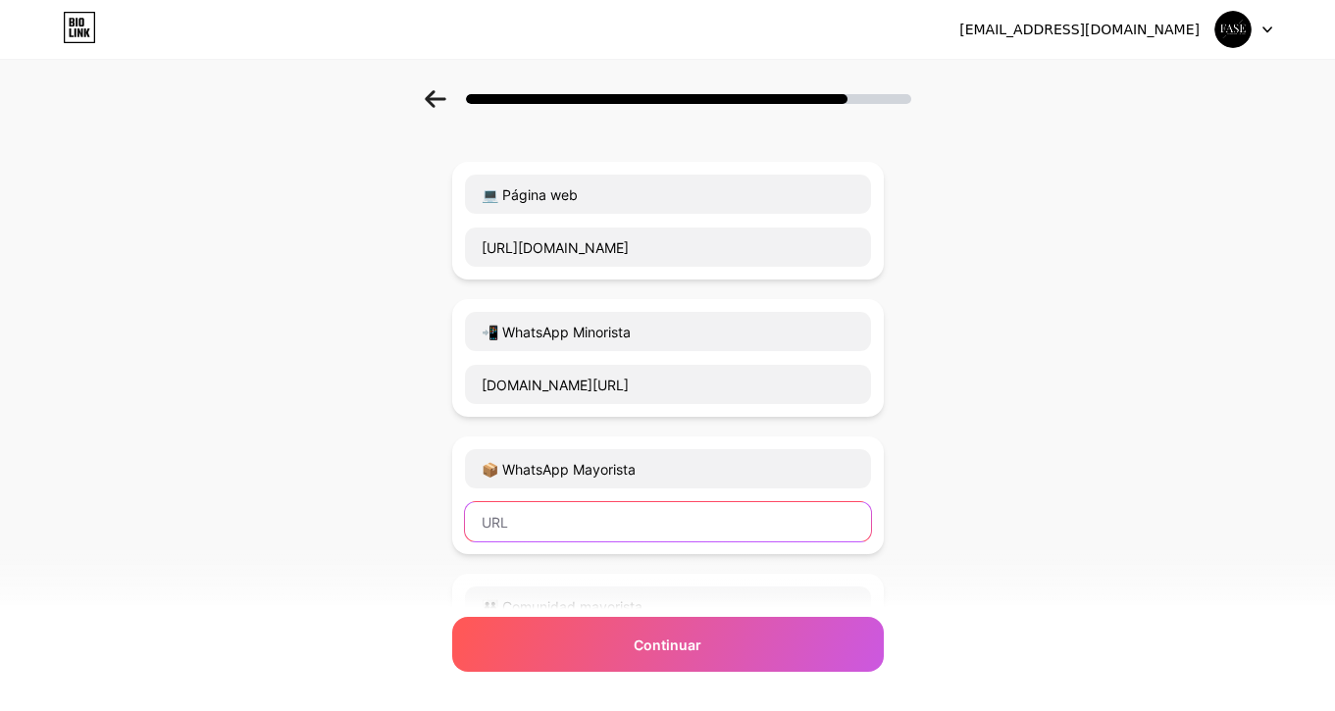
click at [501, 528] on input "text" at bounding box center [668, 521] width 406 height 39
type input "wa.me/5493415805299"
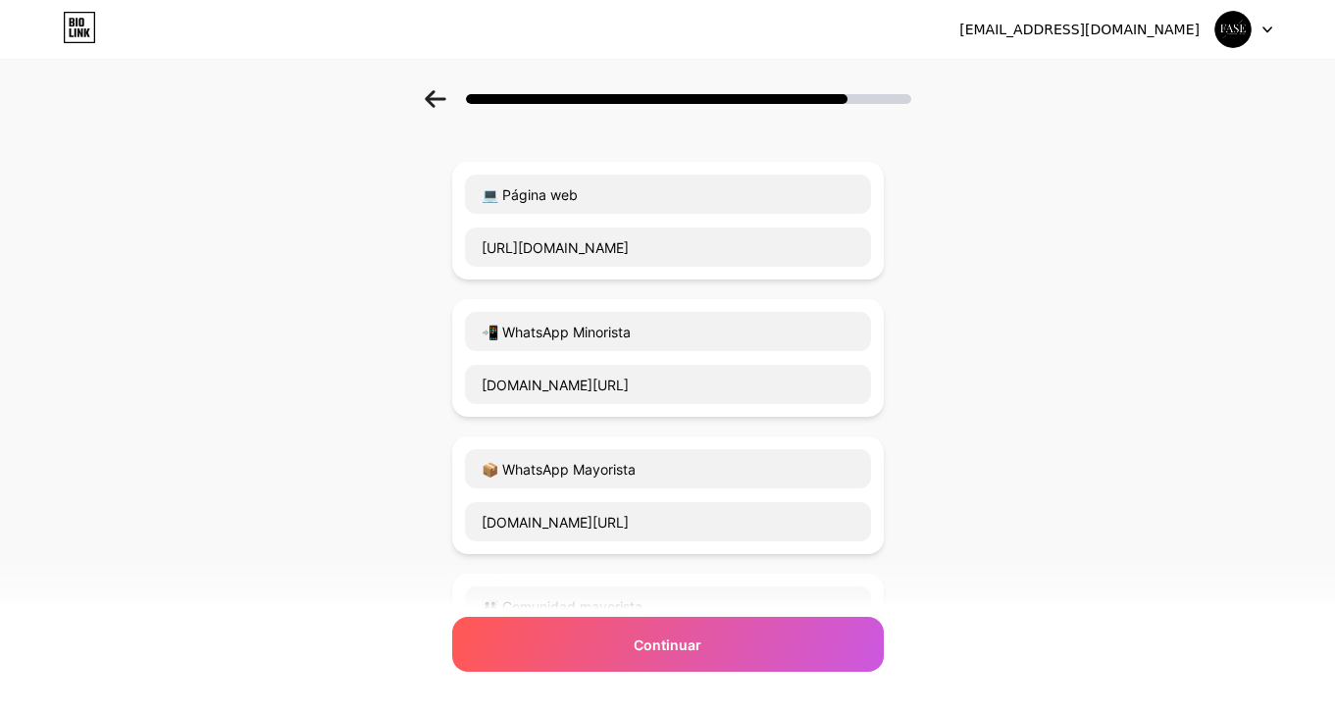
click at [414, 467] on div "Empezar con un enlace Añade cualquier cosa que quieras que tus seguidores vean.…" at bounding box center [667, 557] width 1335 height 1101
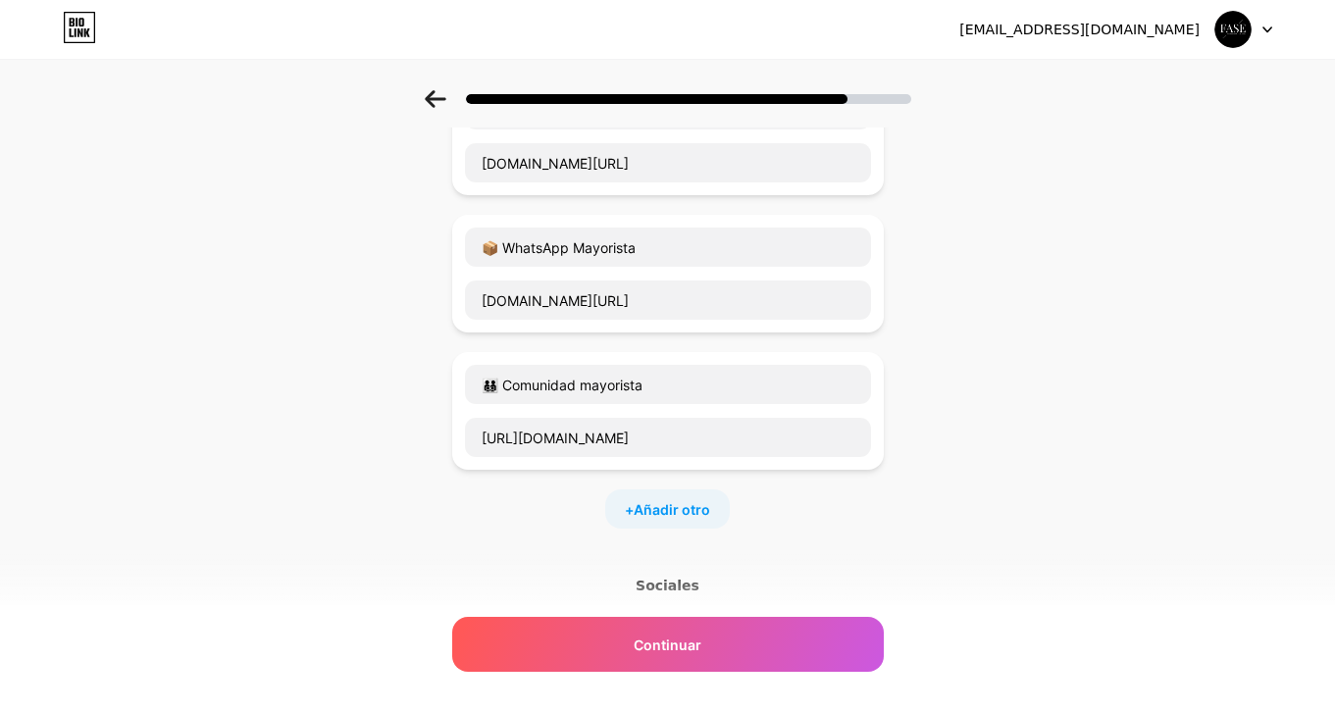
scroll to position [398, 0]
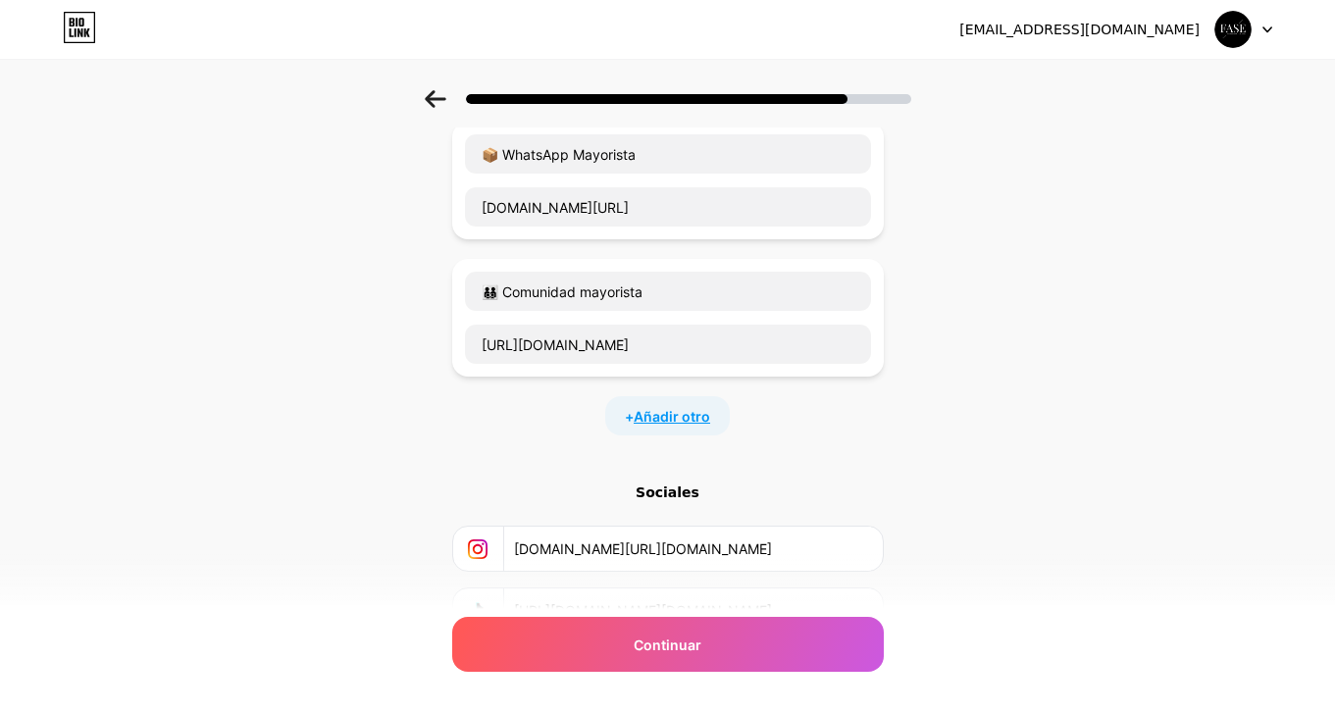
click at [672, 426] on span "Añadir otro" at bounding box center [671, 416] width 76 height 21
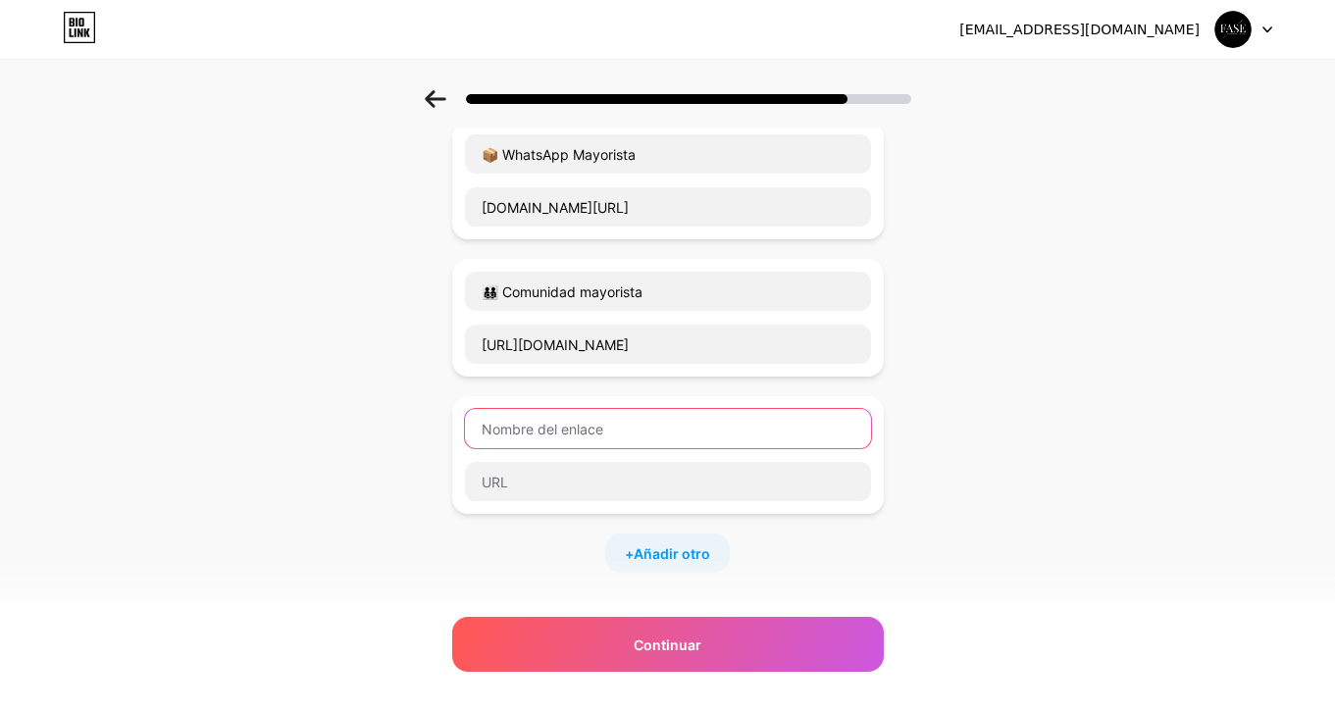
click at [630, 430] on input "text" at bounding box center [668, 428] width 406 height 39
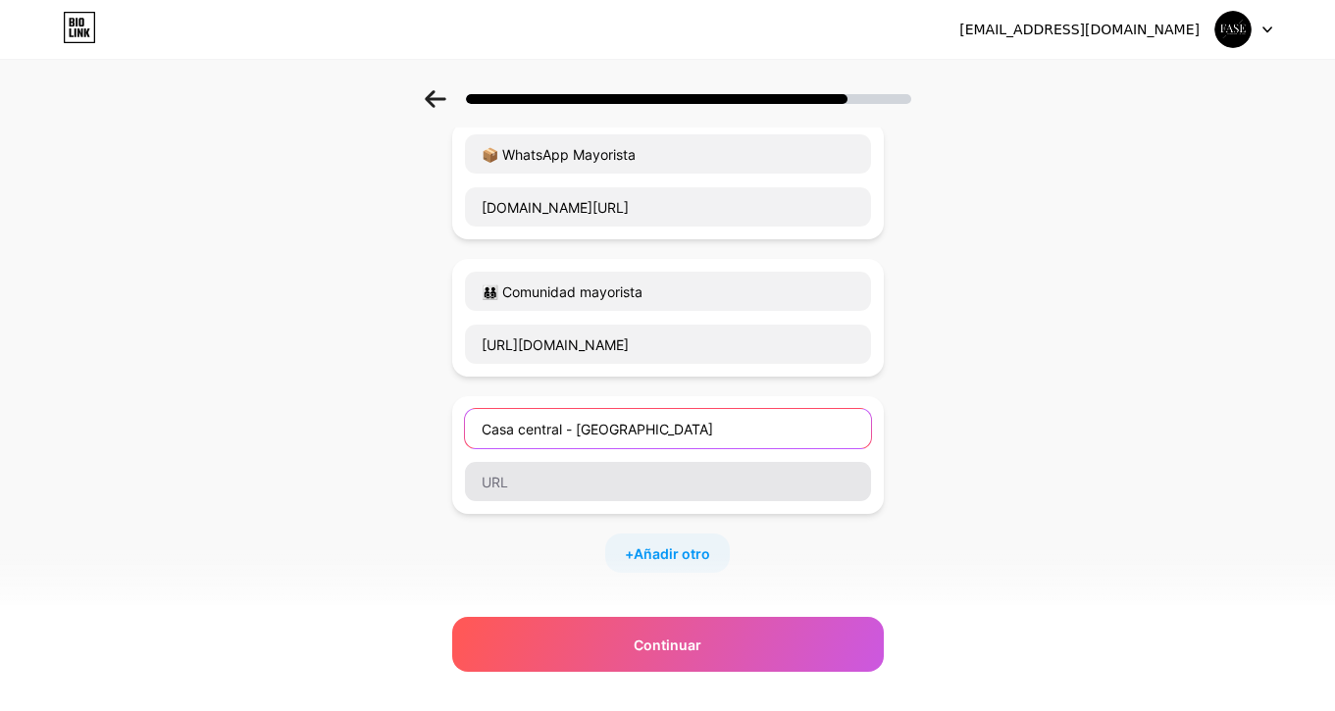
type input "Casa central - Rosario"
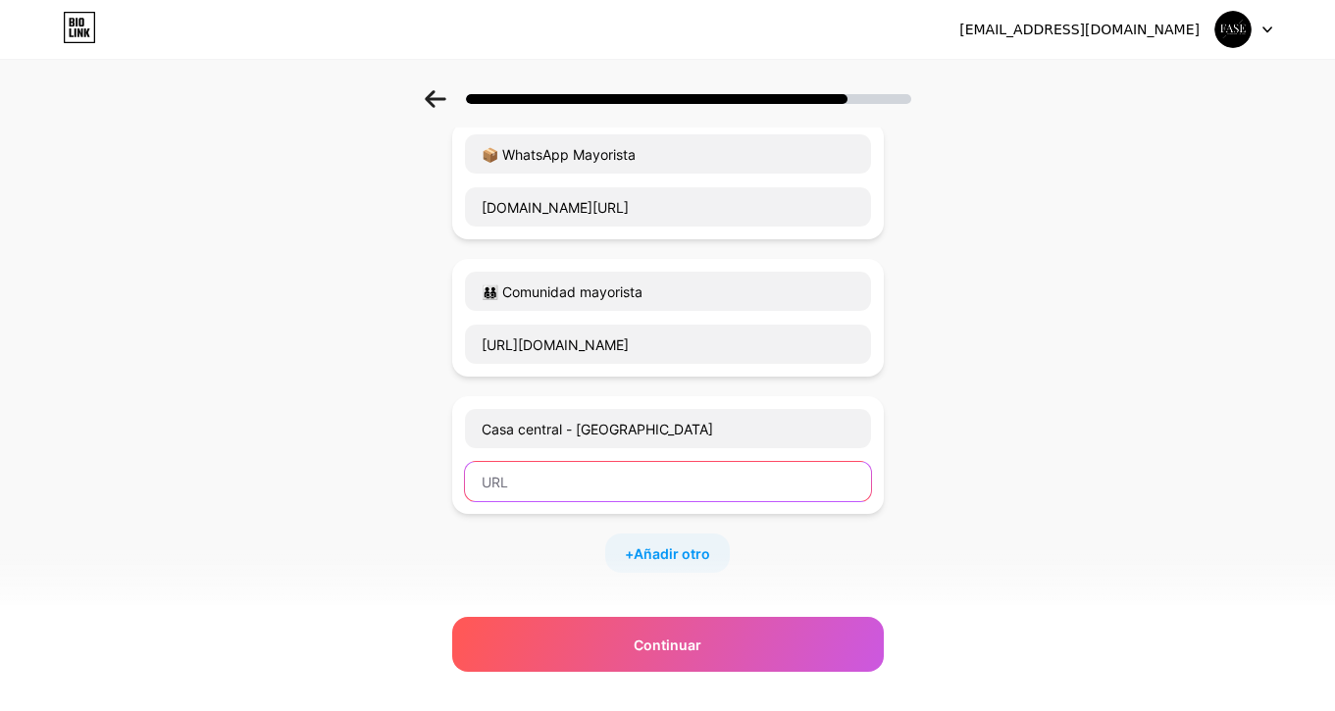
click at [615, 489] on input "text" at bounding box center [668, 481] width 406 height 39
paste input "https://share.google/ZDdyhalpFDYspshfR"
type input "https://share.google/ZDdyhalpFDYspshfR"
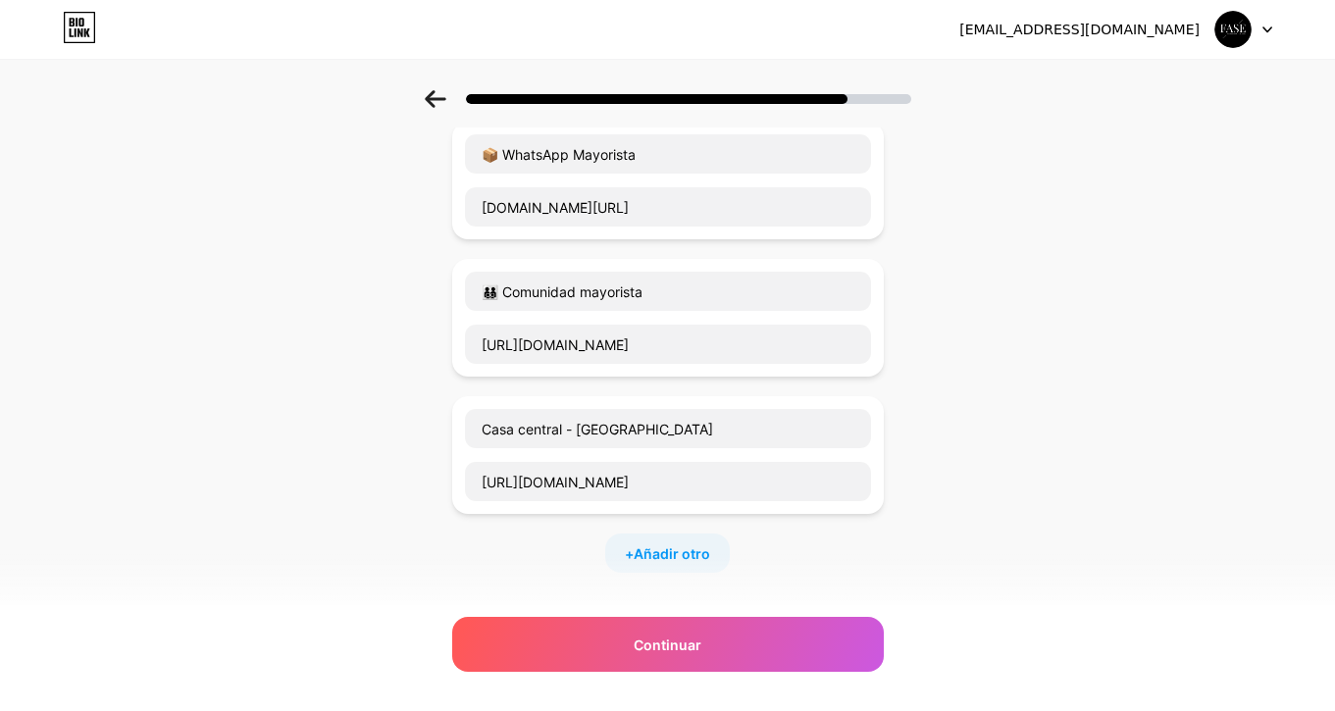
click at [404, 506] on div "Empezar con un enlace Añade cualquier cosa que quieras que tus seguidores vean.…" at bounding box center [667, 311] width 1335 height 1238
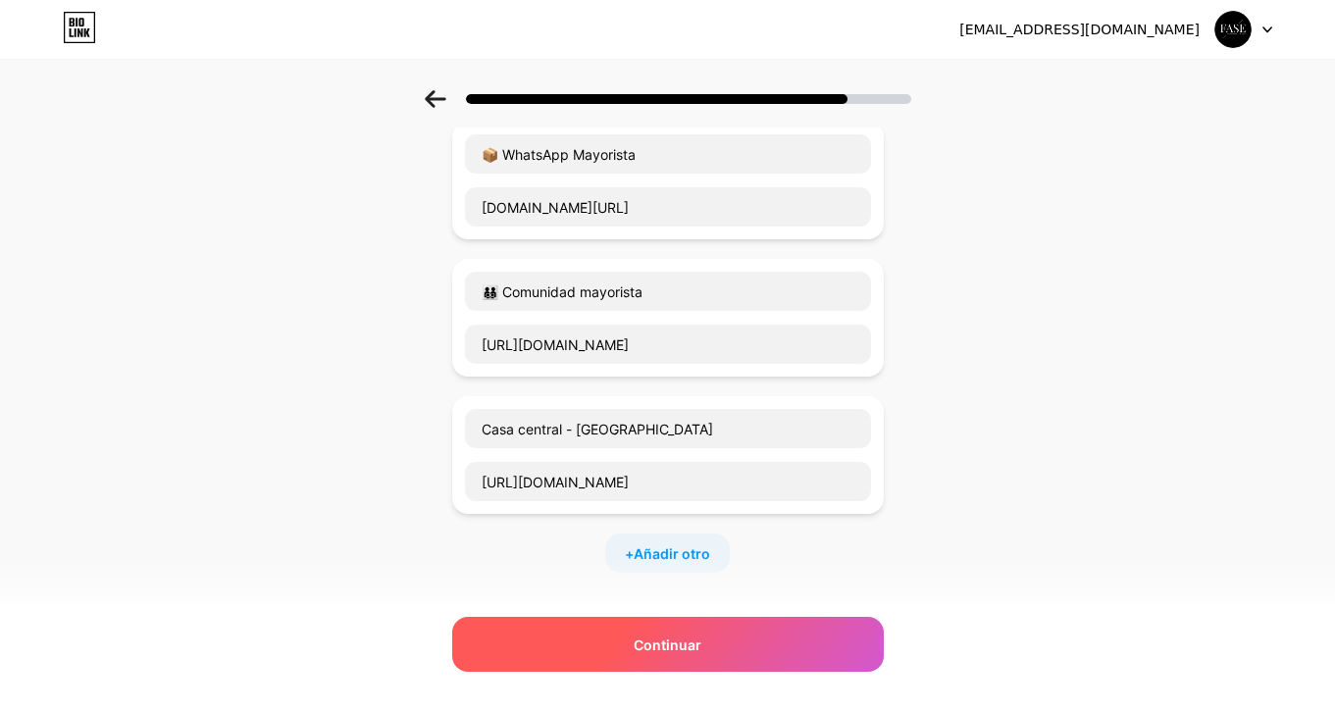
click at [547, 646] on div "Continuar" at bounding box center [667, 644] width 431 height 55
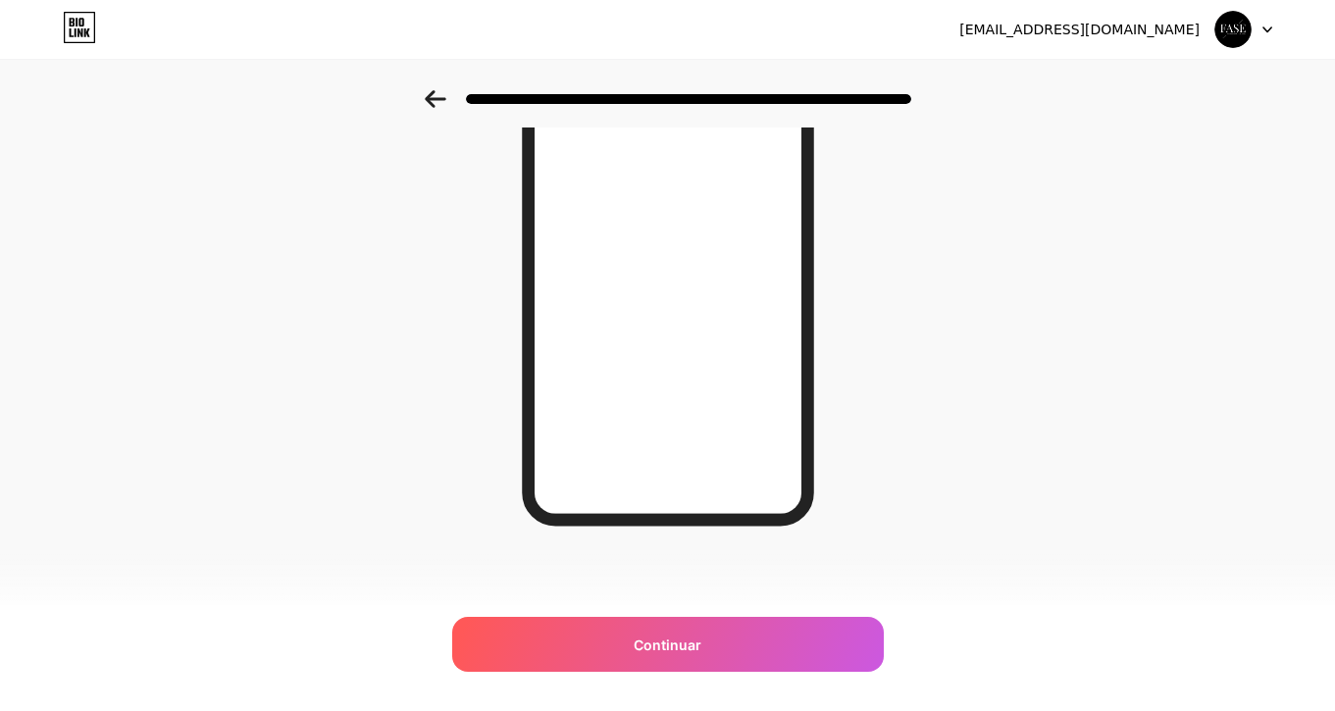
scroll to position [275, 0]
click at [430, 103] on icon at bounding box center [435, 99] width 21 height 18
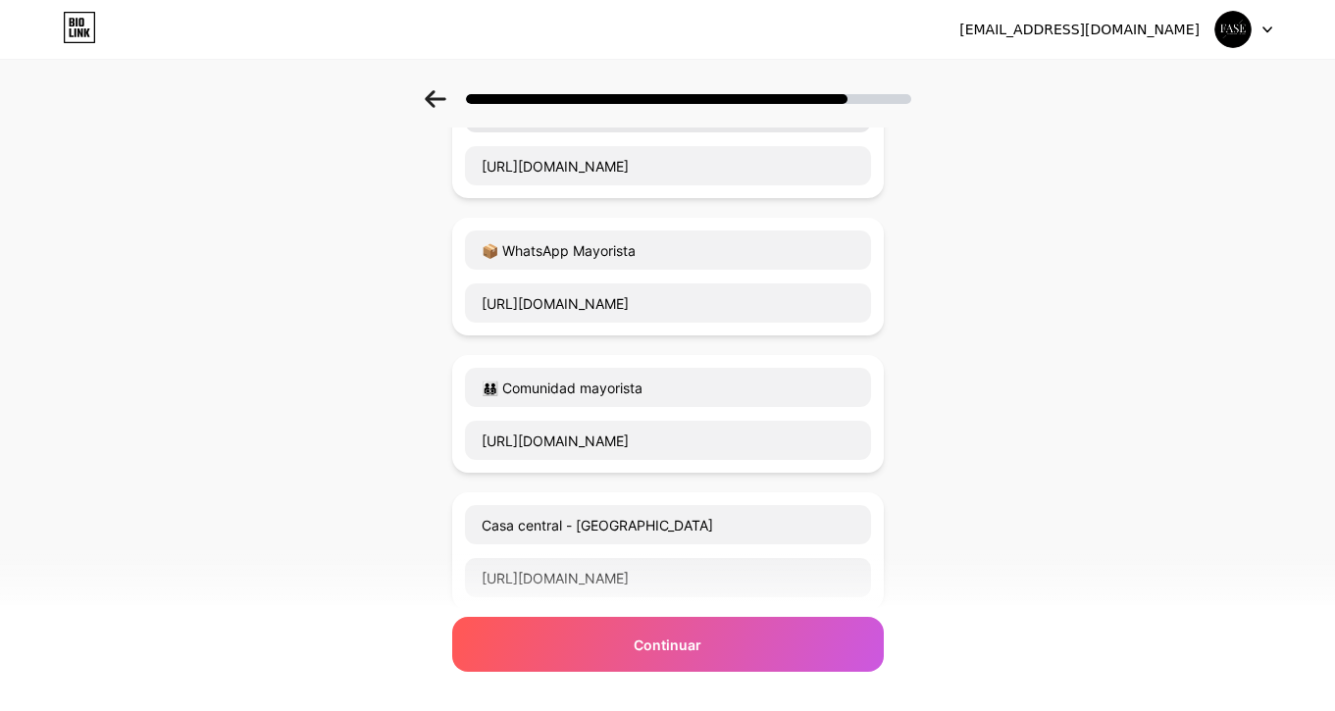
scroll to position [599, 0]
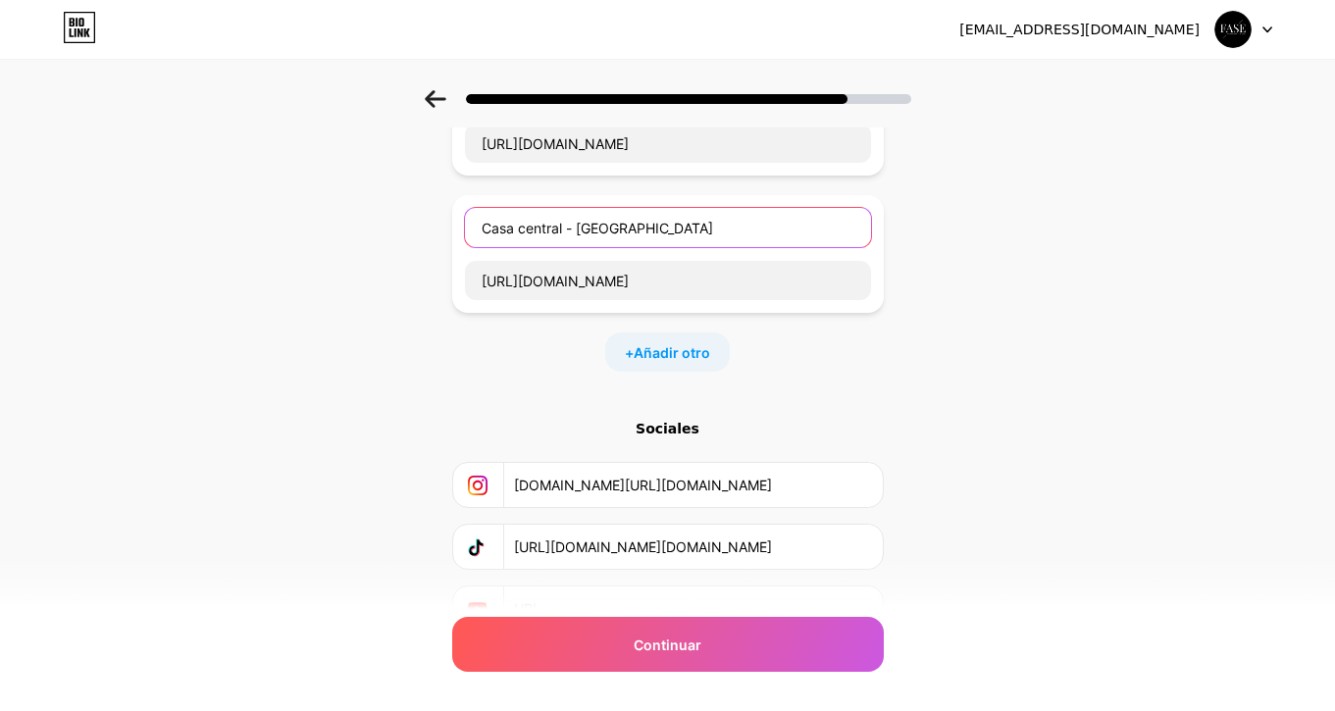
click at [484, 229] on input "Casa central - Rosario" at bounding box center [668, 227] width 406 height 39
paste input "🏠"
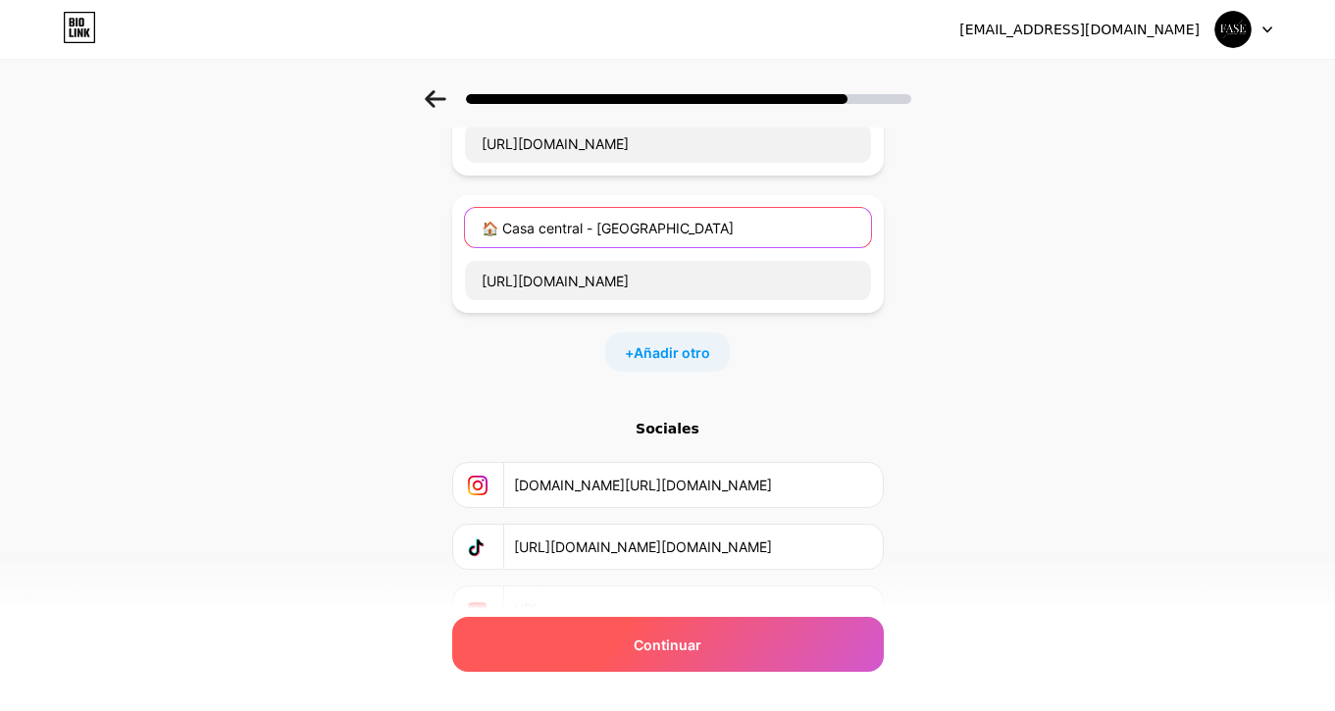
type input "🏠 Casa central - Rosario"
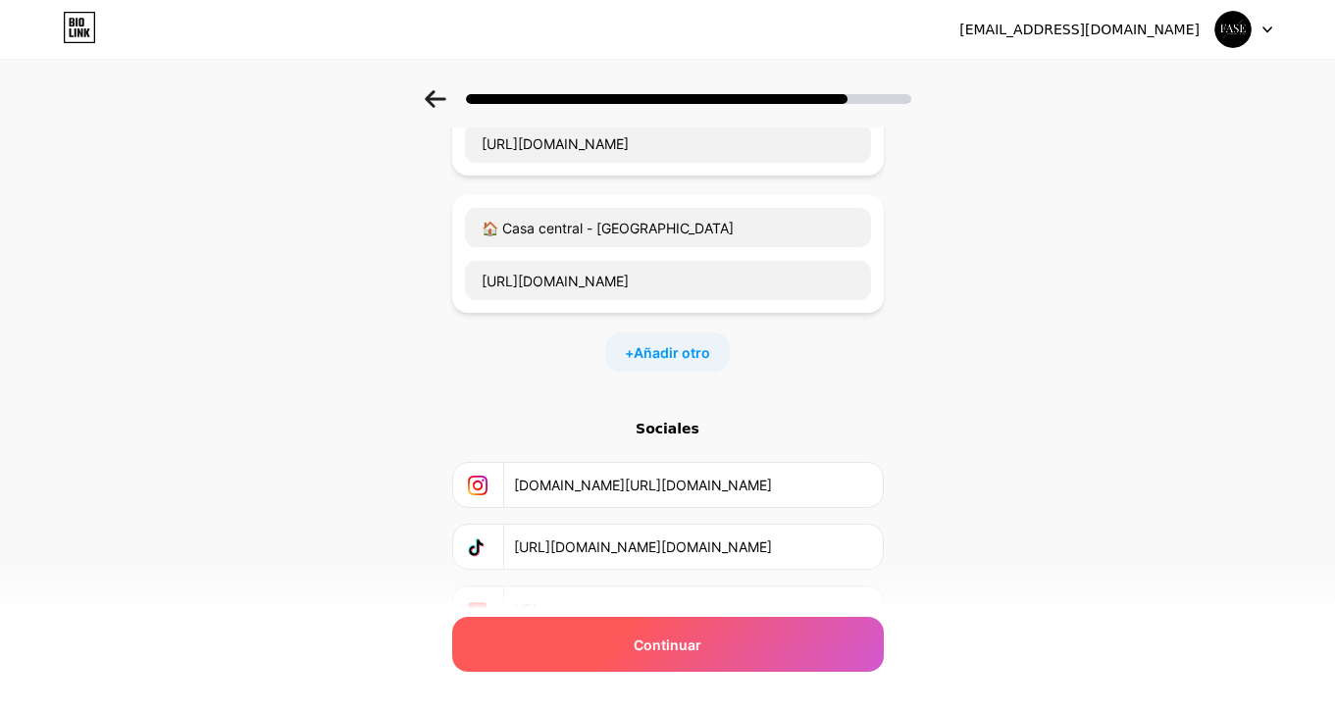
click at [587, 654] on div "Continuar" at bounding box center [667, 644] width 431 height 55
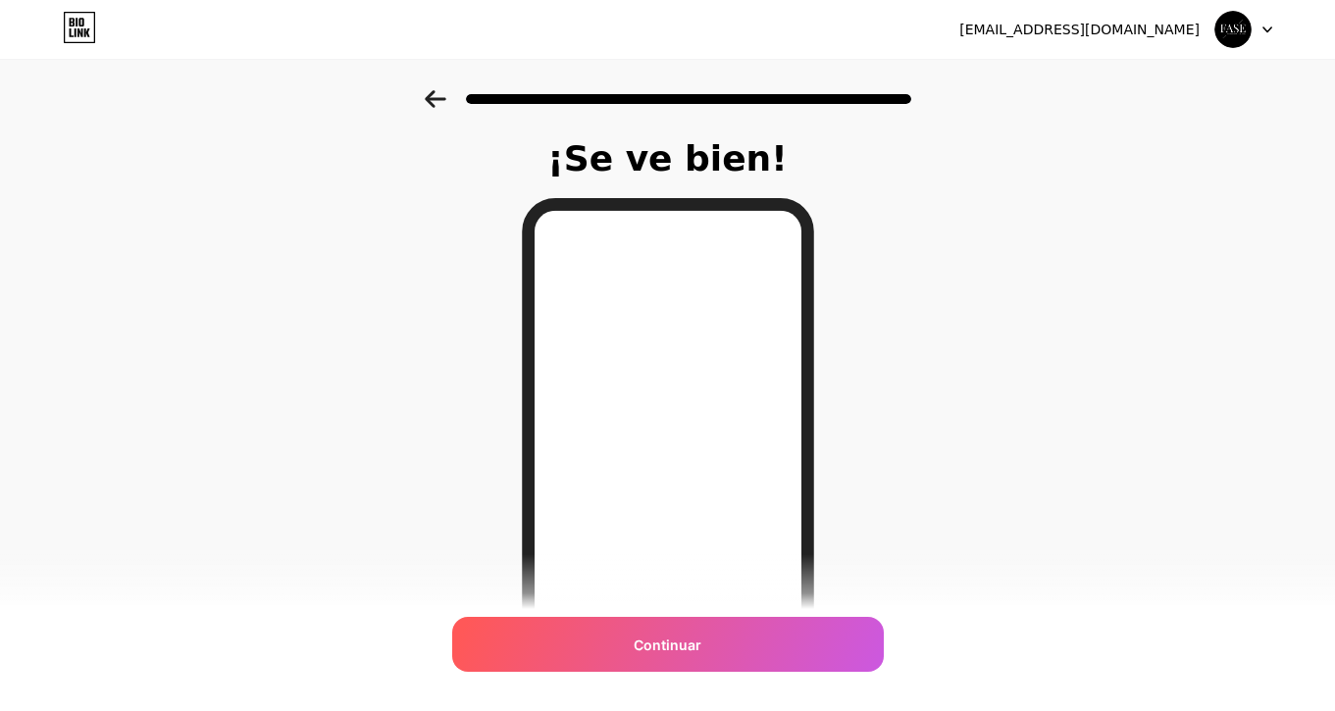
click at [431, 91] on icon at bounding box center [436, 99] width 22 height 18
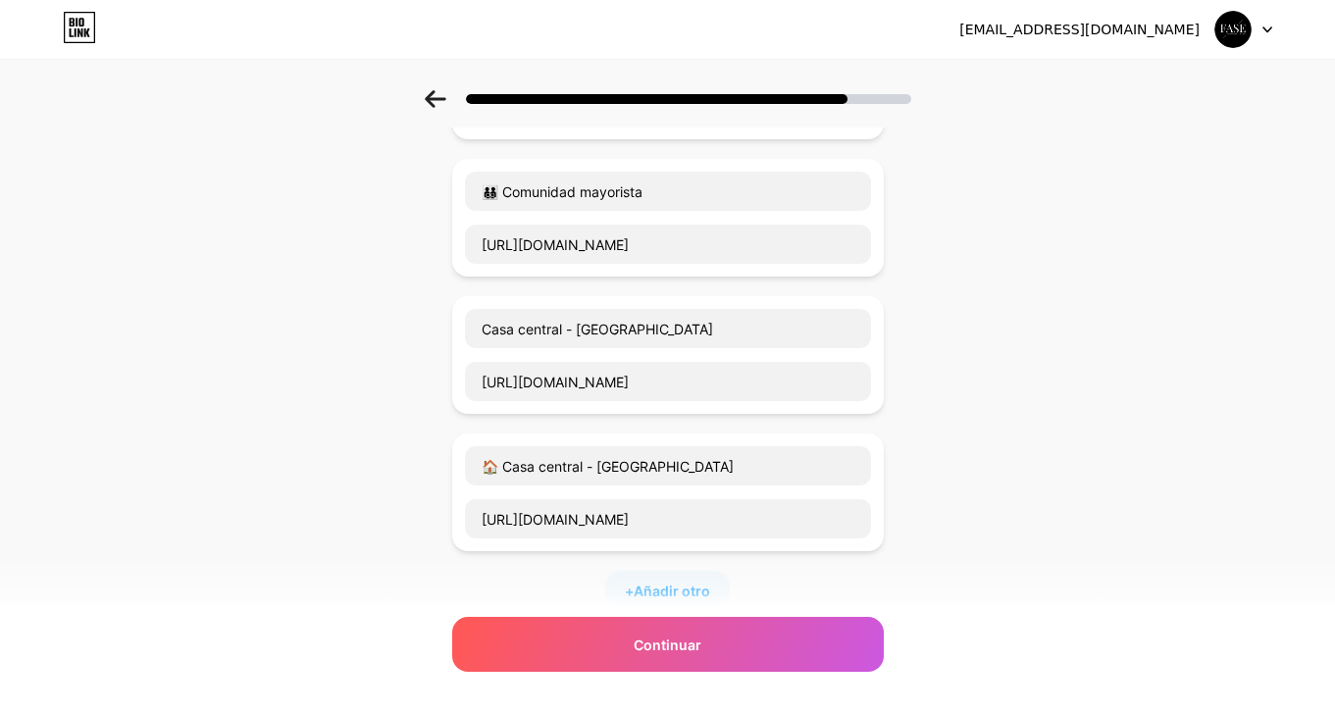
scroll to position [528, 0]
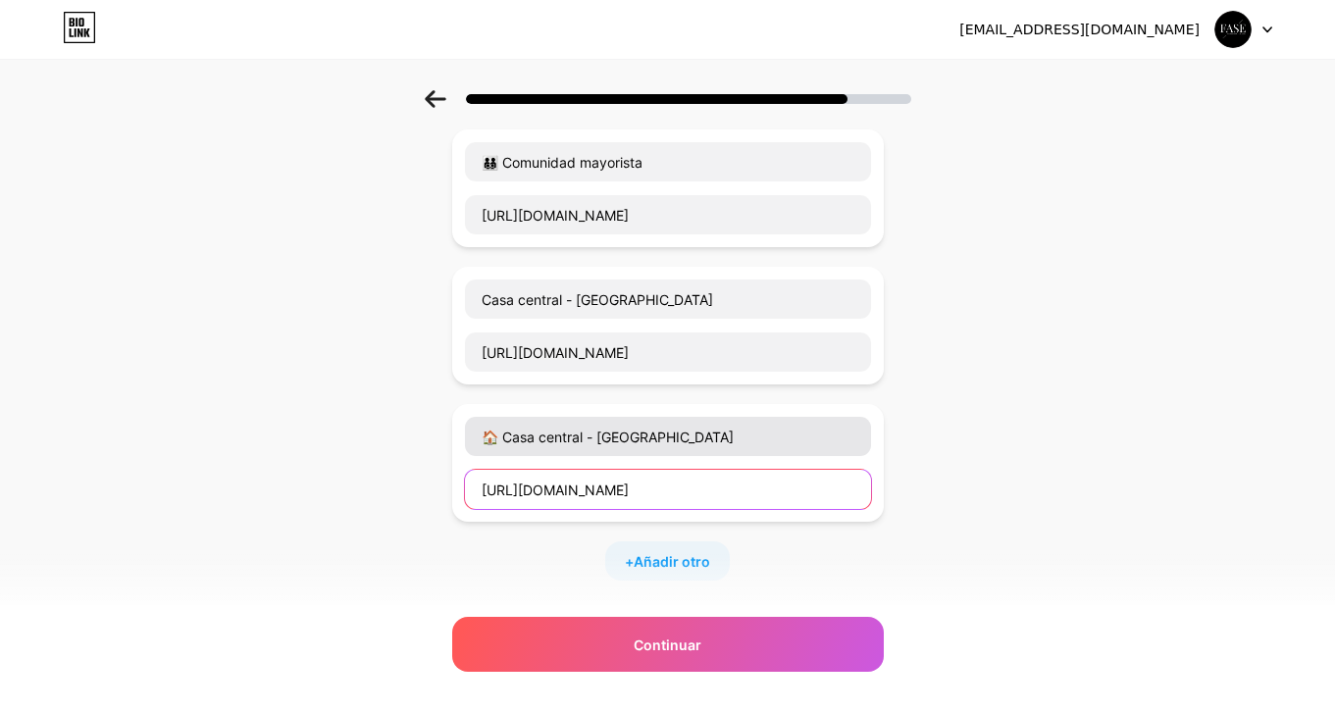
drag, startPoint x: 771, startPoint y: 480, endPoint x: 488, endPoint y: 432, distance: 286.5
click at [482, 436] on div "🏠 Casa central - Rosario https://share.google/ZDdyhalpFDYspshfR" at bounding box center [668, 463] width 408 height 94
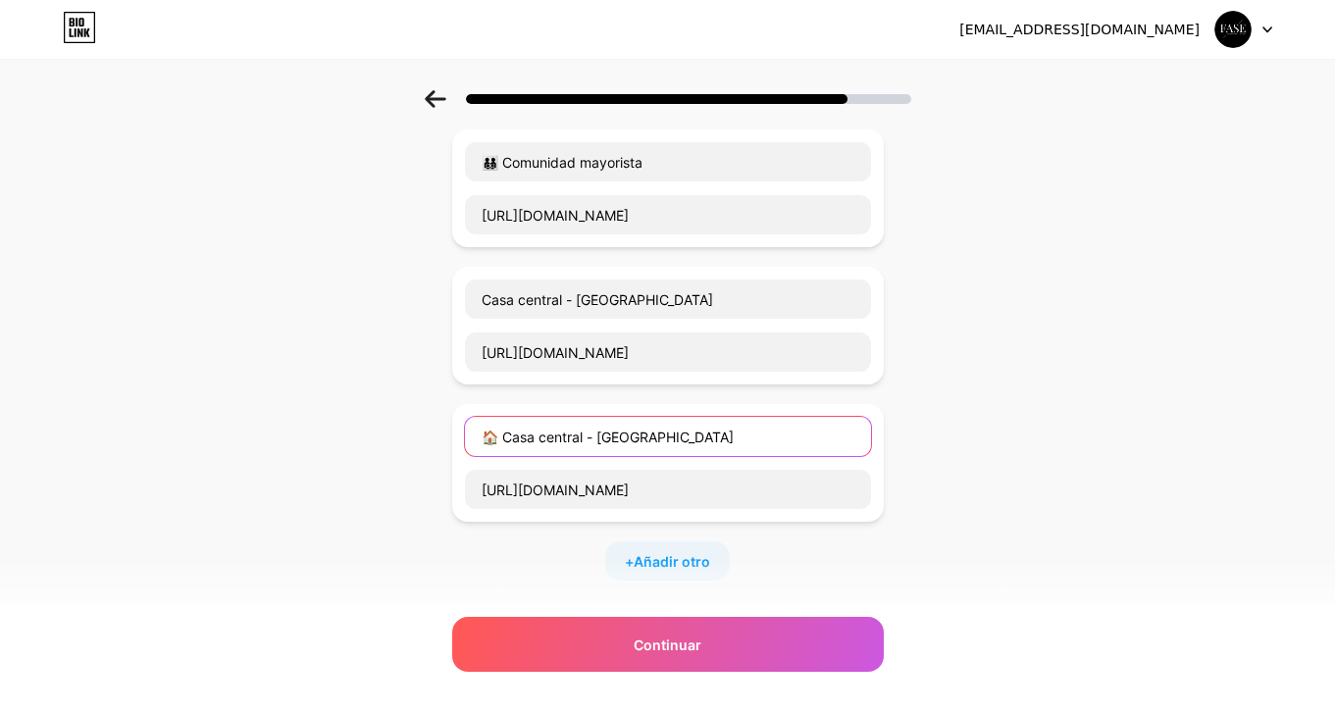
click at [488, 432] on input "🏠 Casa central - Rosario" at bounding box center [668, 436] width 406 height 39
click at [484, 441] on input "🏠 Casa central - Rosario" at bounding box center [668, 436] width 406 height 39
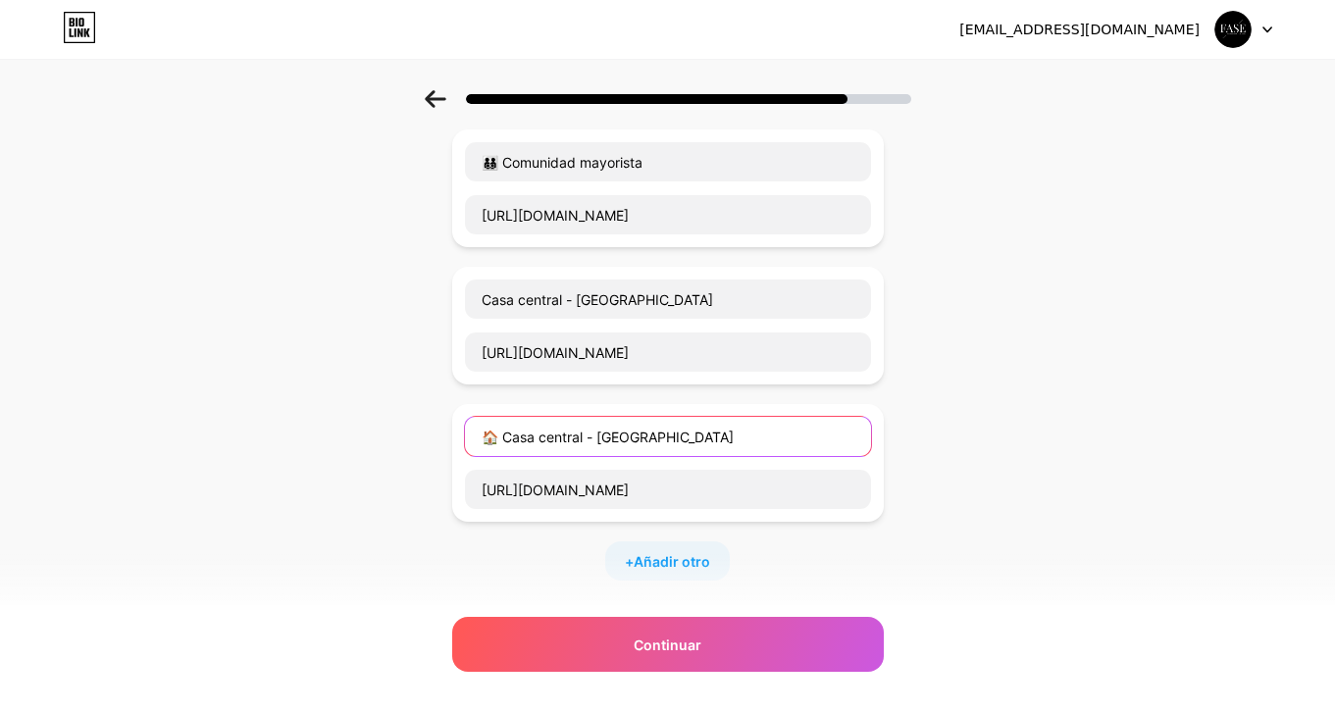
click at [484, 441] on input "🏠 Casa central - Rosario" at bounding box center [668, 436] width 406 height 39
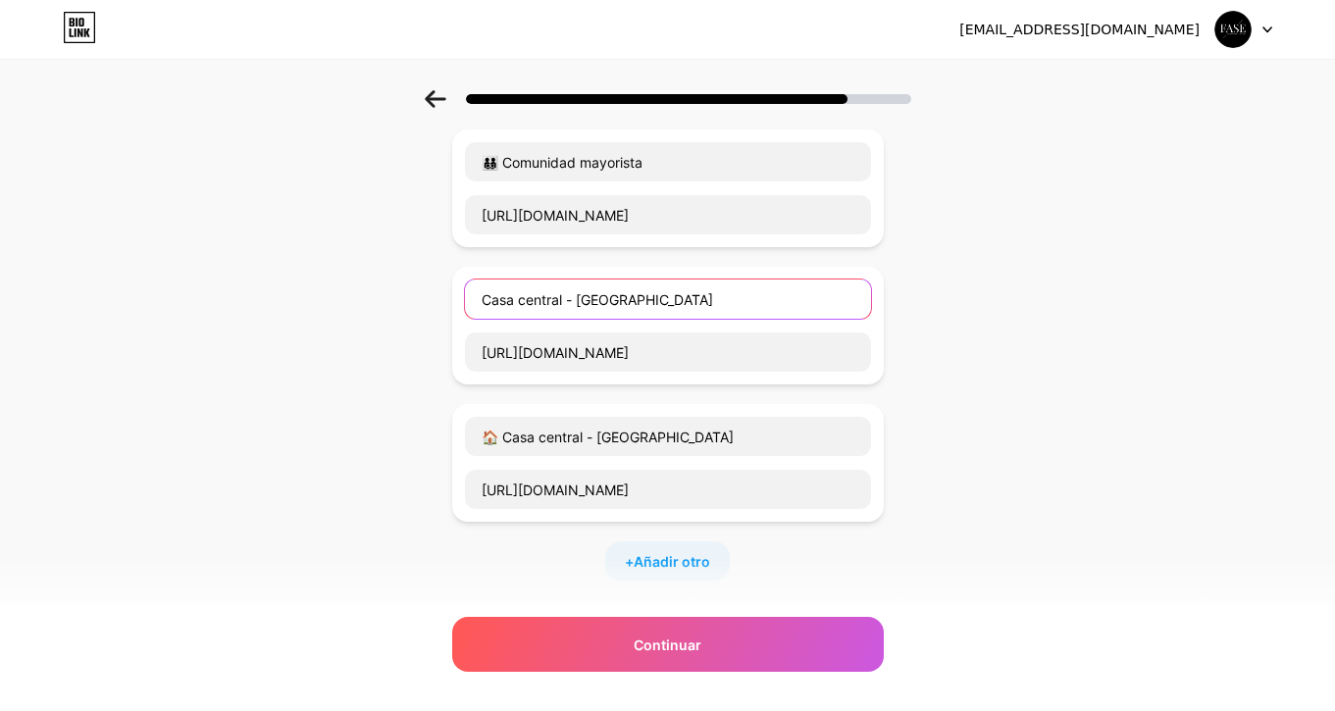
click at [476, 300] on input "Casa central - Rosario" at bounding box center [668, 298] width 406 height 39
paste input "🏠"
type input "🏠 Casa central - Rosario"
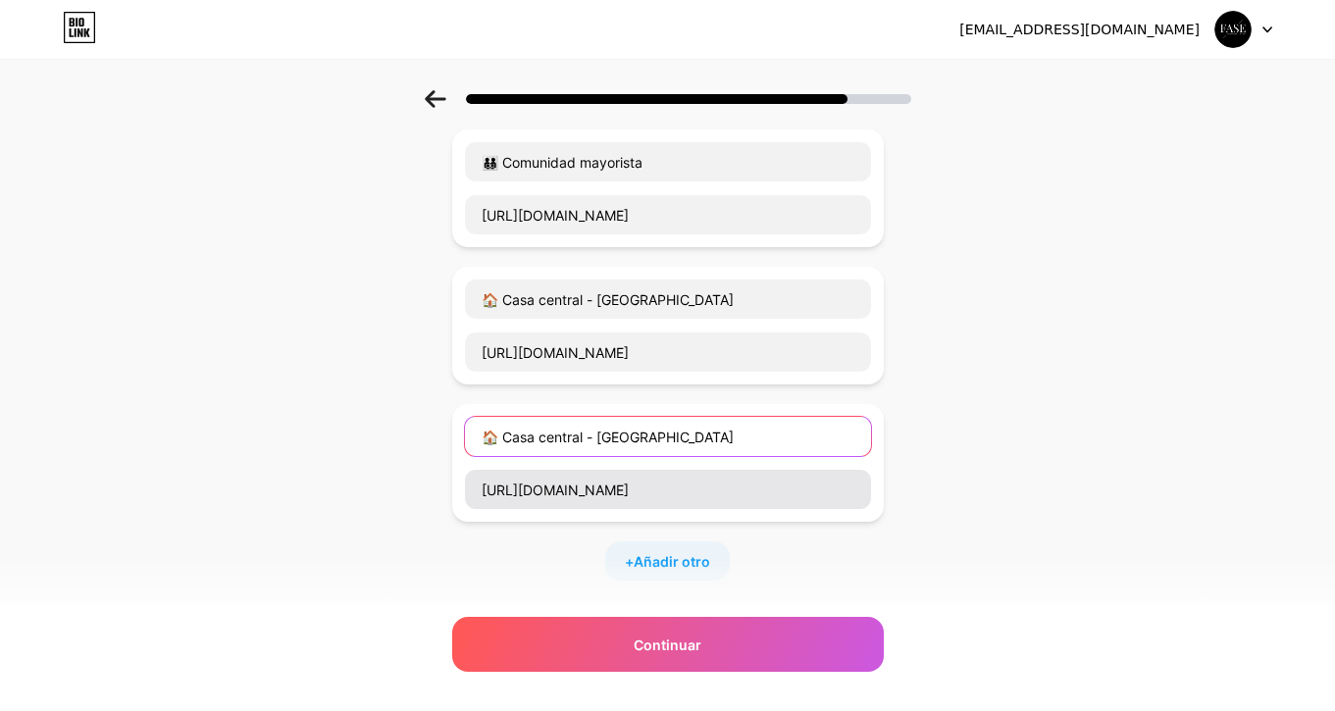
drag, startPoint x: 480, startPoint y: 436, endPoint x: 793, endPoint y: 471, distance: 315.7
click at [792, 473] on div "🏠 Casa central - Rosario https://share.google/ZDdyhalpFDYspshfR" at bounding box center [668, 463] width 408 height 94
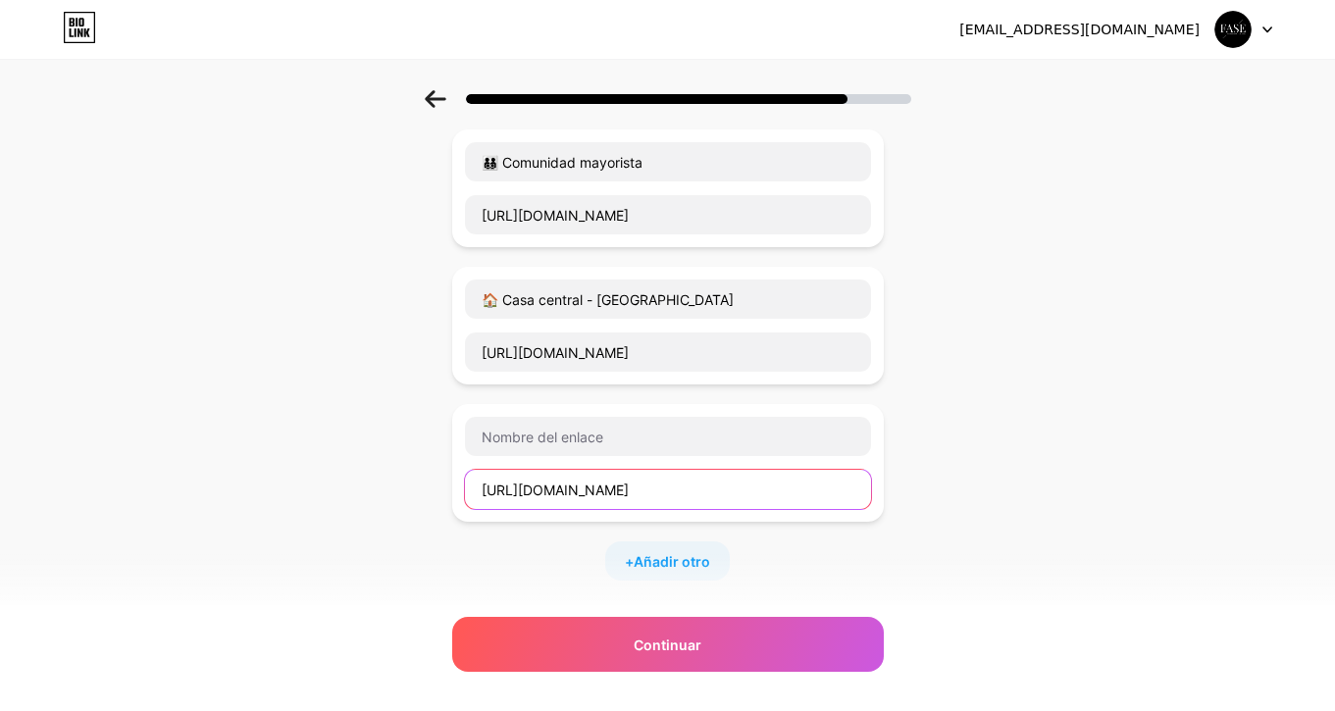
drag, startPoint x: 815, startPoint y: 501, endPoint x: 372, endPoint y: 515, distance: 443.4
click at [372, 515] on div "Empezar con un enlace Añade cualquier cosa que quieras que tus seguidores vean.…" at bounding box center [667, 251] width 1335 height 1376
click at [555, 495] on input "https://share.google/ZDdyhalpFDYspshfR" at bounding box center [668, 489] width 406 height 39
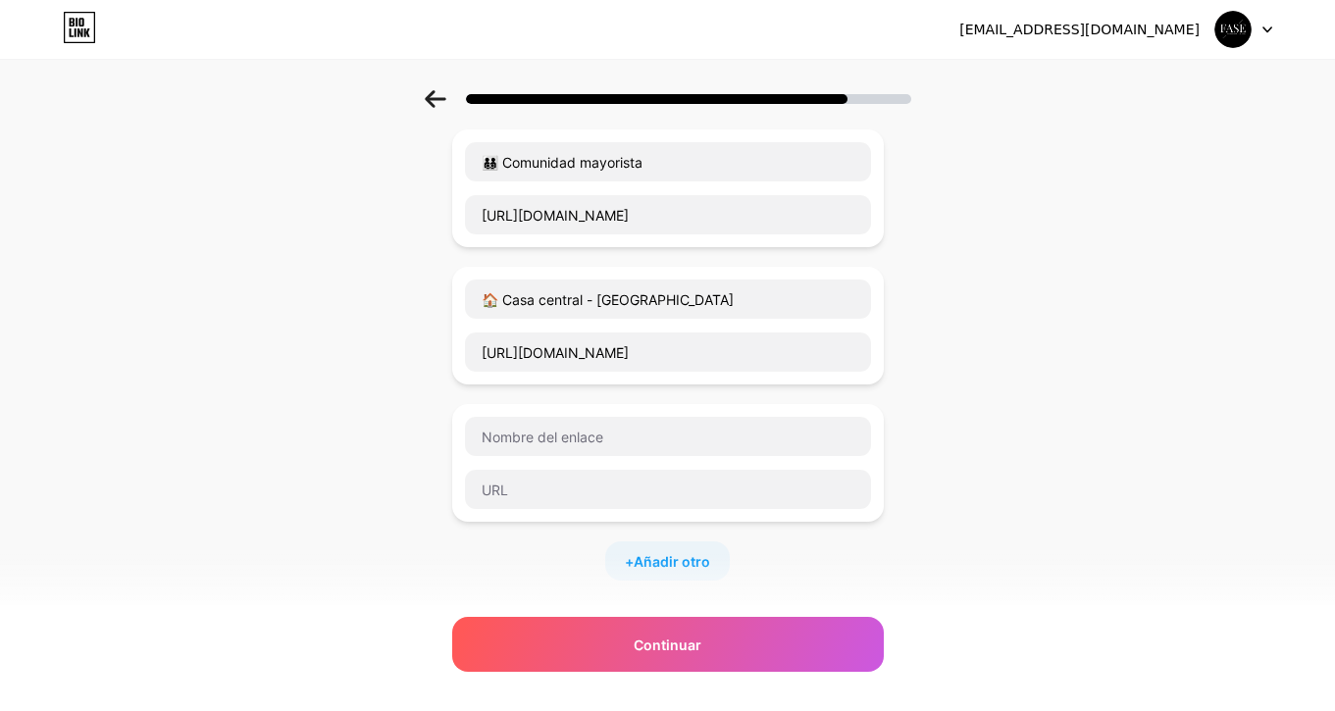
click at [407, 469] on div "Empezar con un enlace Añade cualquier cosa que quieras que tus seguidores vean.…" at bounding box center [667, 251] width 1335 height 1376
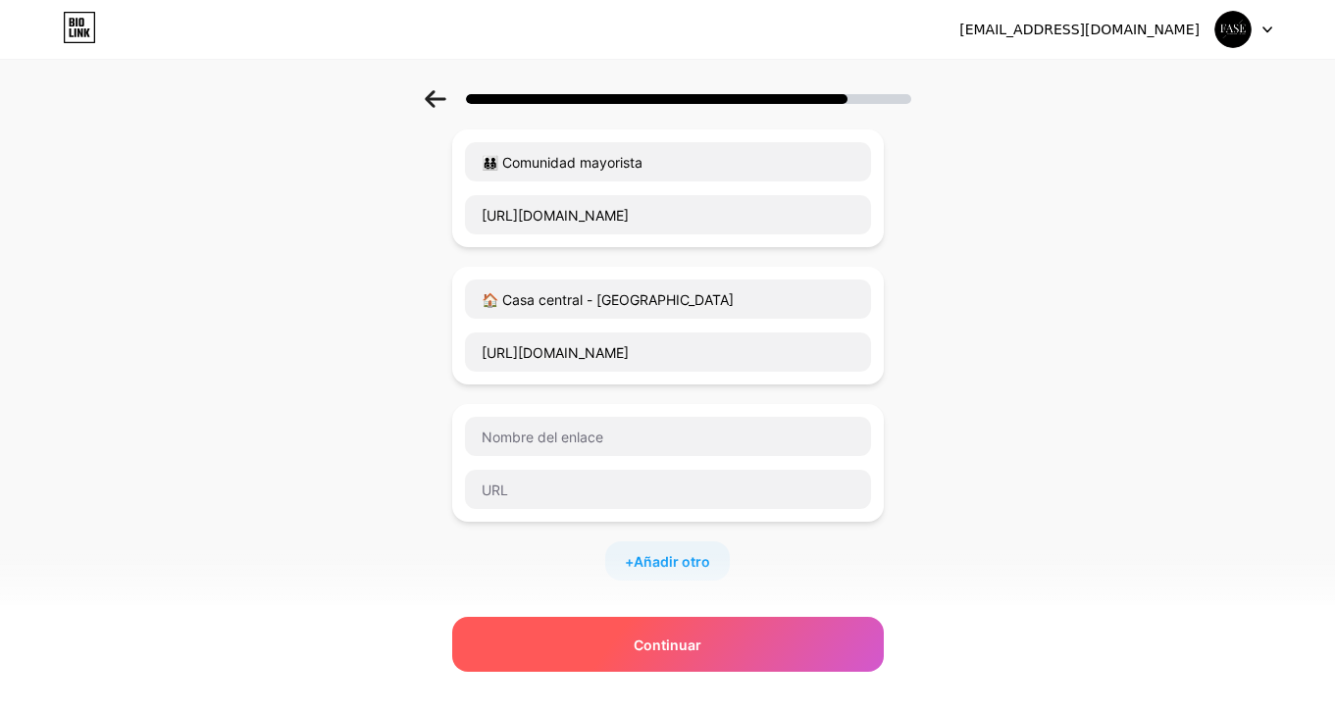
click at [530, 670] on div "Continuar" at bounding box center [667, 644] width 431 height 55
click at [569, 644] on div "Continuar" at bounding box center [667, 644] width 431 height 55
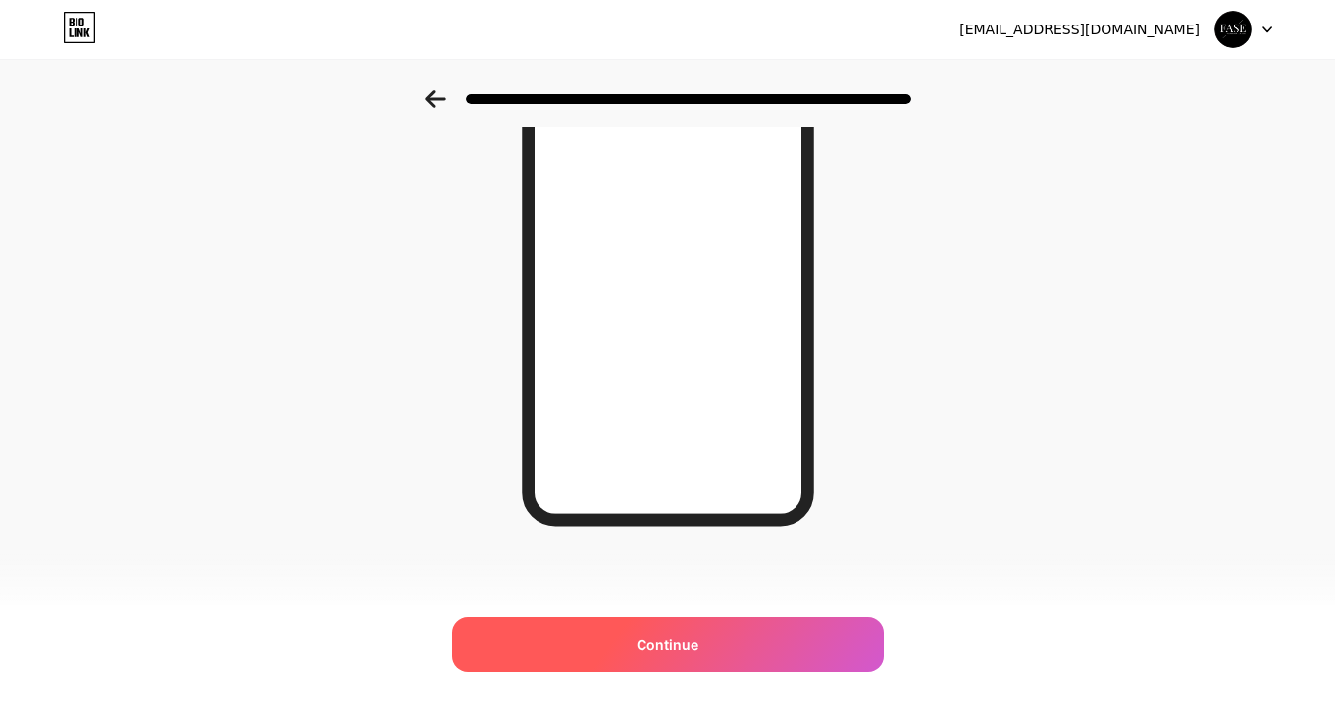
scroll to position [0, 0]
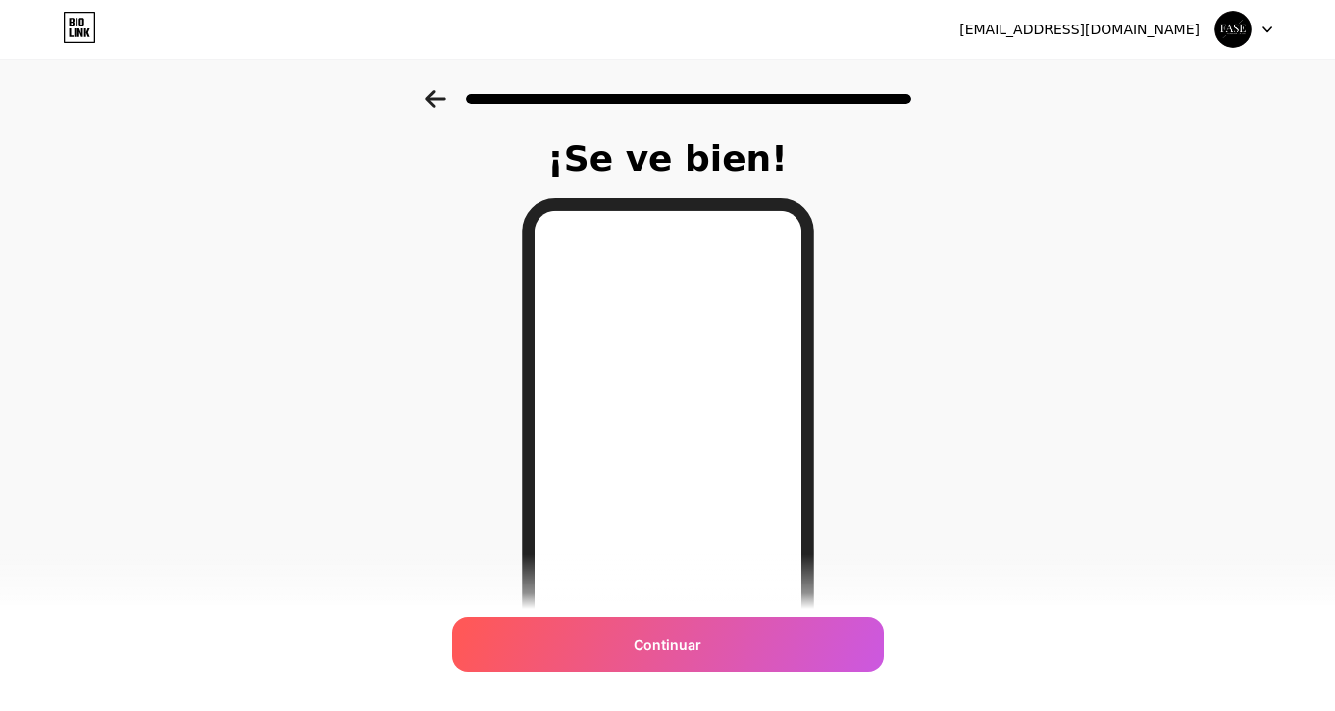
click at [443, 93] on icon at bounding box center [436, 99] width 22 height 18
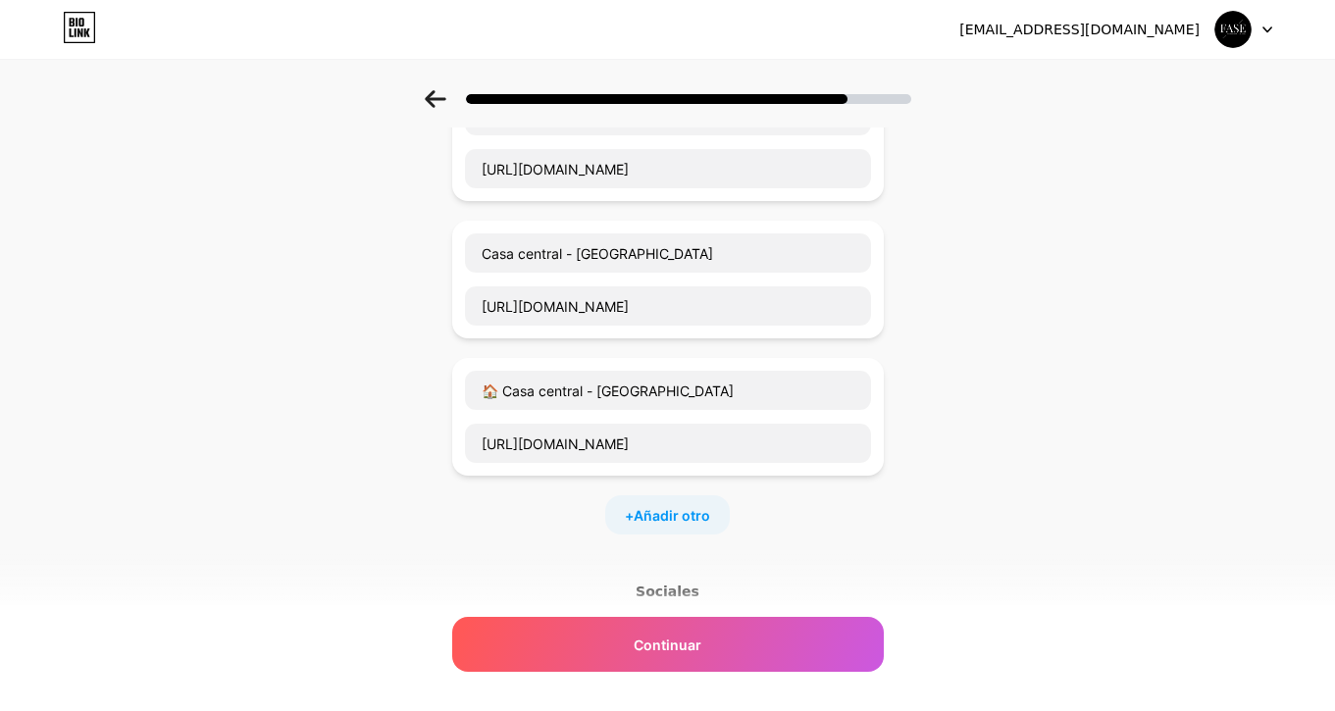
scroll to position [603, 0]
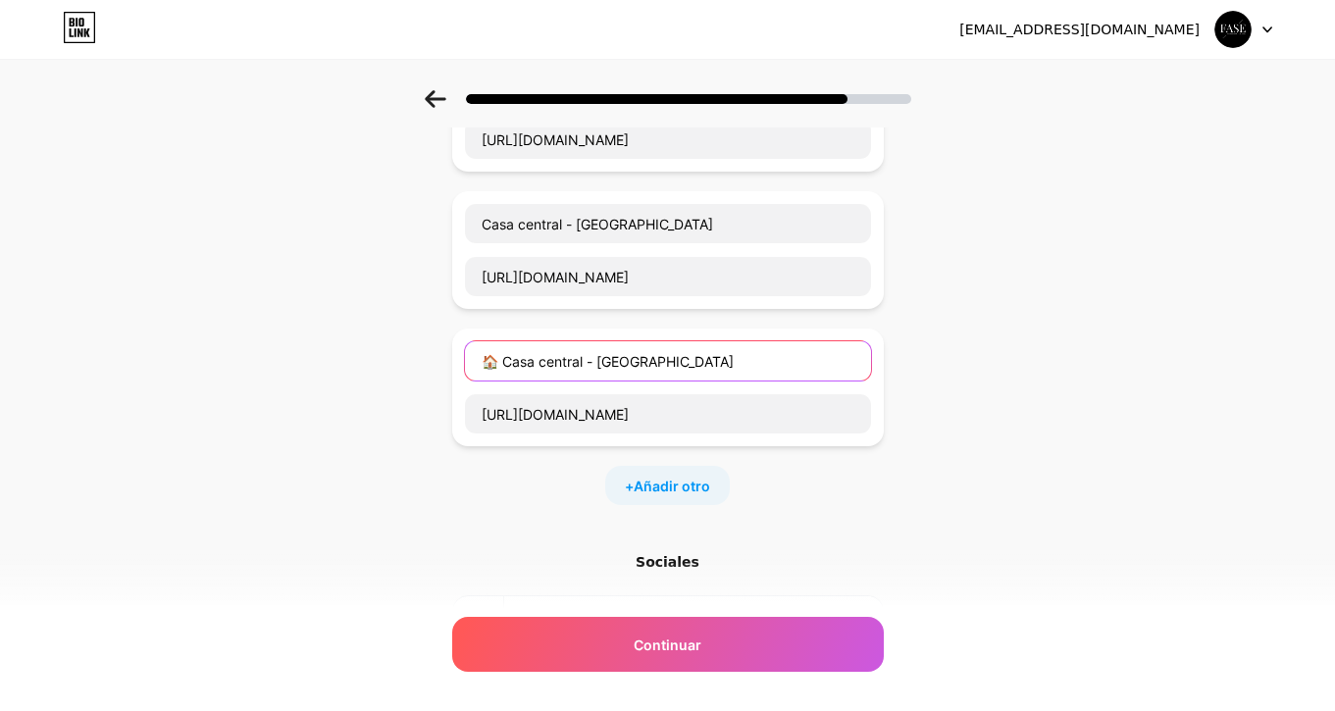
click at [488, 368] on input "🏠 Casa central - Rosario" at bounding box center [668, 360] width 406 height 39
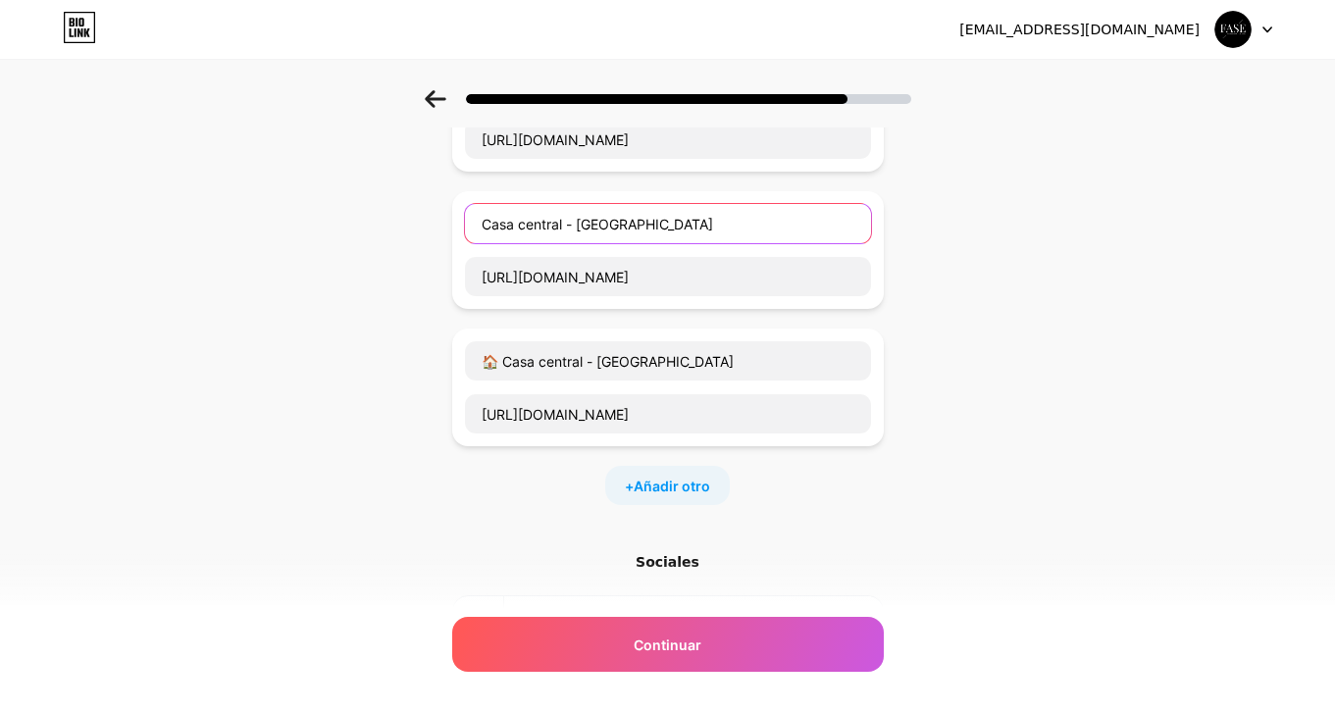
click at [536, 217] on input "Casa central - Rosario" at bounding box center [668, 223] width 406 height 39
paste input "🏠"
type input "🏠 Casa central - Rosario"
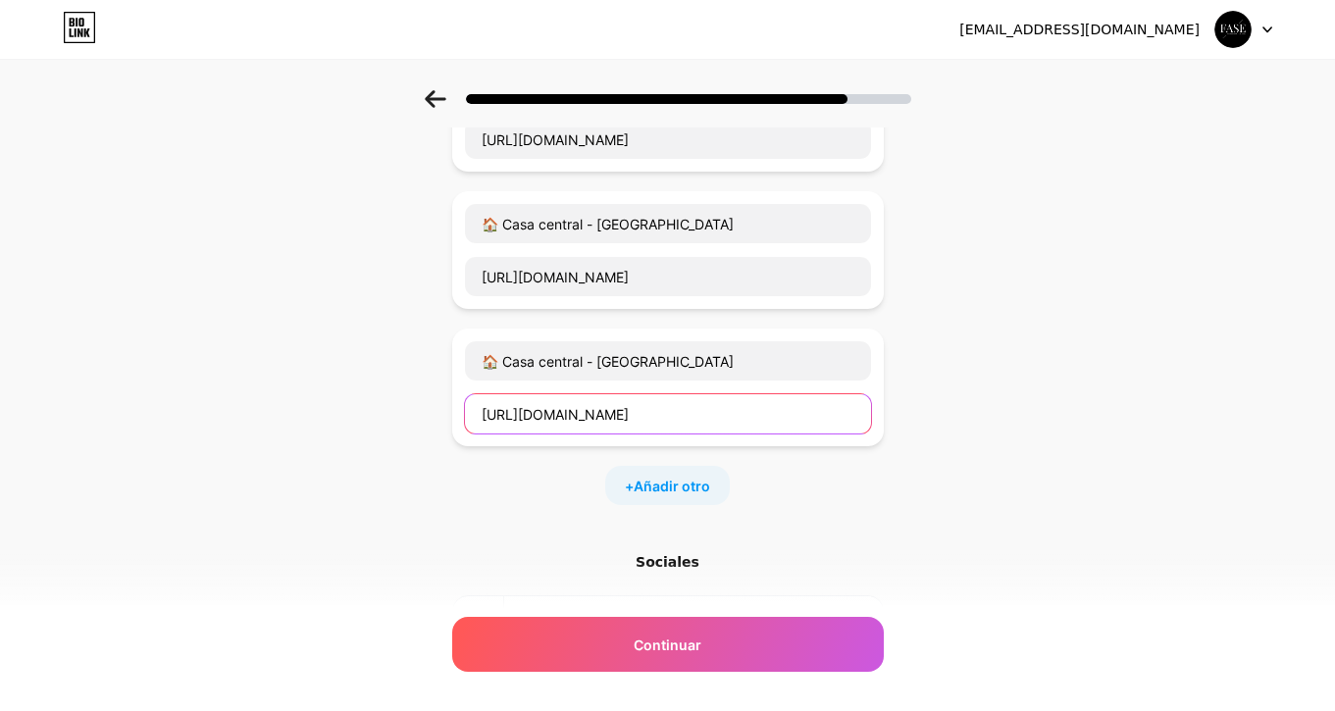
drag, startPoint x: 760, startPoint y: 408, endPoint x: 515, endPoint y: 391, distance: 245.7
click at [514, 391] on div "🏠 Casa central - Rosario https://share.google/ZDdyhalpFDYspshfR" at bounding box center [668, 387] width 408 height 94
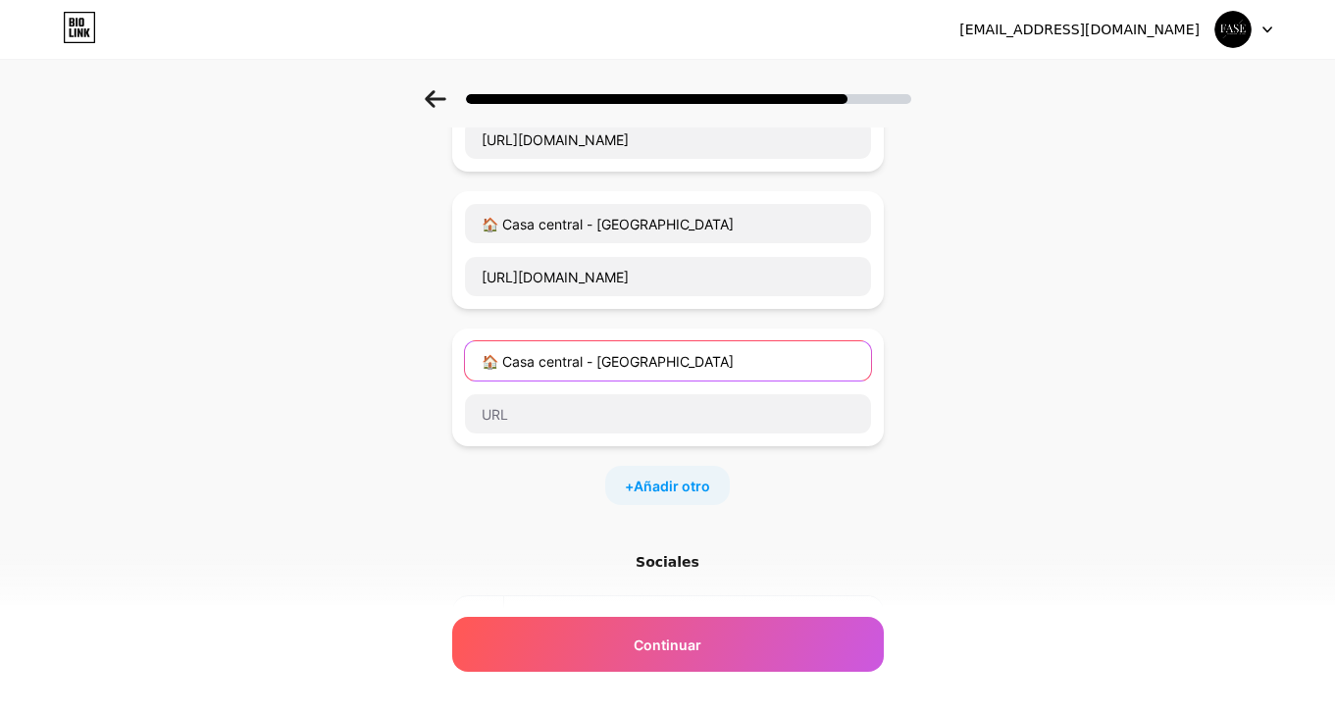
click at [514, 354] on input "🏠 Casa central - Rosario" at bounding box center [668, 360] width 406 height 39
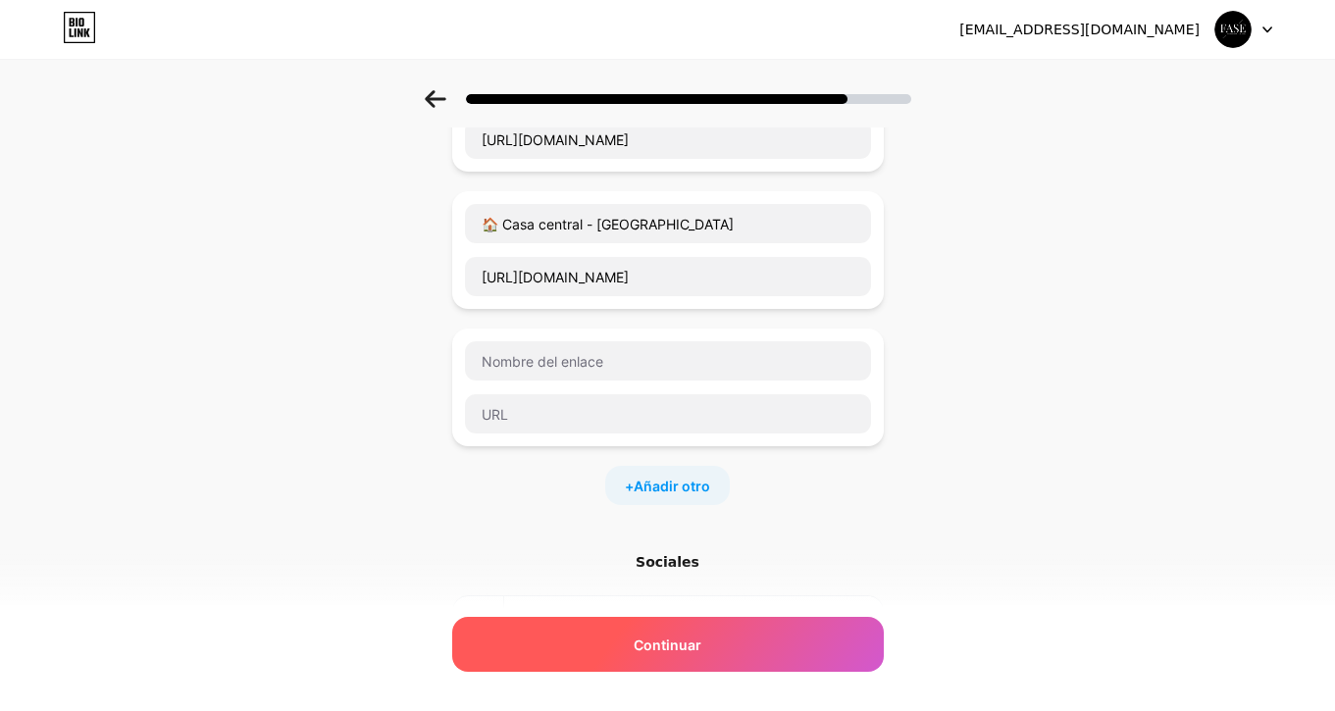
click at [609, 639] on div "Continuar" at bounding box center [667, 644] width 431 height 55
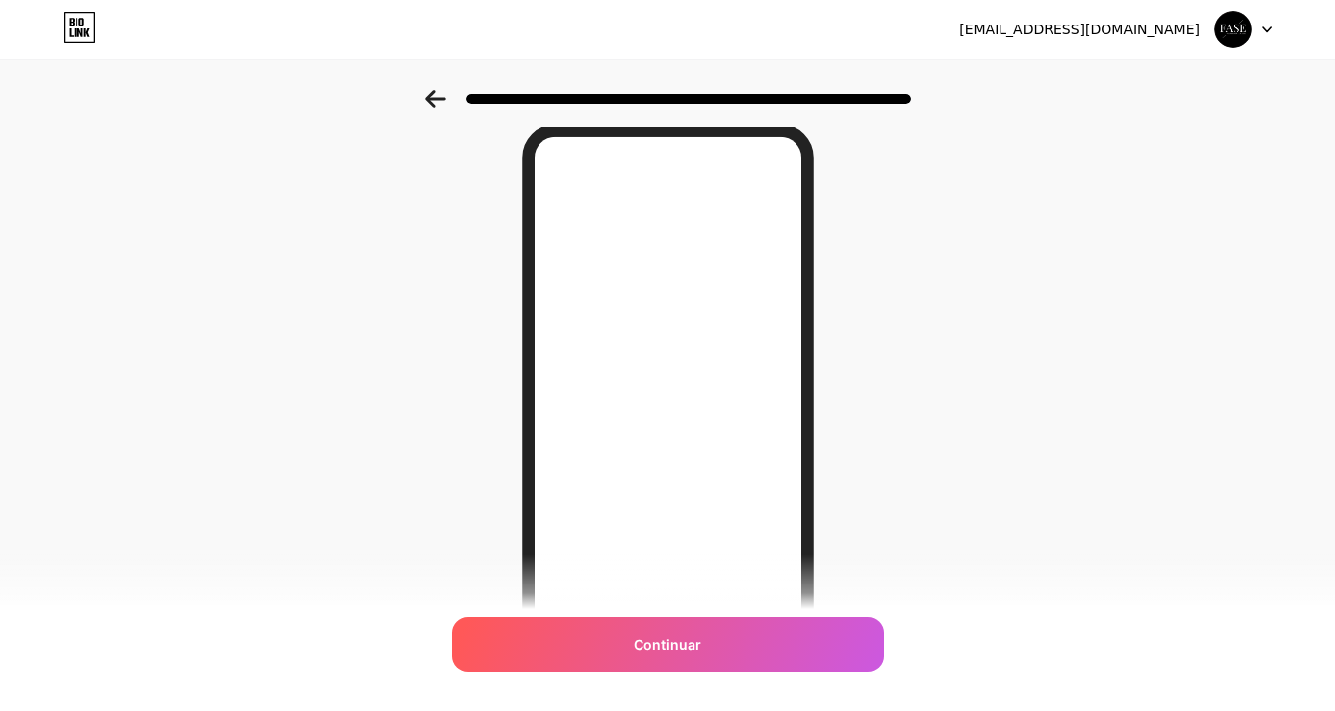
scroll to position [275, 0]
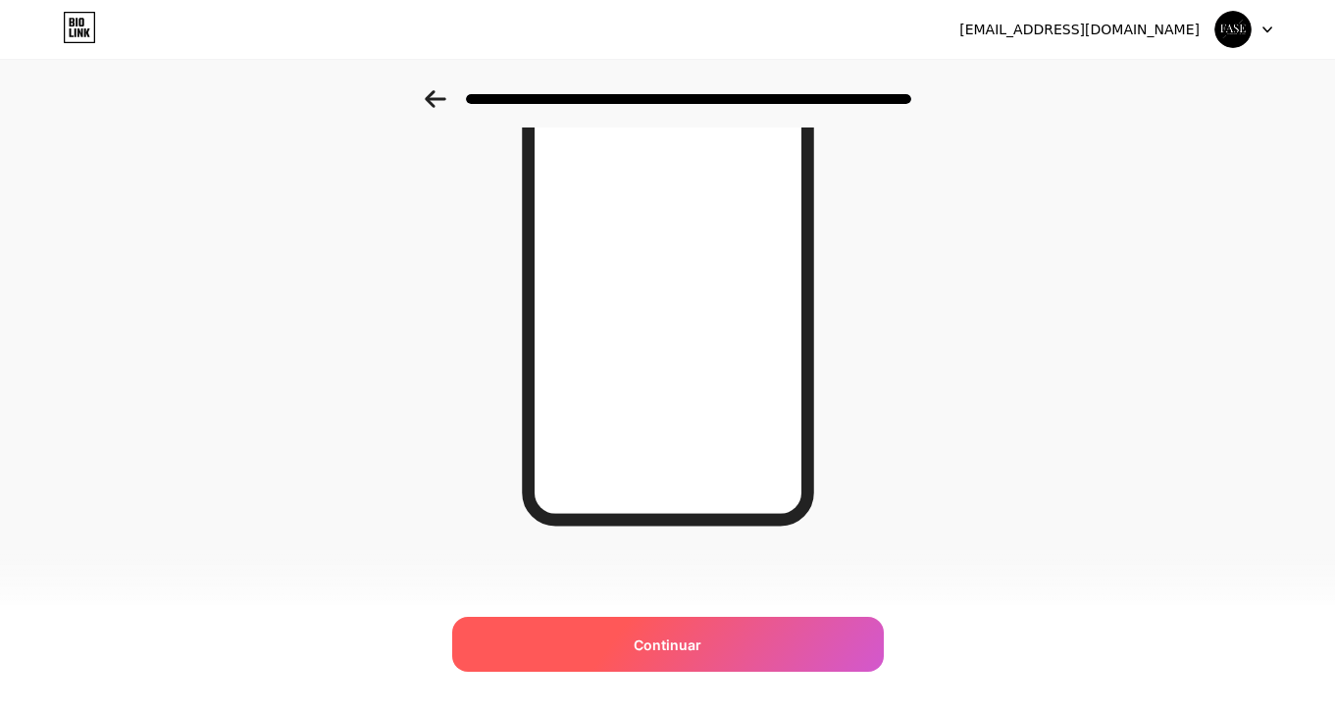
drag, startPoint x: 733, startPoint y: 191, endPoint x: 611, endPoint y: 641, distance: 466.5
click at [611, 641] on div "Continuar" at bounding box center [667, 644] width 431 height 55
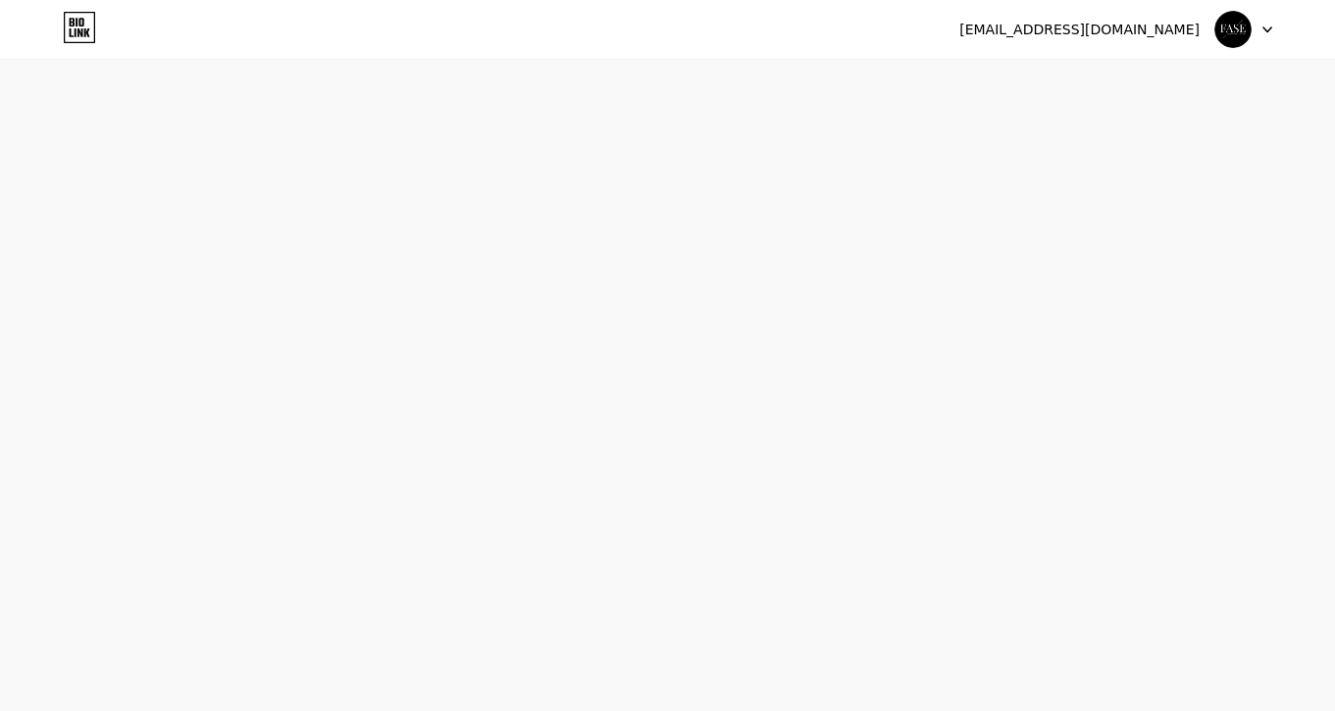
click at [611, 641] on div "faseindumentaria@hotmail.com Logout Enlace Copiado Start your 7 day free trial …" at bounding box center [667, 355] width 1335 height 711
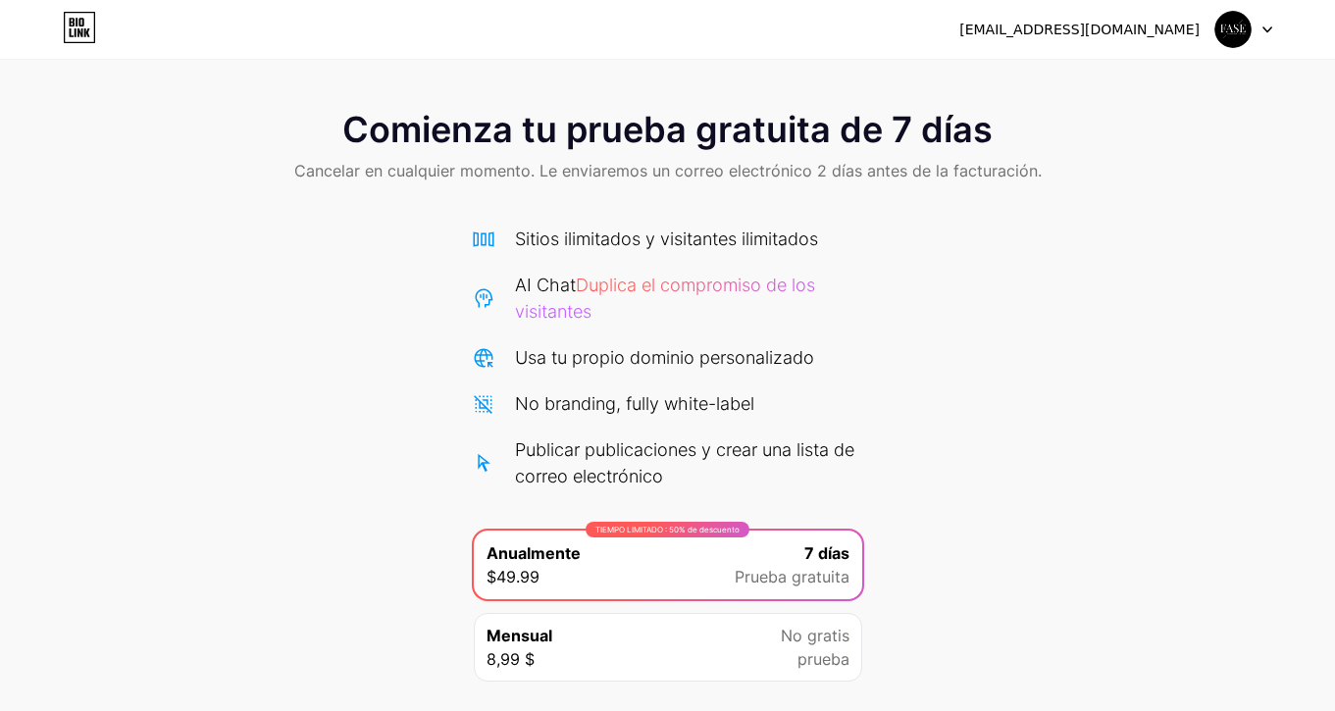
click at [1258, 23] on div at bounding box center [1243, 29] width 57 height 35
click at [1187, 87] on li "Cerrar sesión" at bounding box center [1149, 80] width 243 height 53
